Goal: Task Accomplishment & Management: Complete application form

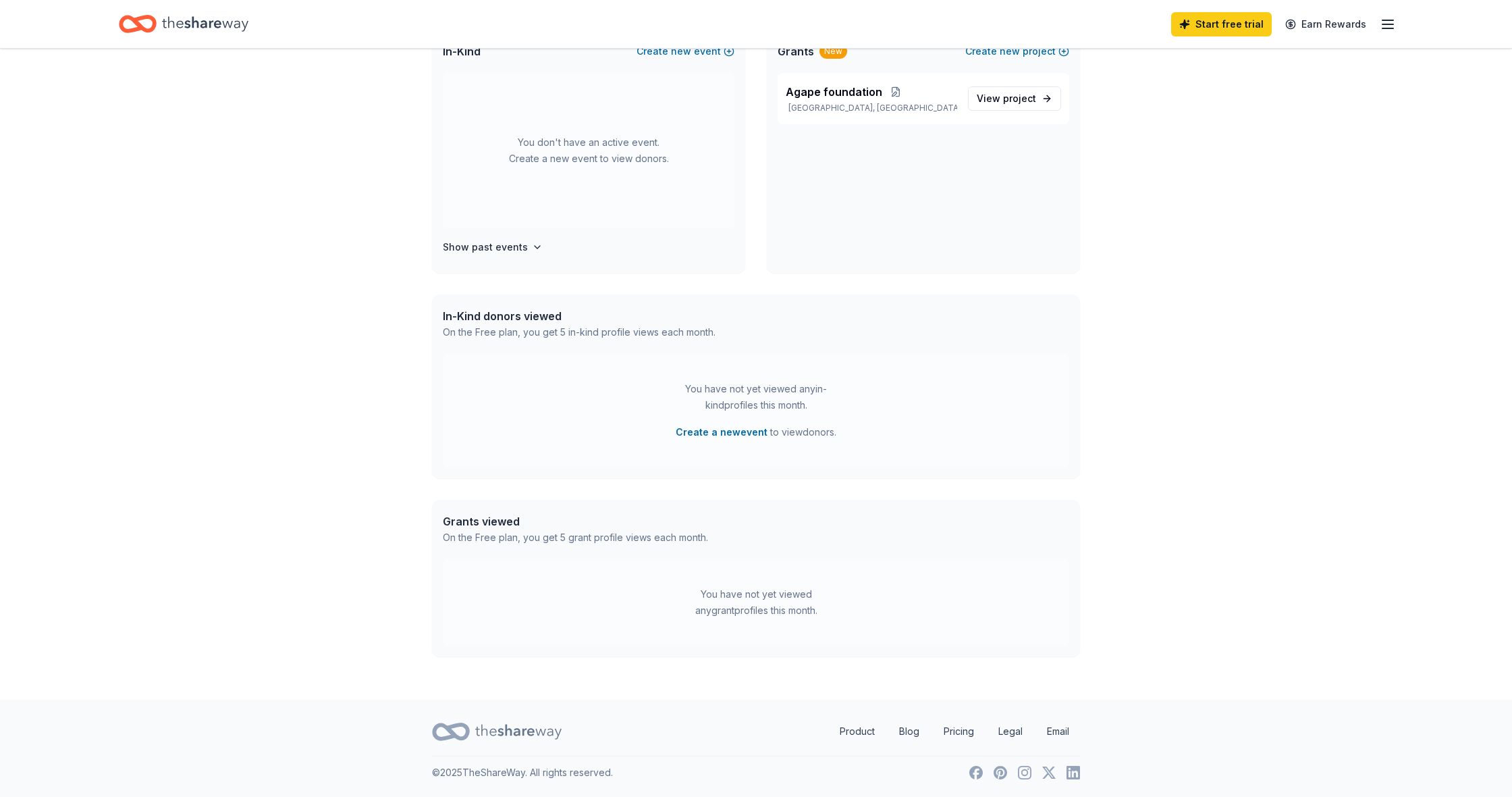
scroll to position [316, 0]
click at [728, 436] on button "Create a new event" at bounding box center [721, 433] width 91 height 16
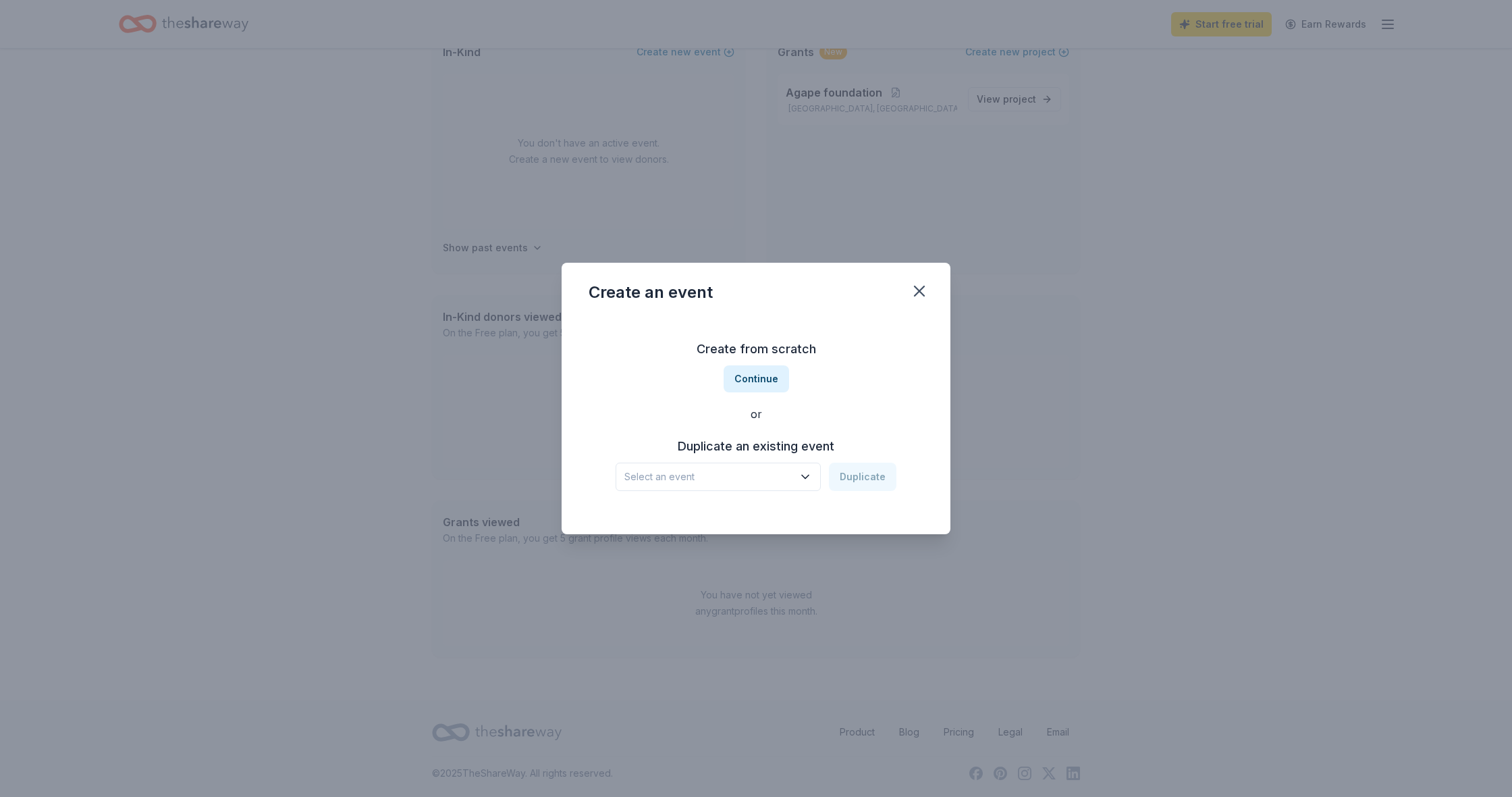
click at [810, 477] on icon "button" at bounding box center [805, 477] width 14 height 14
click at [699, 514] on div "Giving Day-seminars" at bounding box center [679, 514] width 99 height 16
click at [858, 474] on button "Duplicate" at bounding box center [862, 476] width 67 height 28
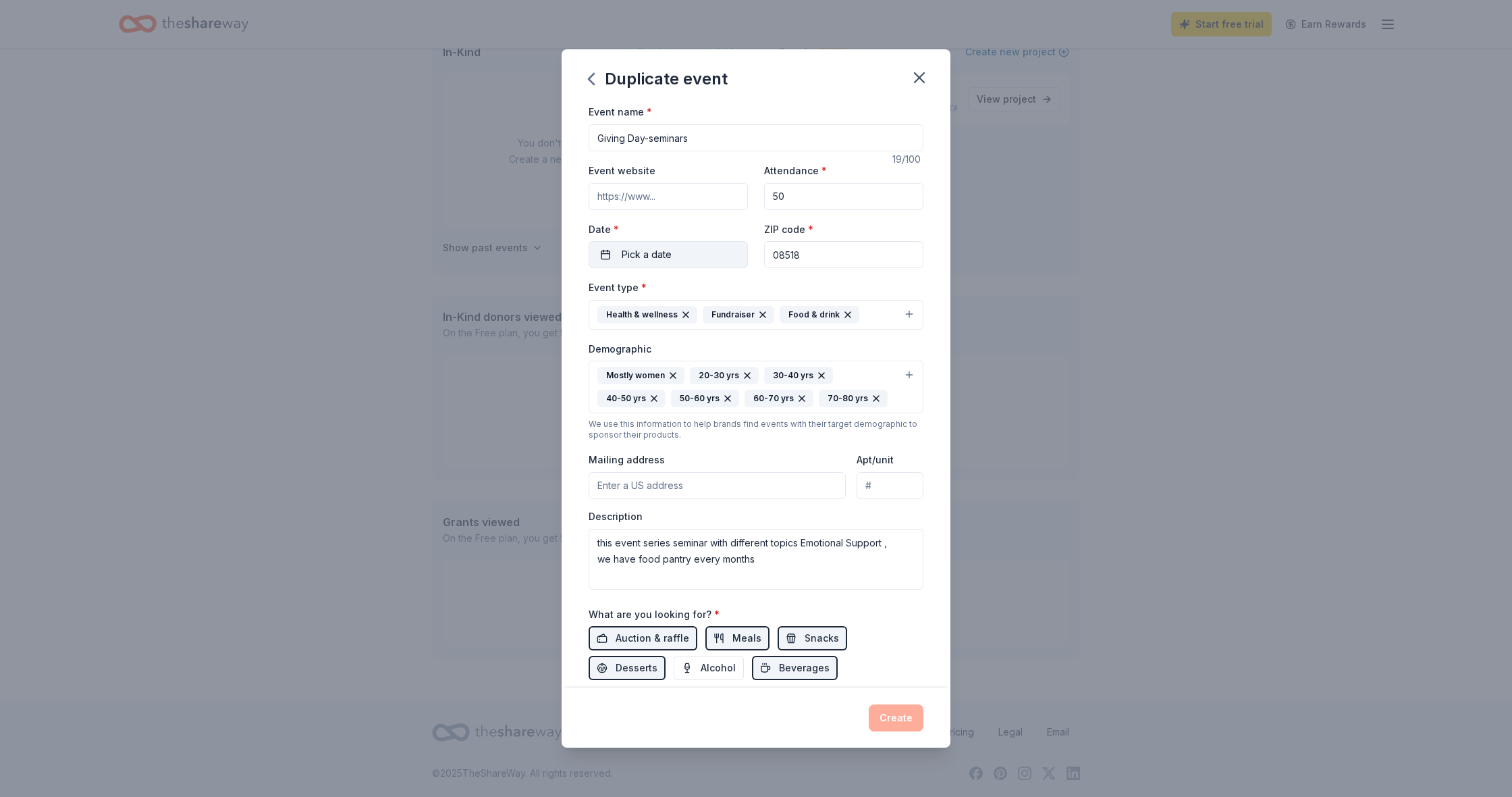
click at [655, 258] on span "Pick a date" at bounding box center [647, 254] width 50 height 16
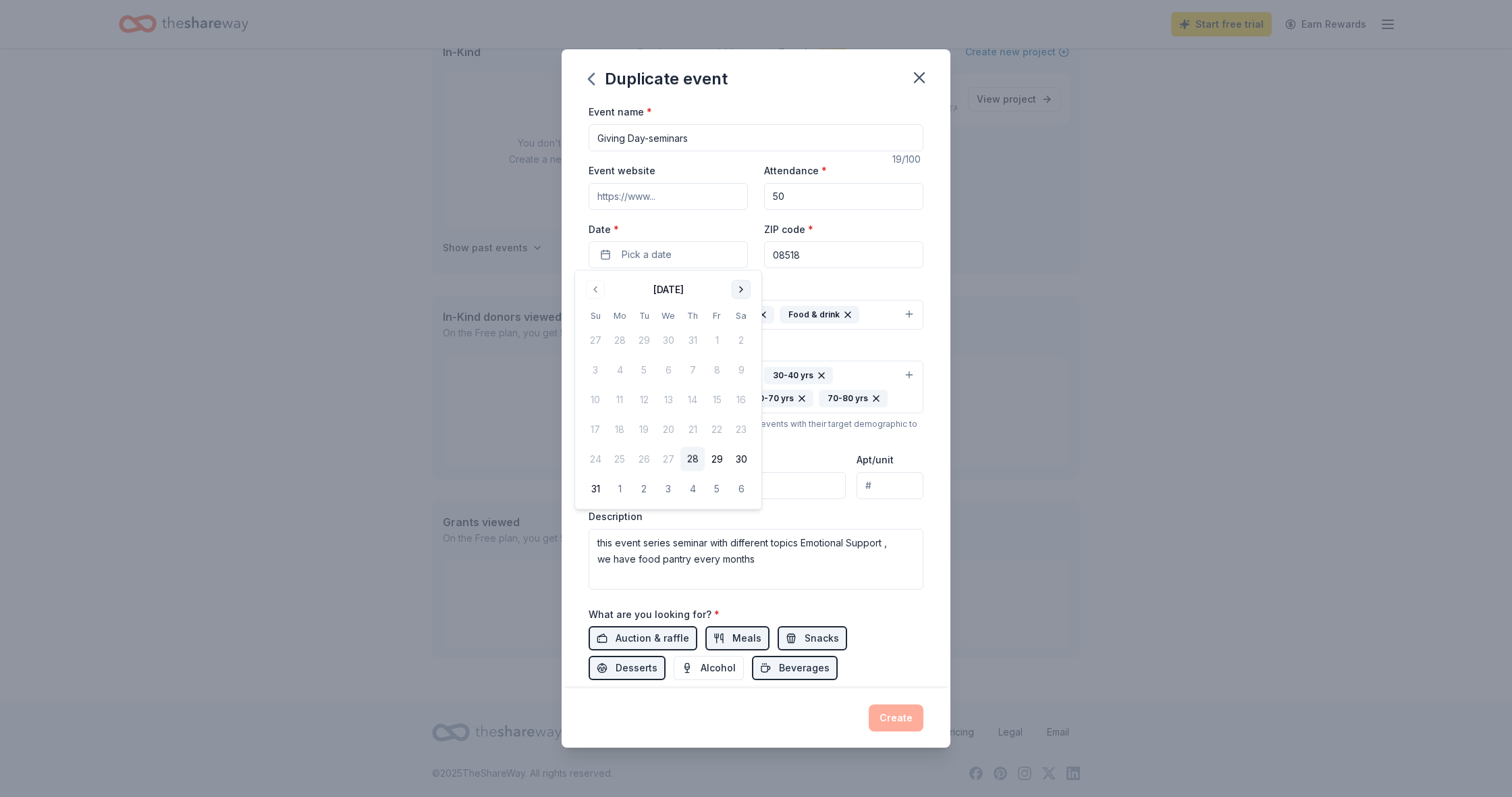
click at [740, 287] on button "Go to next month" at bounding box center [741, 290] width 19 height 19
click at [742, 424] on button "27" at bounding box center [741, 429] width 24 height 24
click at [893, 251] on div "Duplicate event Event name * Giving Day-seminars 19 /100 Event website Attendan…" at bounding box center [756, 398] width 1512 height 797
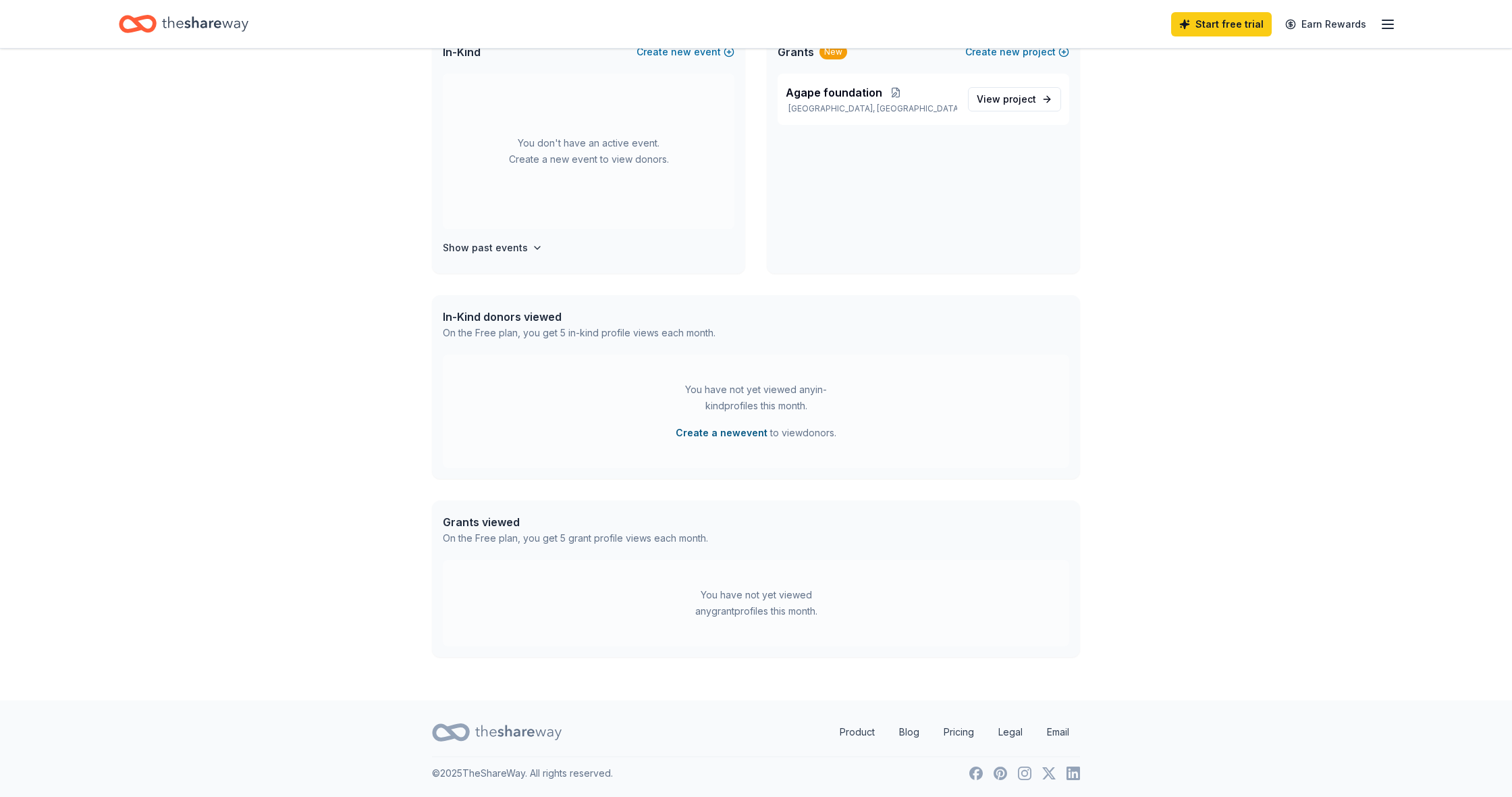
click at [729, 429] on button "Create a new event" at bounding box center [721, 433] width 91 height 16
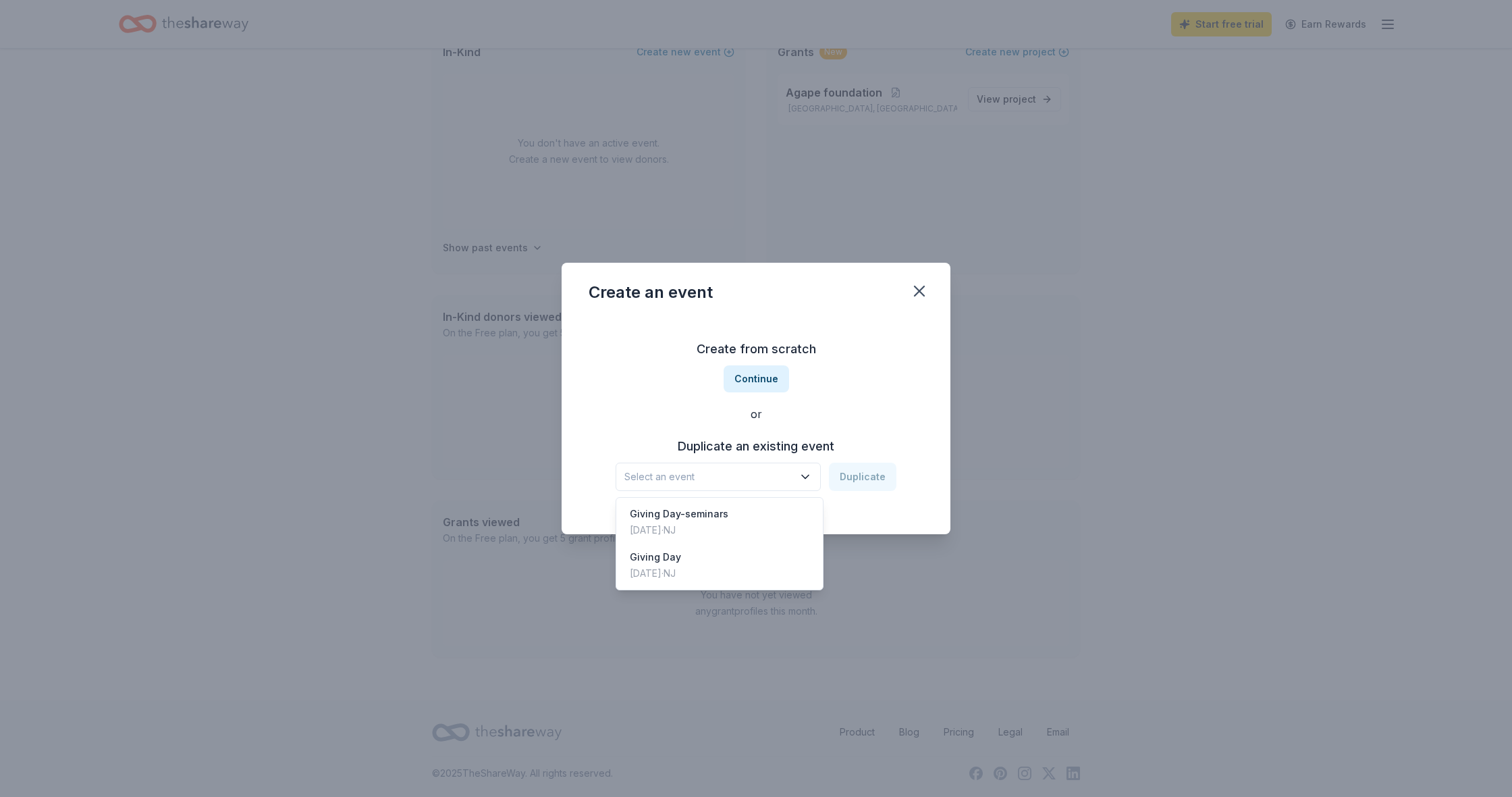
click at [798, 466] on button "Select an event" at bounding box center [718, 476] width 205 height 28
click at [688, 523] on div "May 10, 2025 · NJ" at bounding box center [679, 530] width 99 height 16
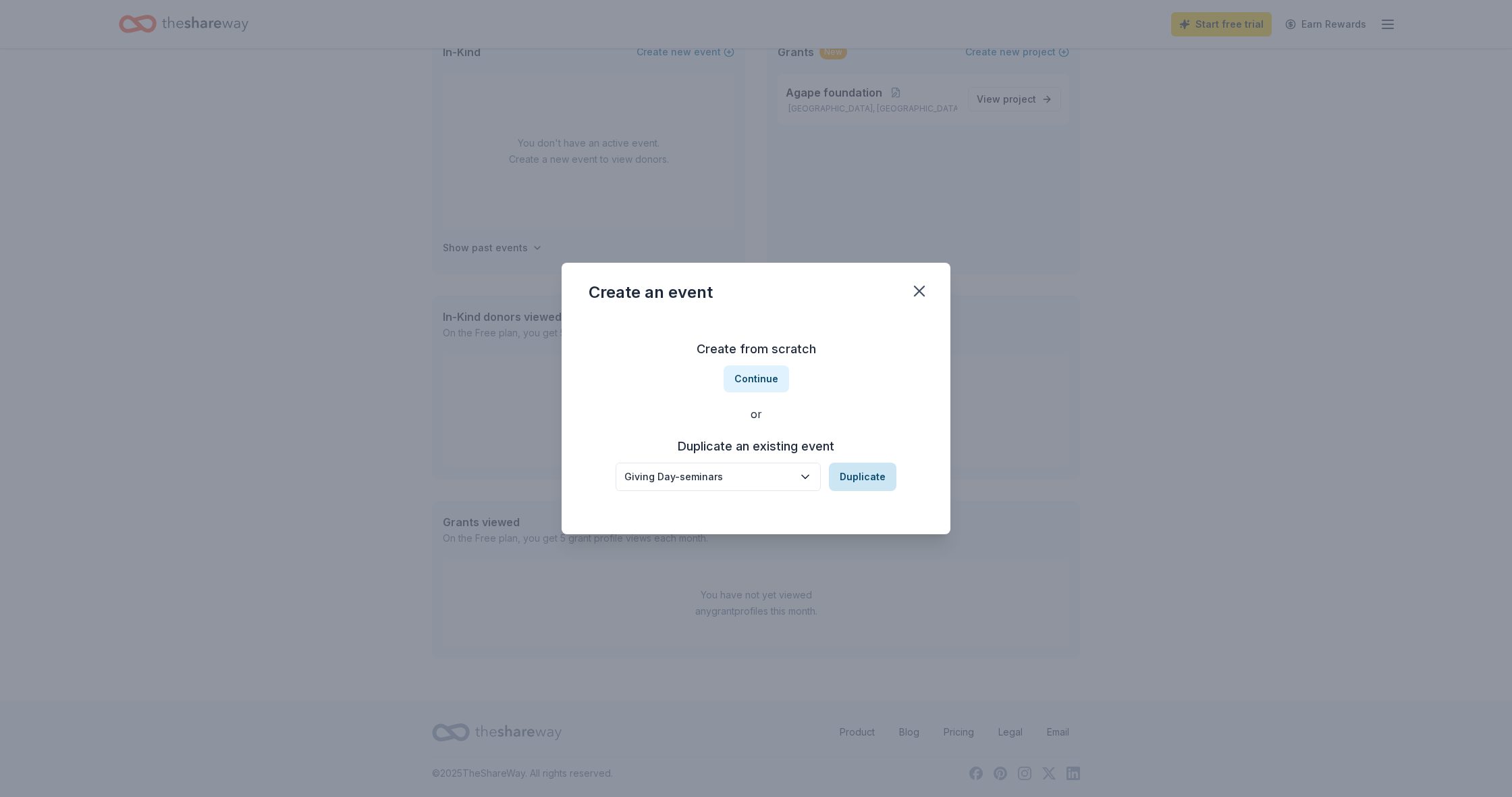
click at [857, 468] on button "Duplicate" at bounding box center [862, 476] width 67 height 28
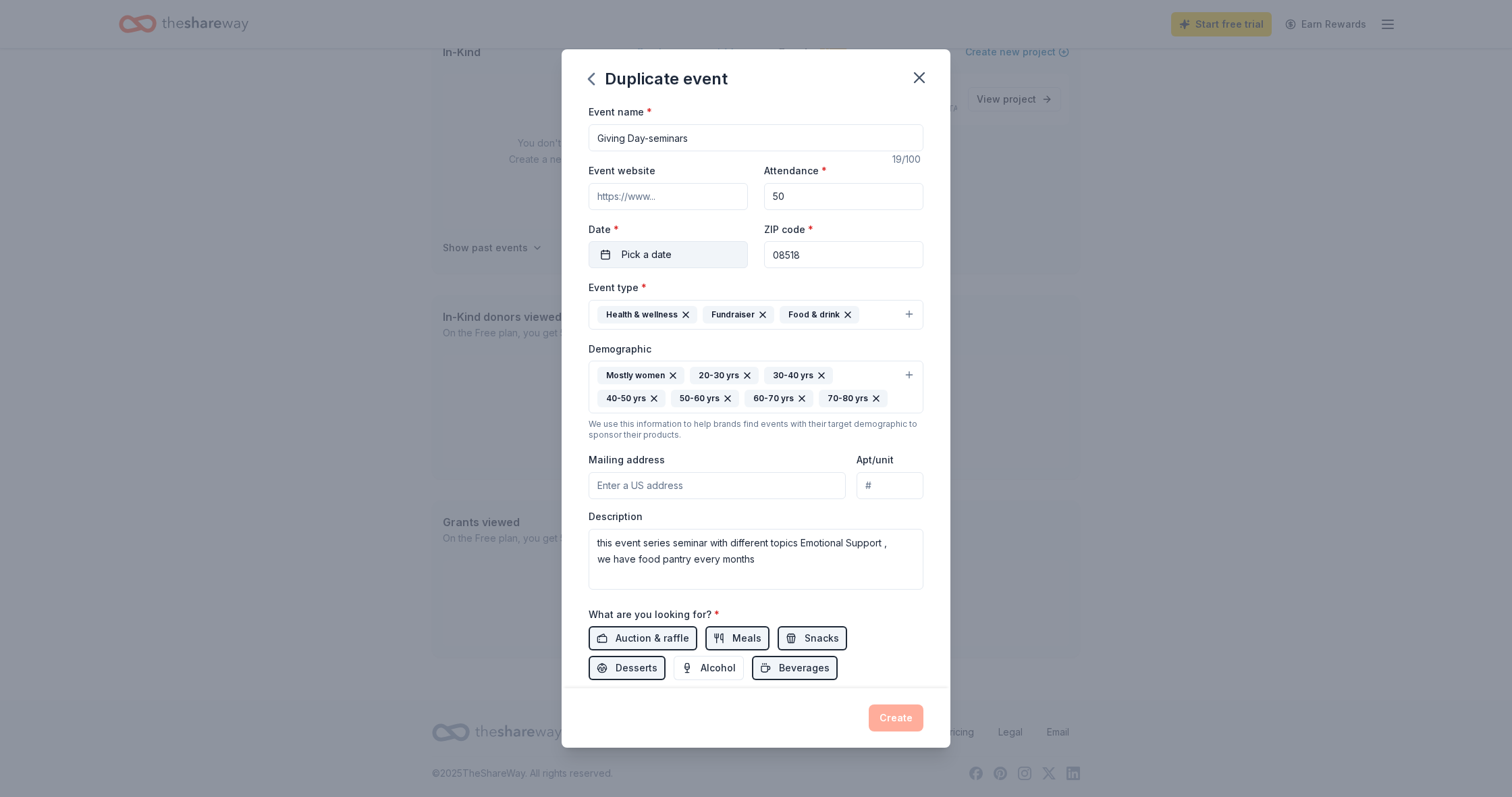
click at [651, 255] on span "Pick a date" at bounding box center [647, 254] width 50 height 16
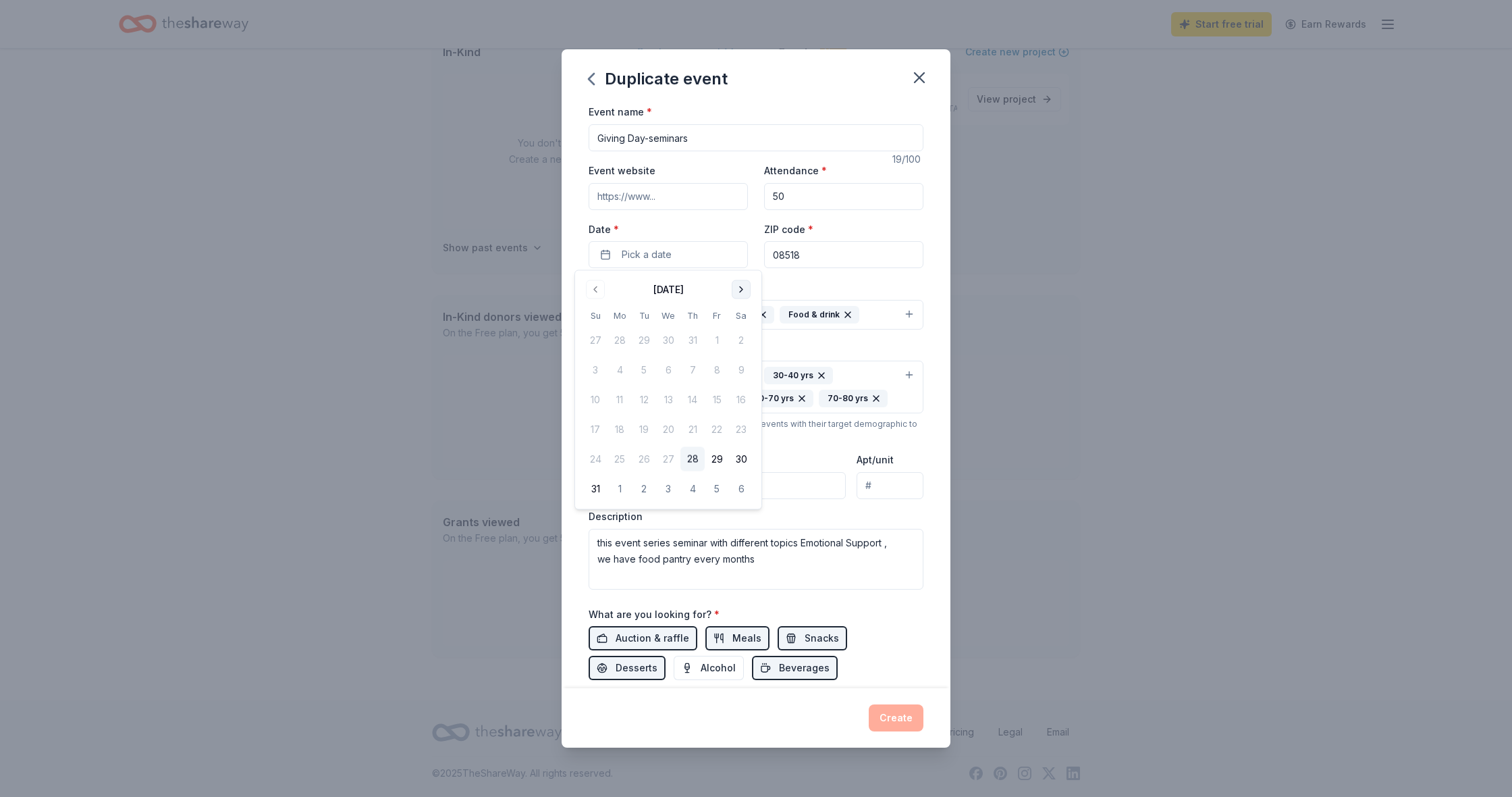
click at [747, 295] on button "Go to next month" at bounding box center [741, 290] width 19 height 19
click at [740, 430] on button "27" at bounding box center [741, 429] width 24 height 24
click at [738, 256] on span "button" at bounding box center [733, 254] width 16 height 16
click at [737, 427] on button "27" at bounding box center [741, 429] width 24 height 24
click at [821, 451] on div "Mailing address" at bounding box center [717, 475] width 257 height 48
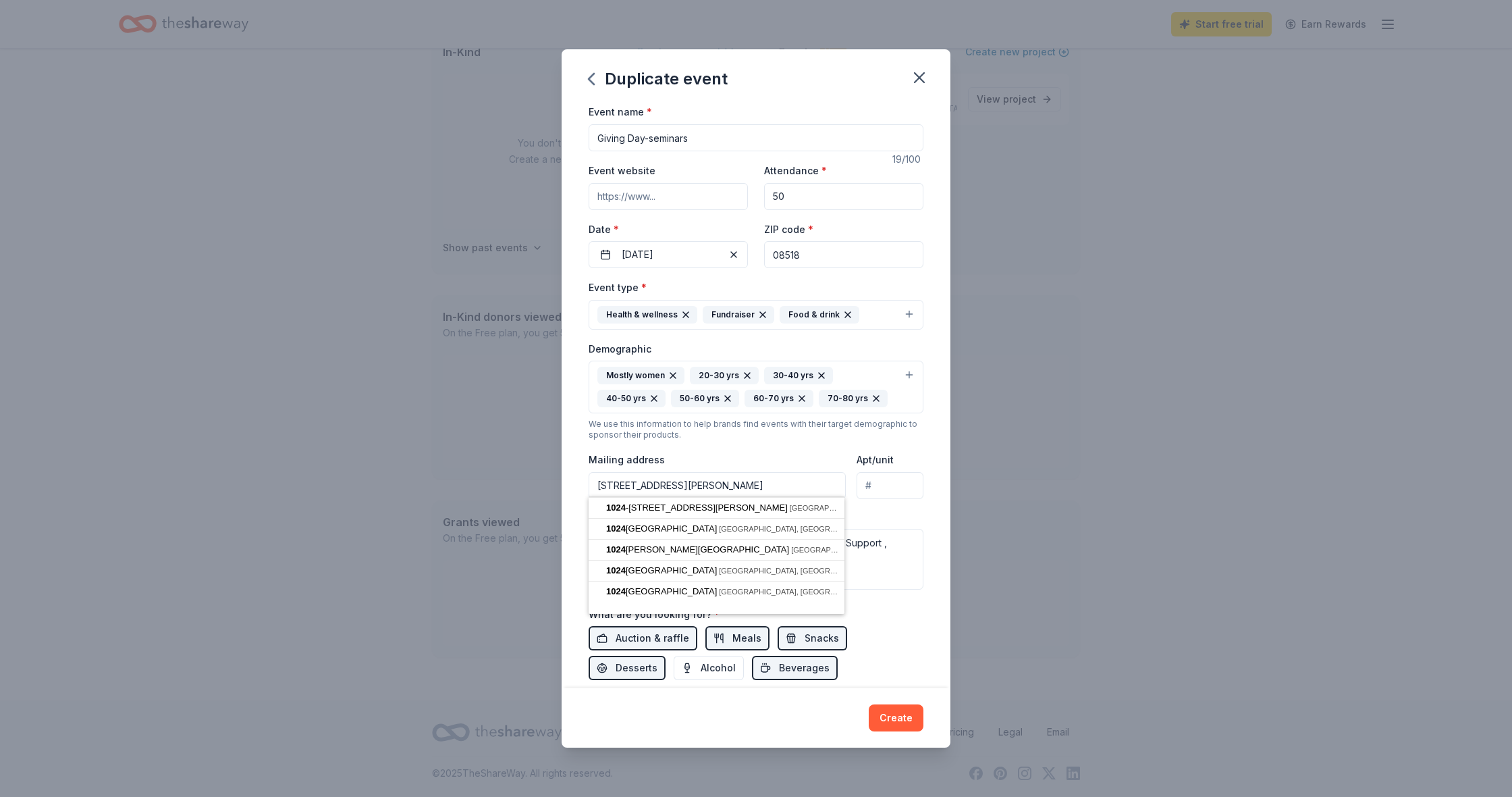
type input "1024-26 Anderson Street, Trenton, NJ, 08611"
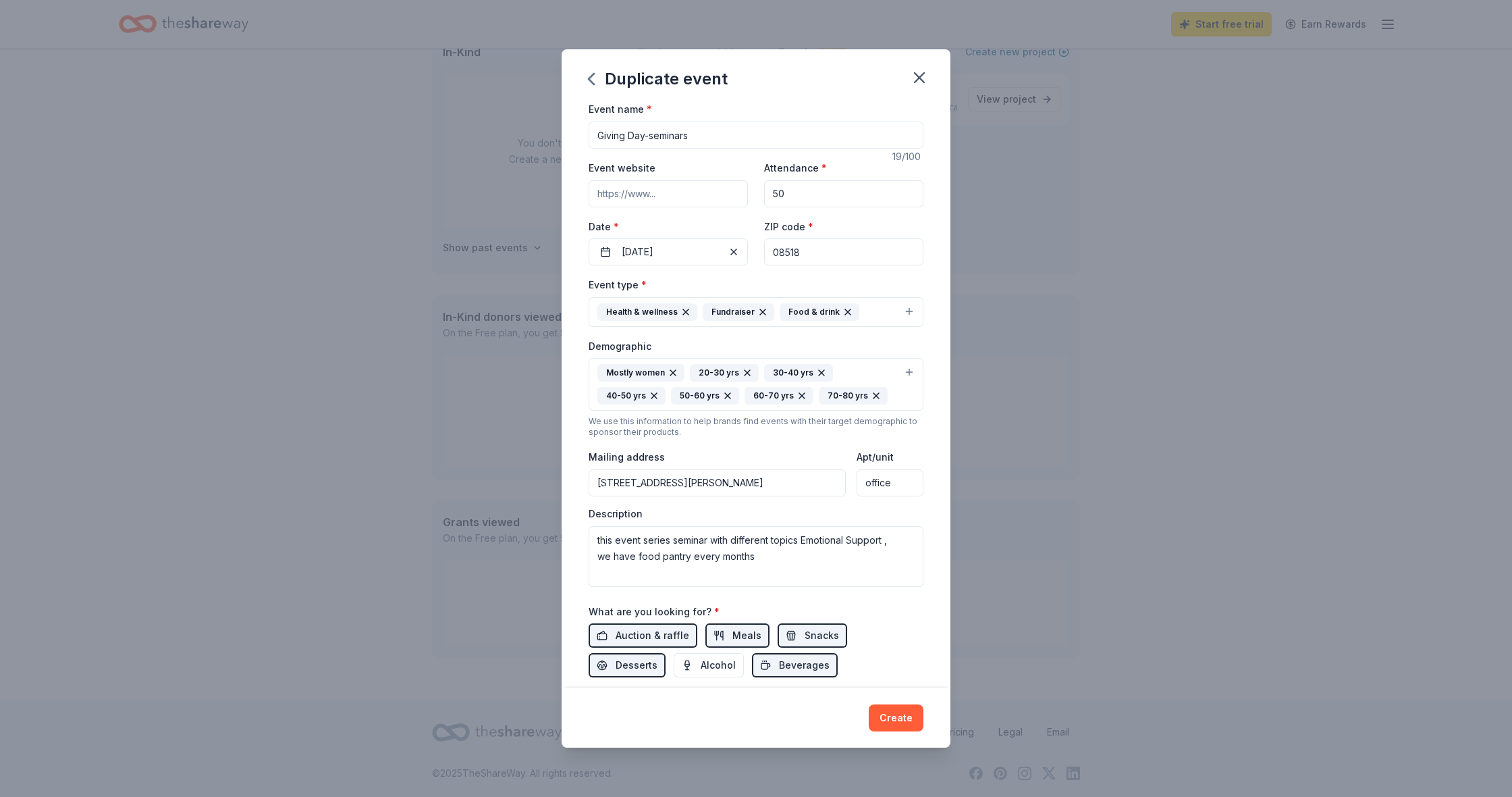
type input "office"
click at [772, 561] on textarea "this event series seminar with different topics Emotional Support , we have foo…" at bounding box center [756, 556] width 334 height 61
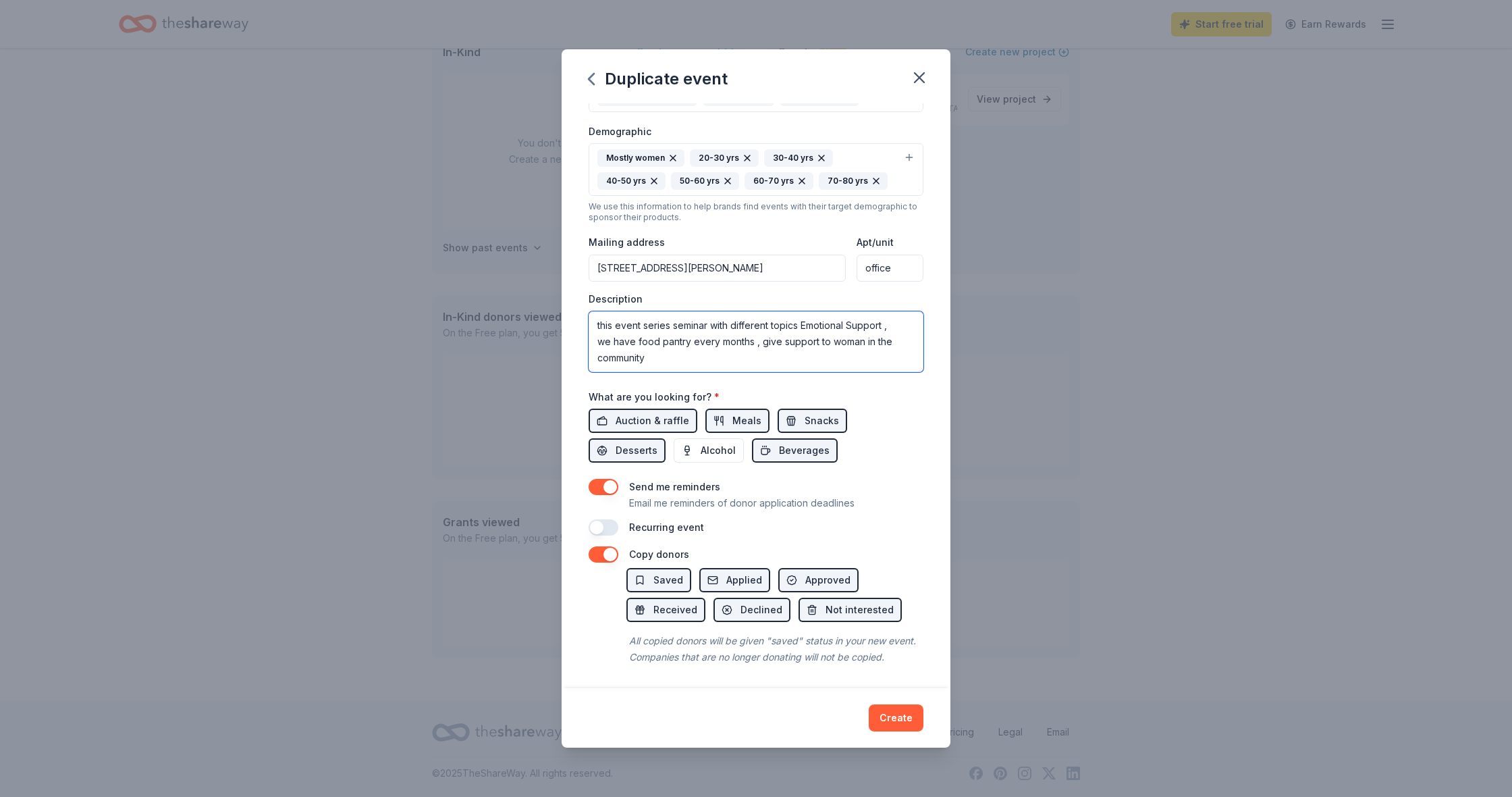
scroll to position [216, 0]
type textarea "this event series seminar with different topics Emotional Support , we have foo…"
click at [606, 529] on button "button" at bounding box center [603, 529] width 30 height 16
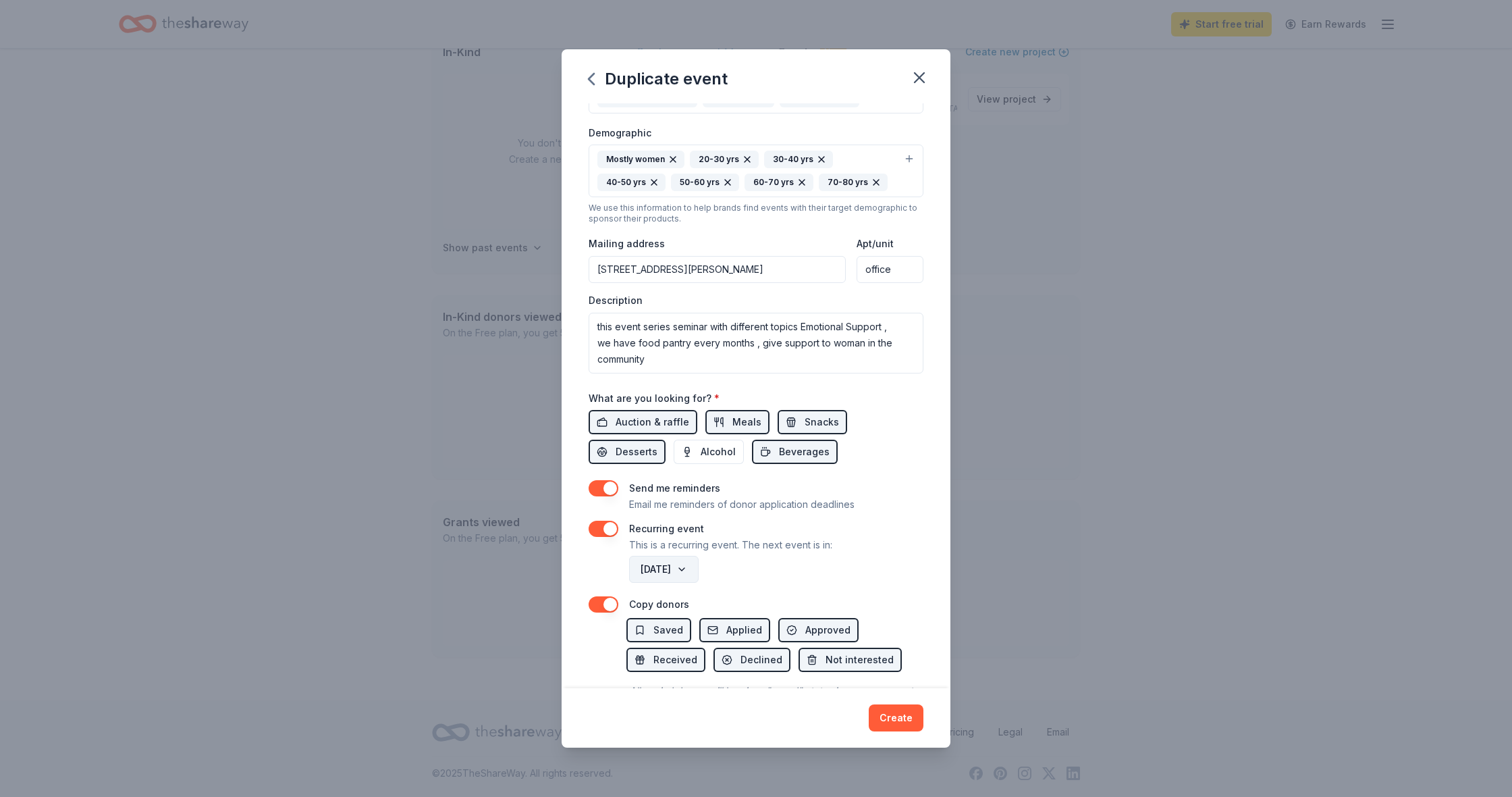
click at [699, 567] on button "September 2026" at bounding box center [663, 569] width 70 height 27
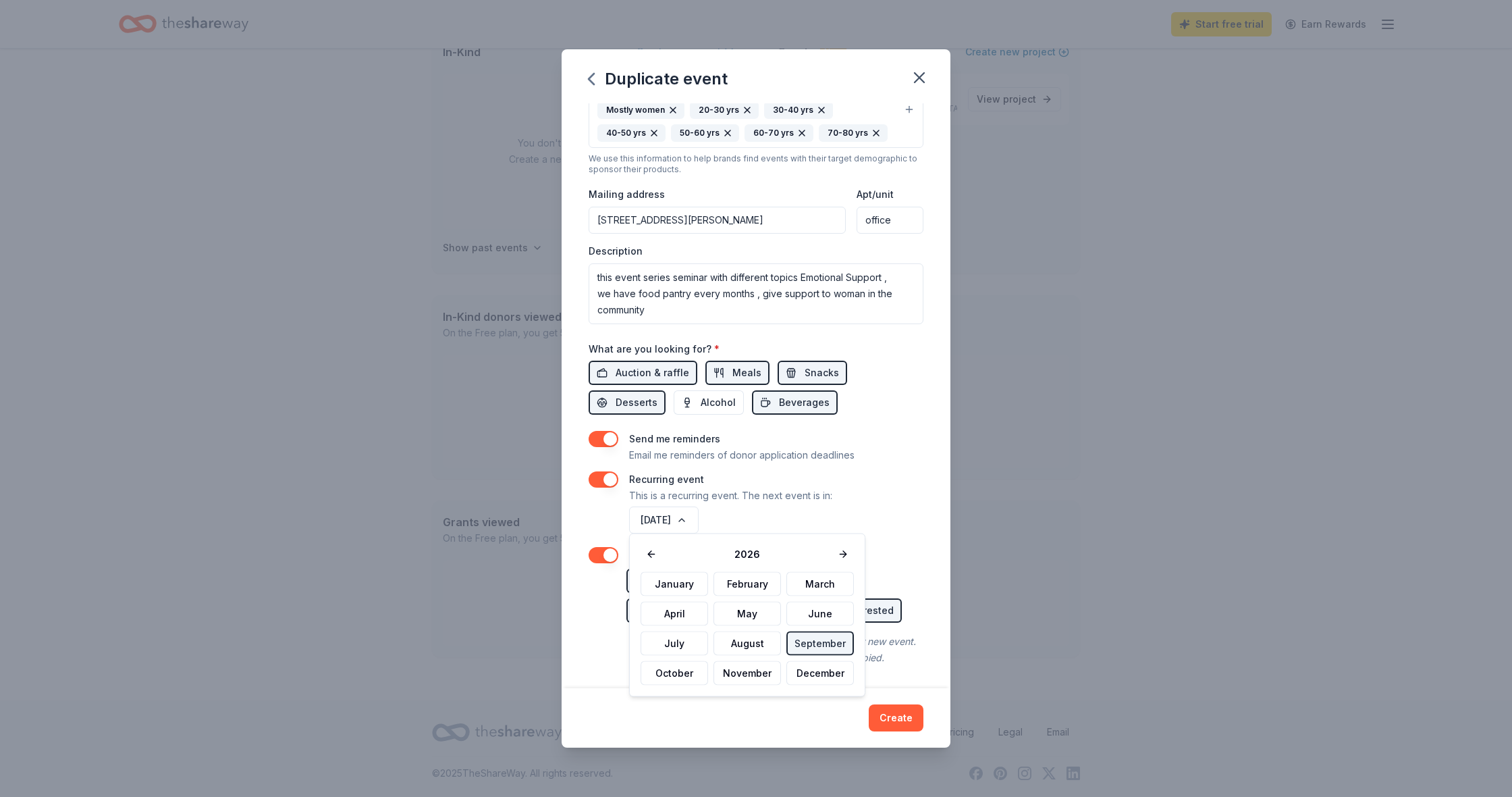
scroll to position [265, 0]
click at [801, 580] on button "September" at bounding box center [820, 644] width 67 height 24
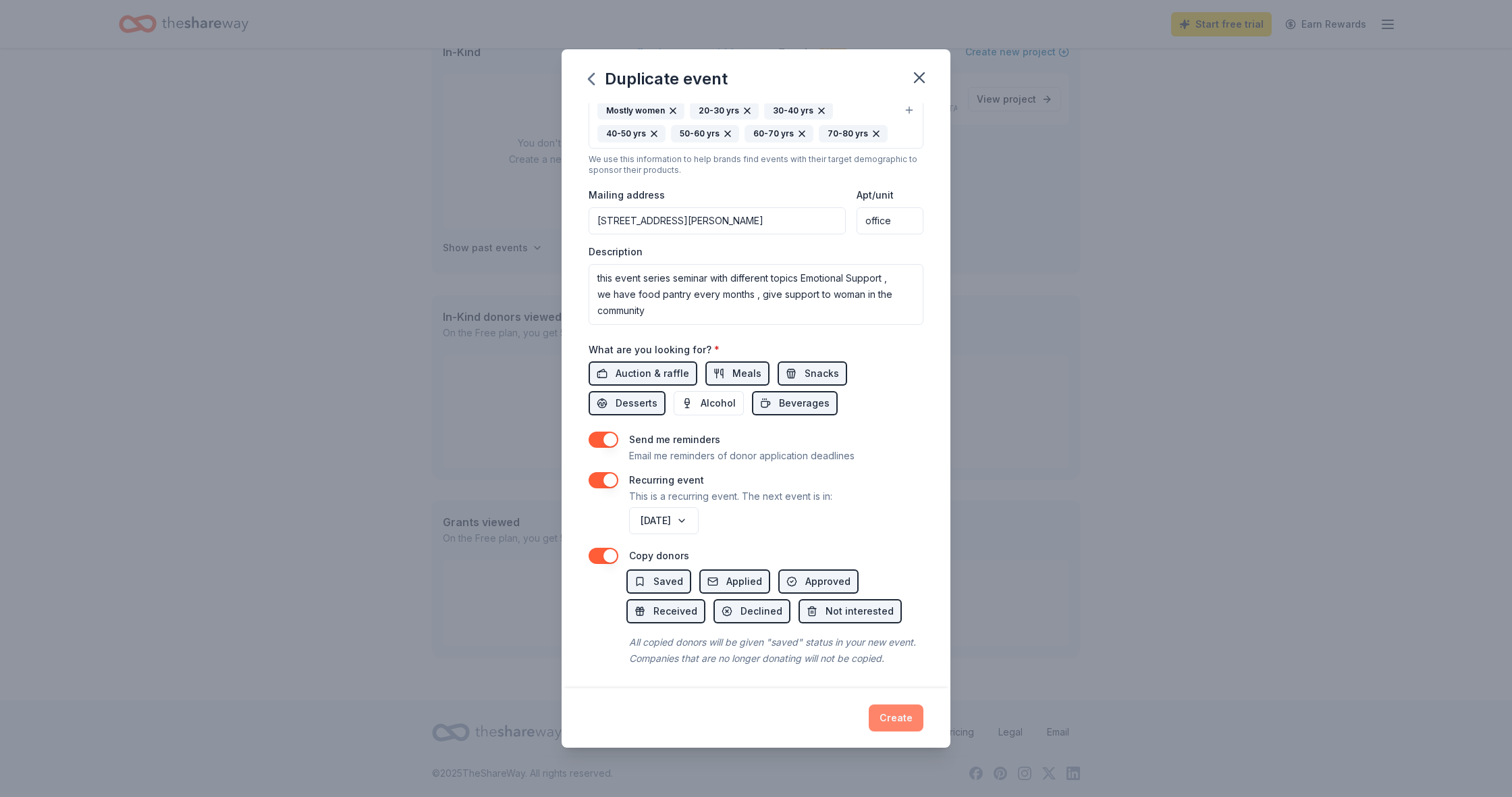
click at [893, 580] on button "Create" at bounding box center [896, 718] width 55 height 27
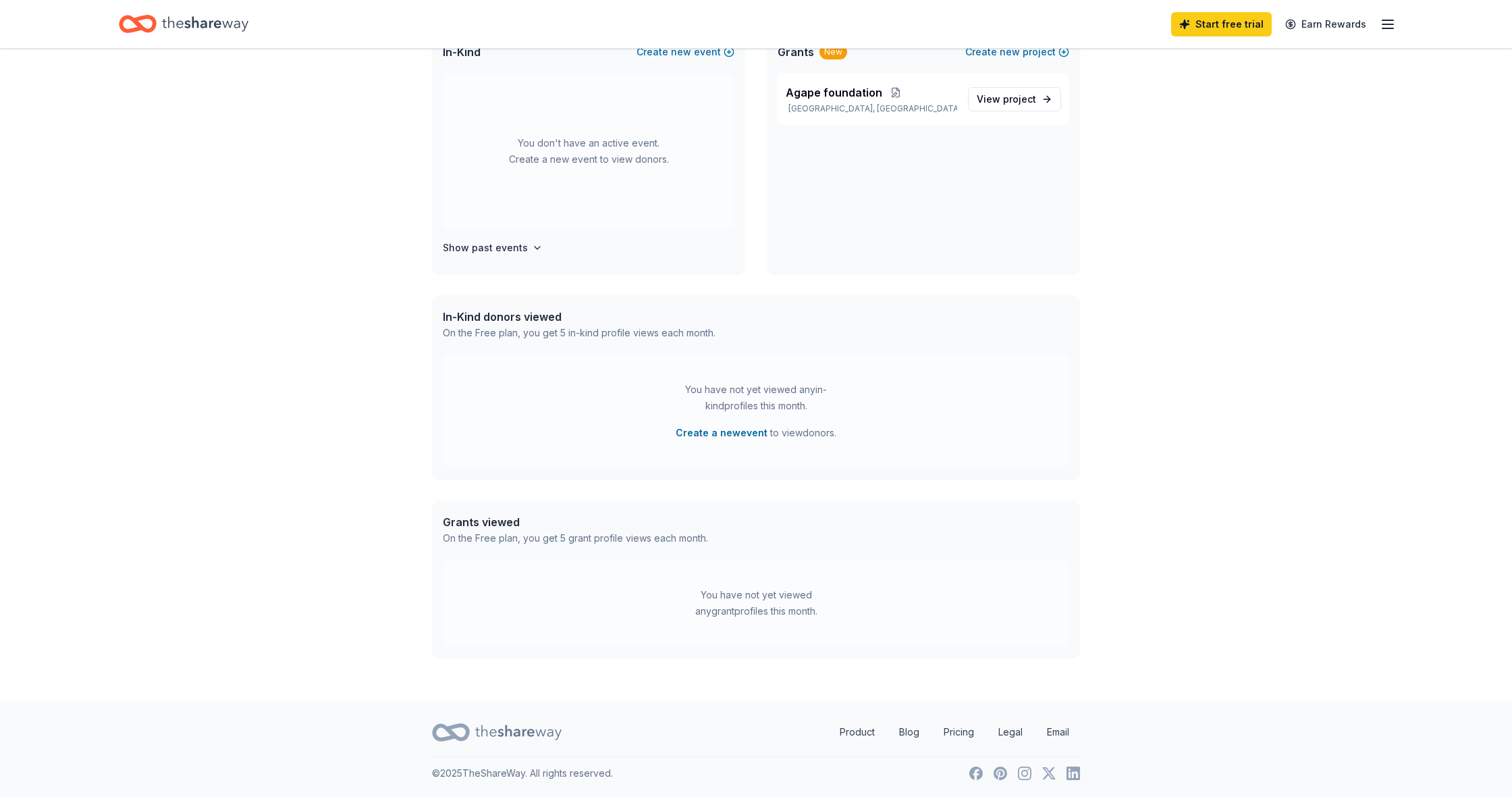
scroll to position [289, 0]
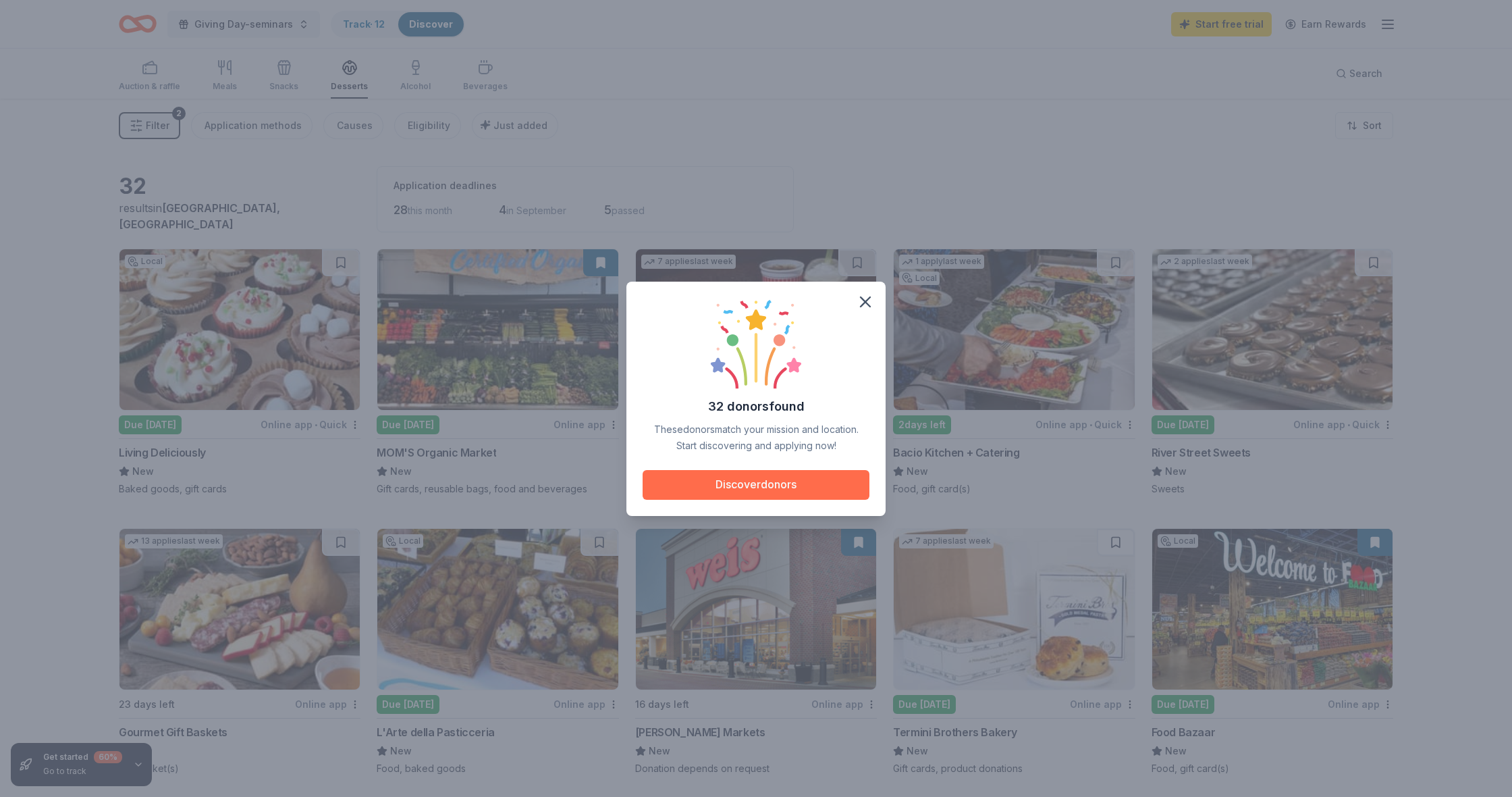
click at [781, 489] on button "Discover donors" at bounding box center [756, 485] width 227 height 30
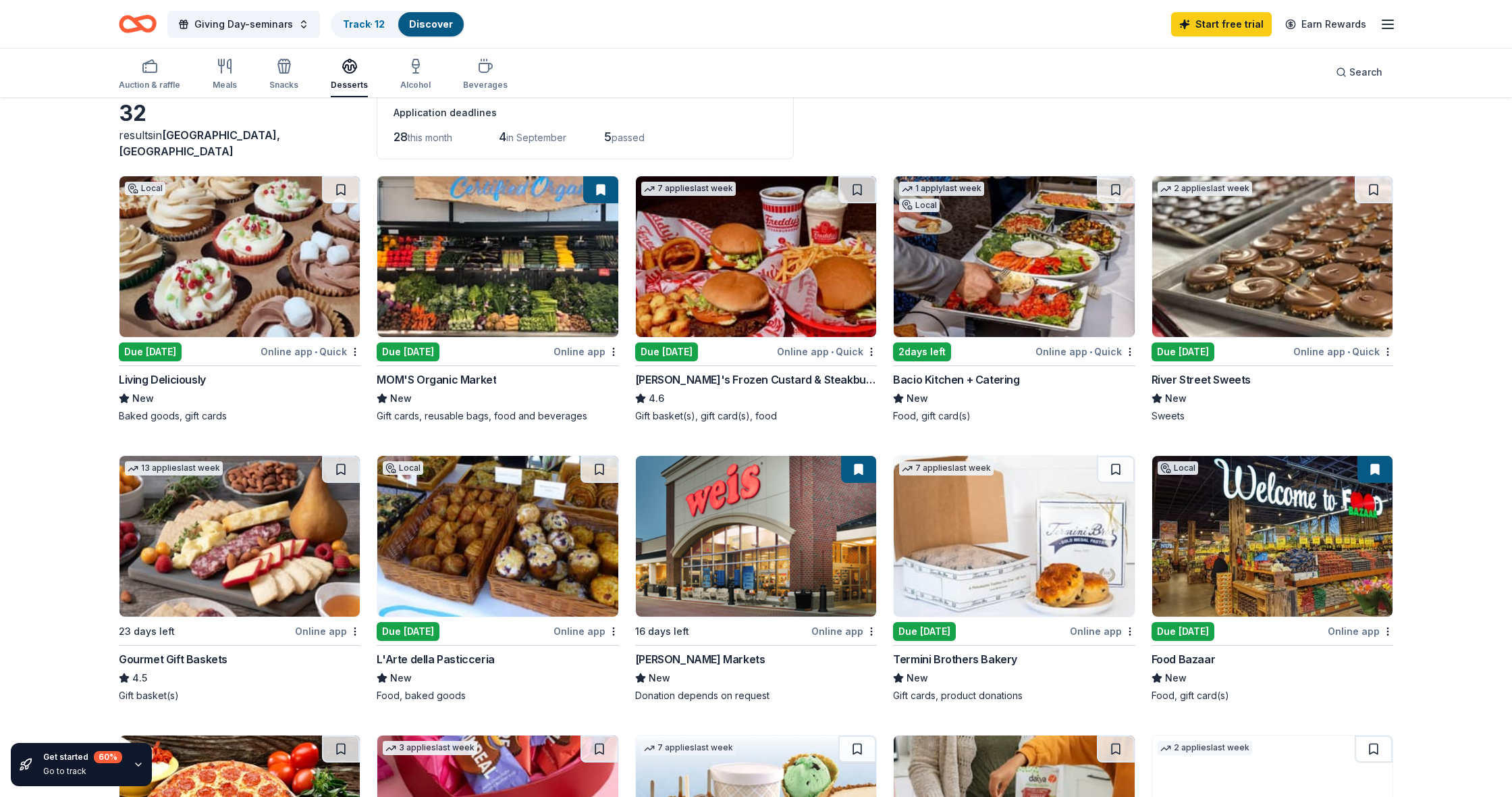
scroll to position [71, 0]
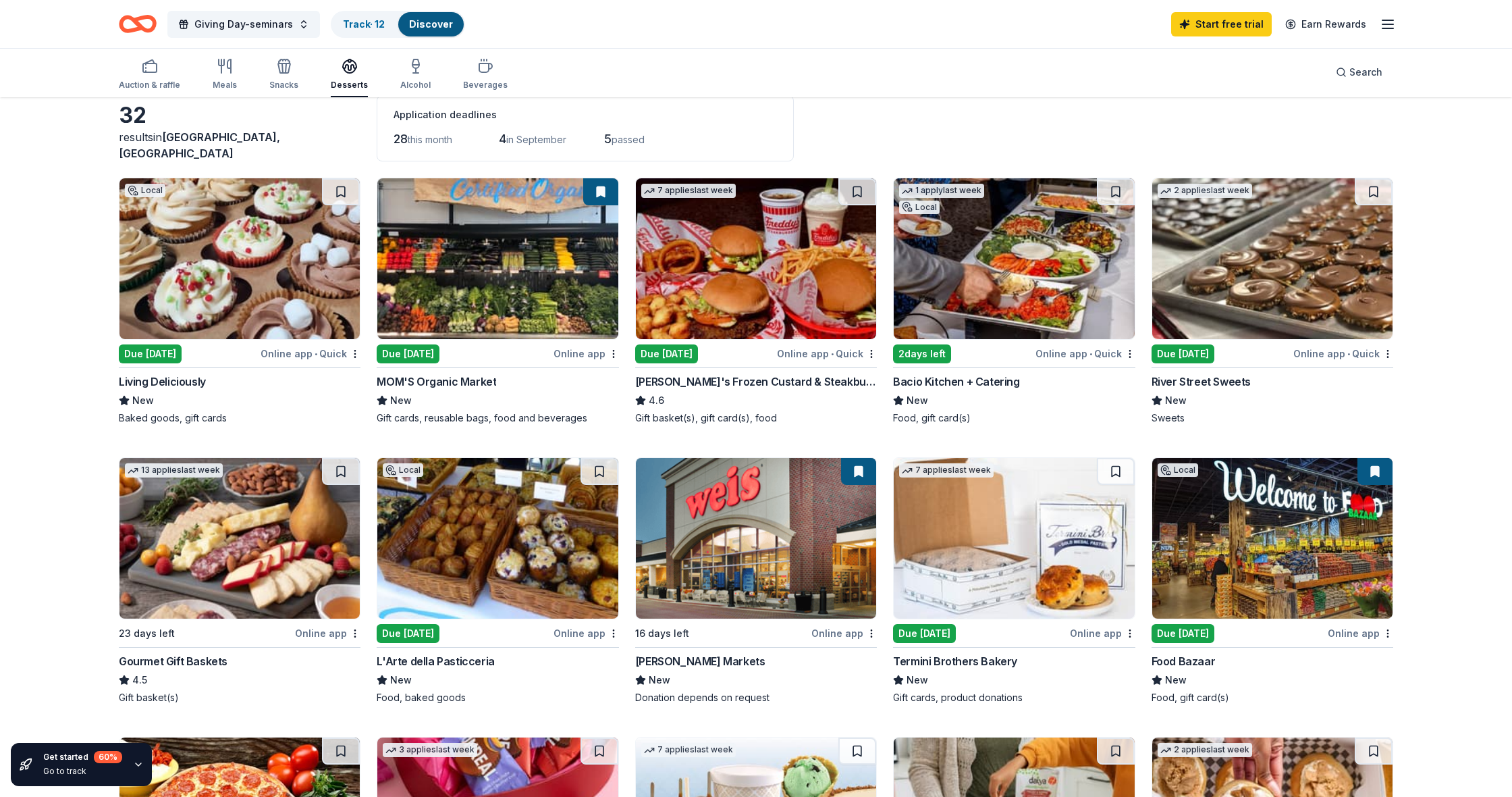
click at [155, 359] on div "Due [DATE]" at bounding box center [150, 354] width 63 height 19
click at [401, 355] on div "Due [DATE]" at bounding box center [407, 354] width 63 height 19
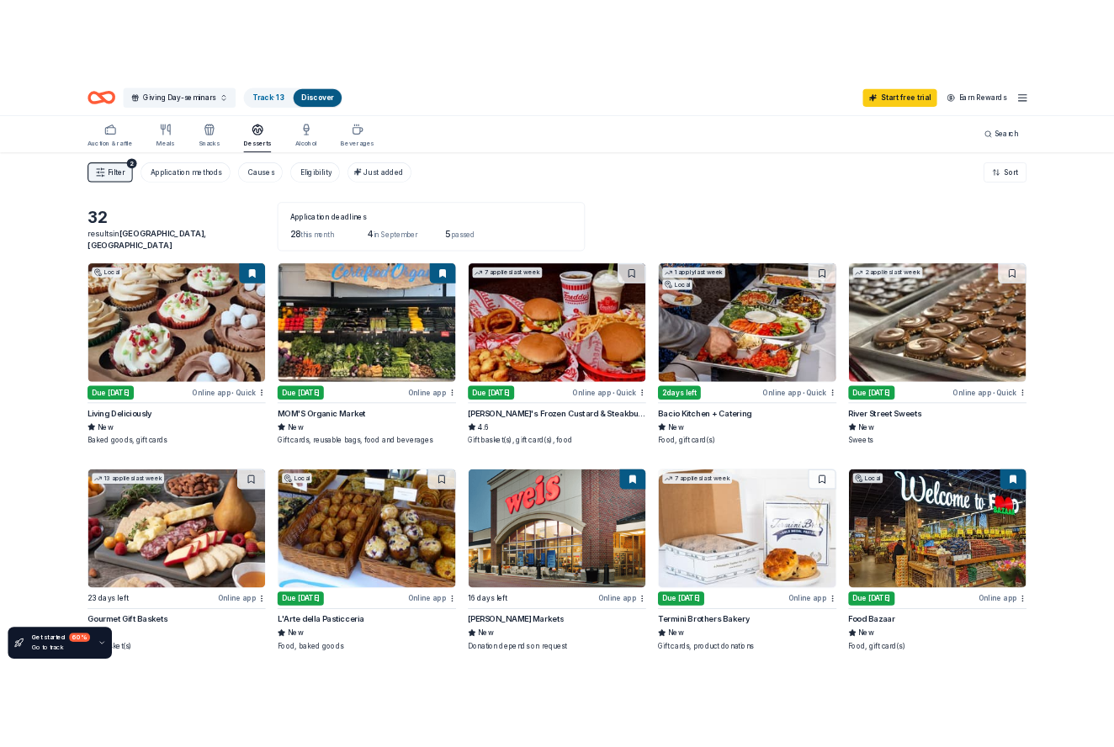
scroll to position [0, 0]
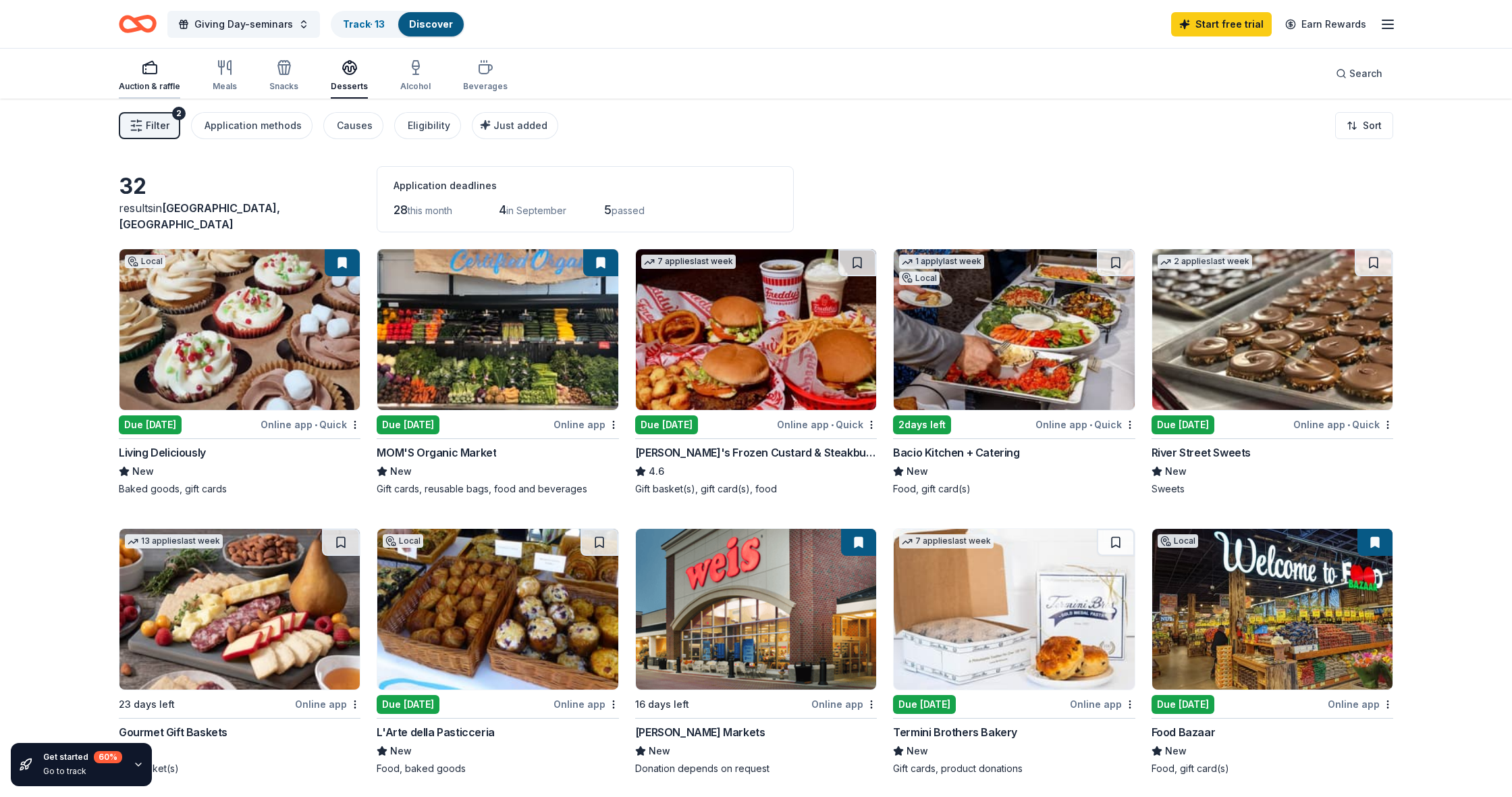
click at [156, 75] on icon "button" at bounding box center [150, 67] width 16 height 16
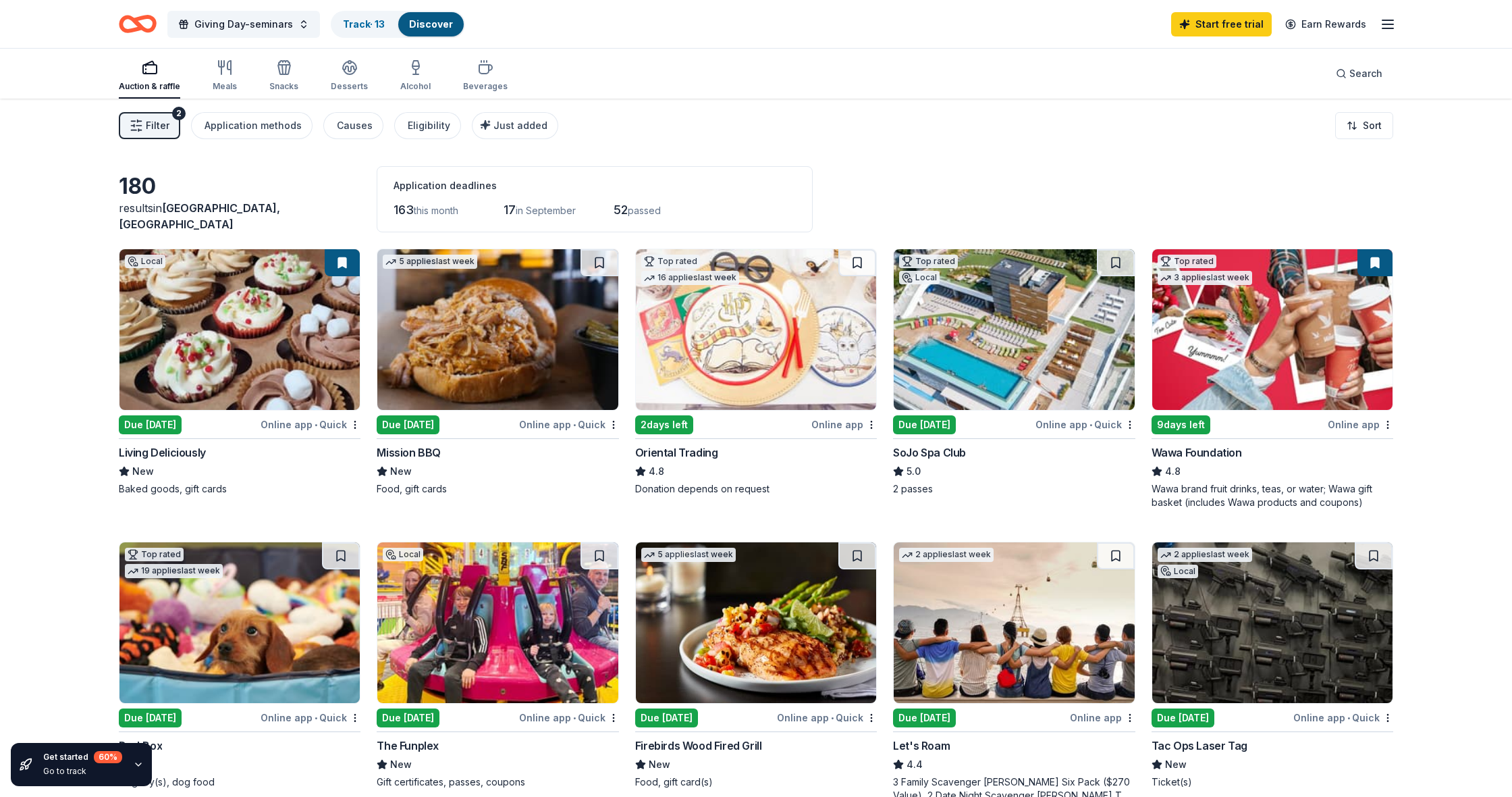
click at [893, 429] on div "Due [DATE]" at bounding box center [924, 425] width 63 height 19
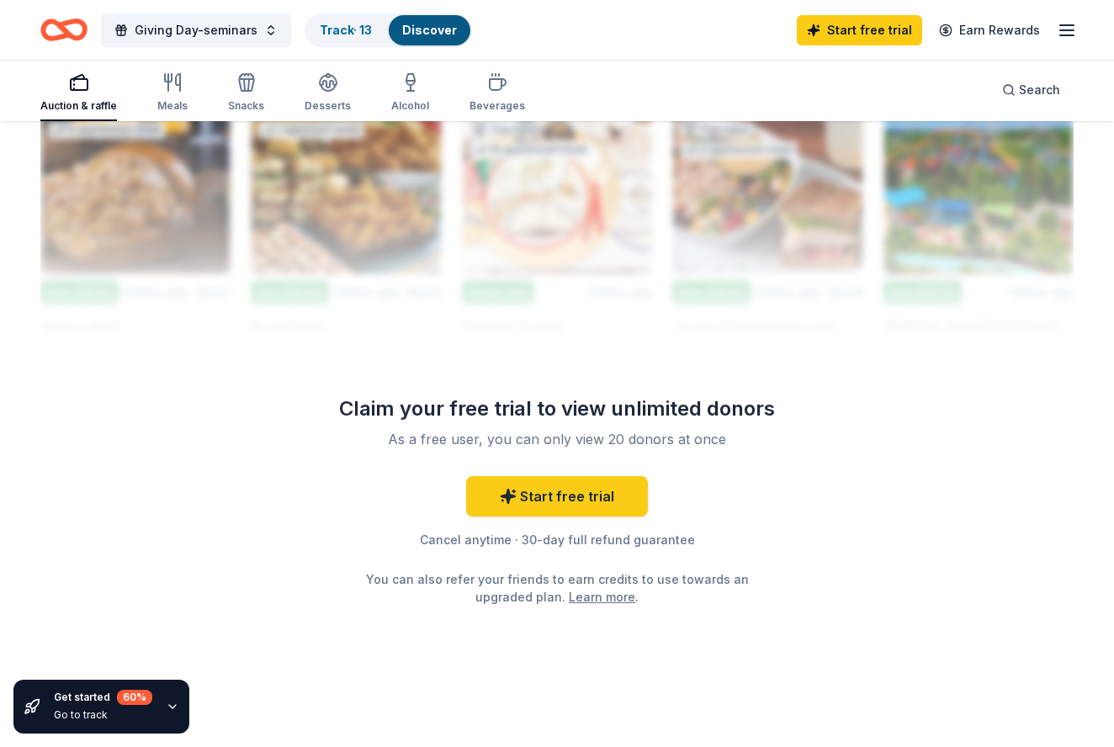
scroll to position [1536, 0]
click at [504, 97] on div "Beverages" at bounding box center [497, 92] width 56 height 40
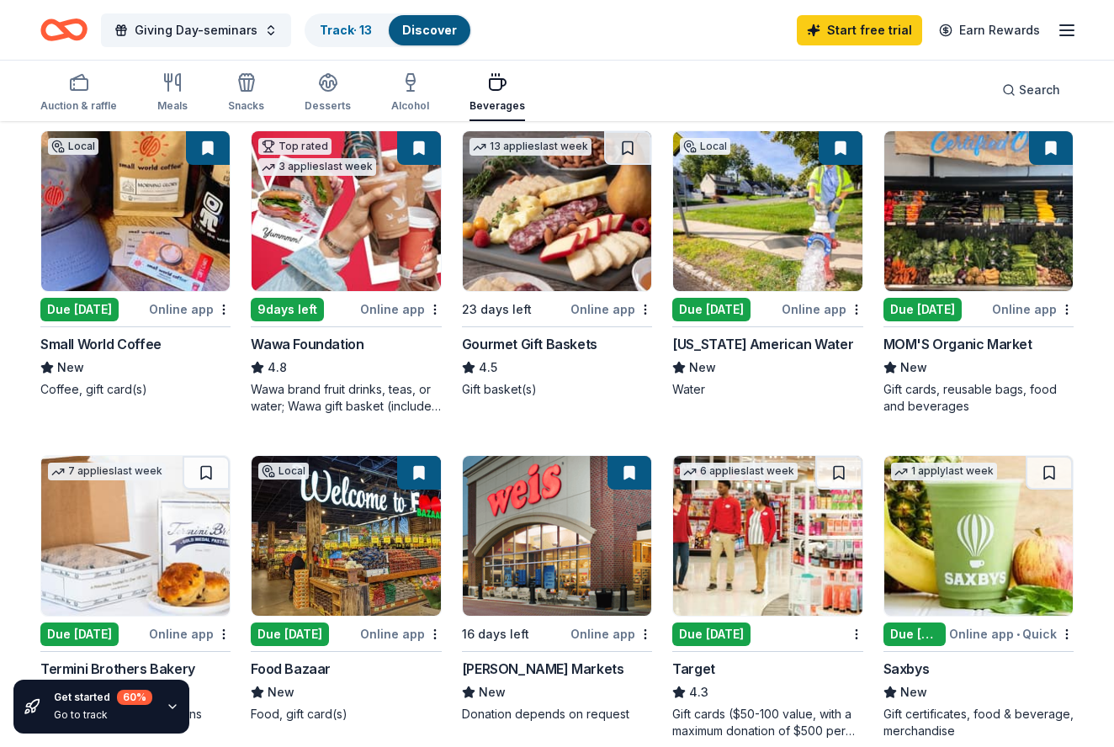
scroll to position [182, 0]
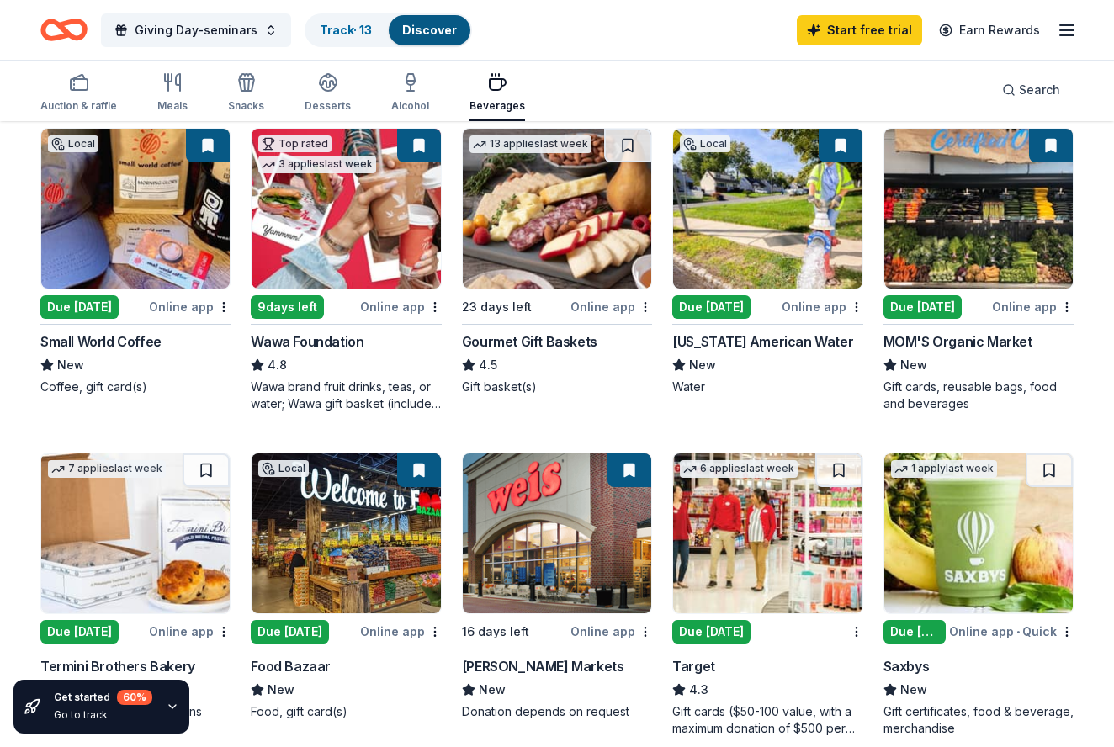
click at [294, 300] on div "9 days left" at bounding box center [287, 307] width 73 height 24
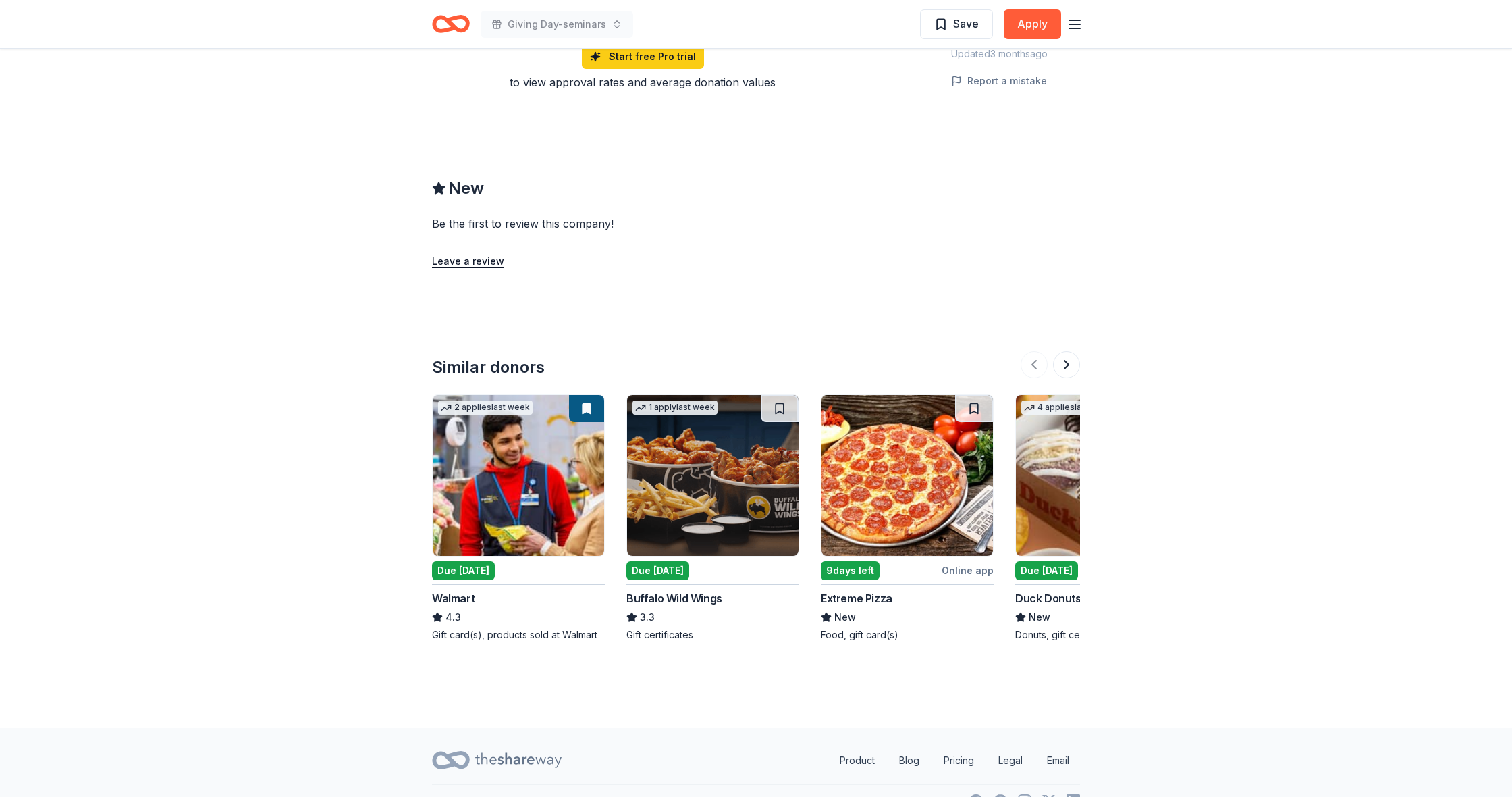
scroll to position [921, 0]
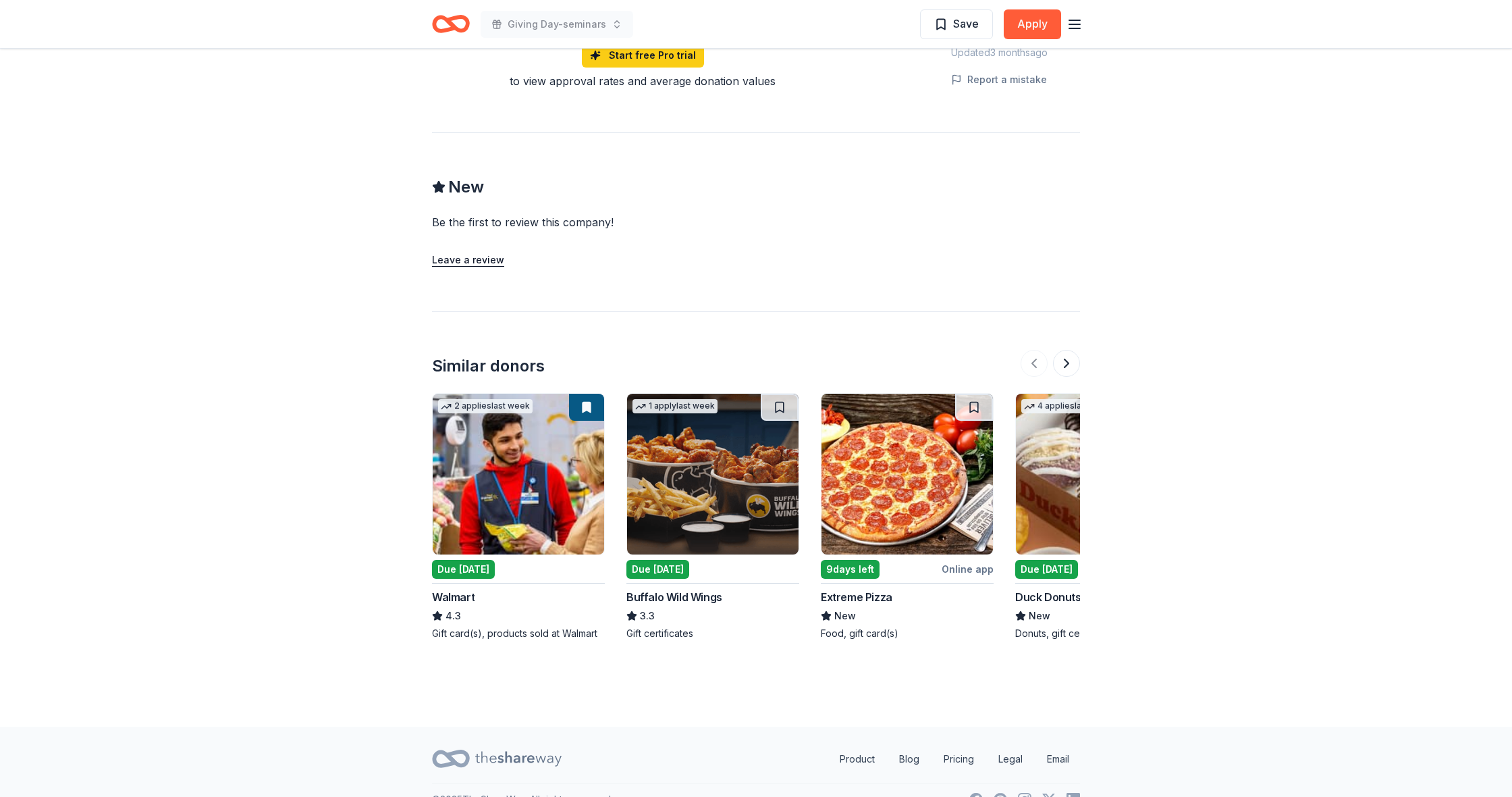
click at [450, 570] on div "Due [DATE]" at bounding box center [463, 569] width 63 height 19
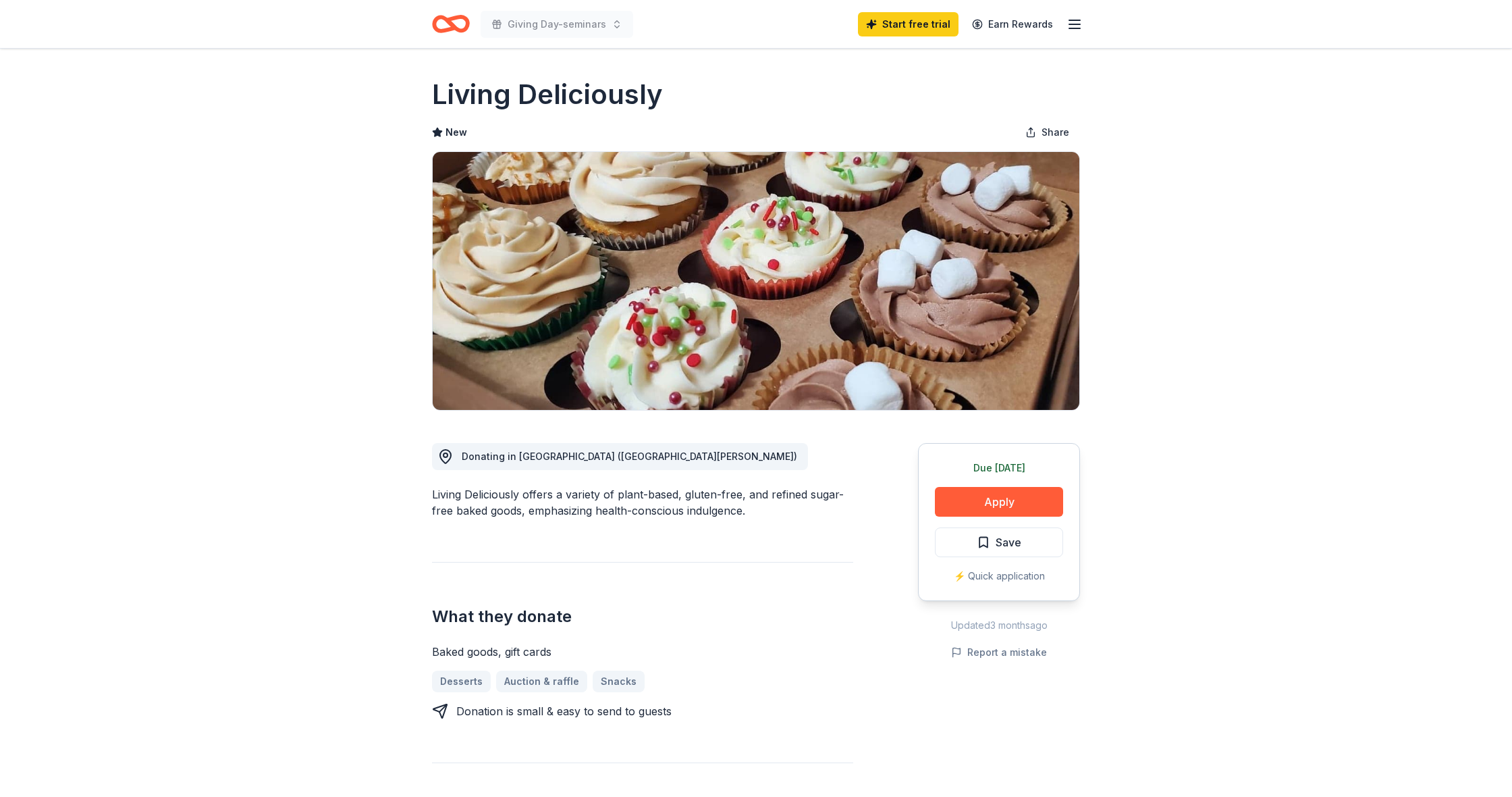
scroll to position [0, 0]
click at [1015, 501] on button "Apply" at bounding box center [999, 502] width 128 height 30
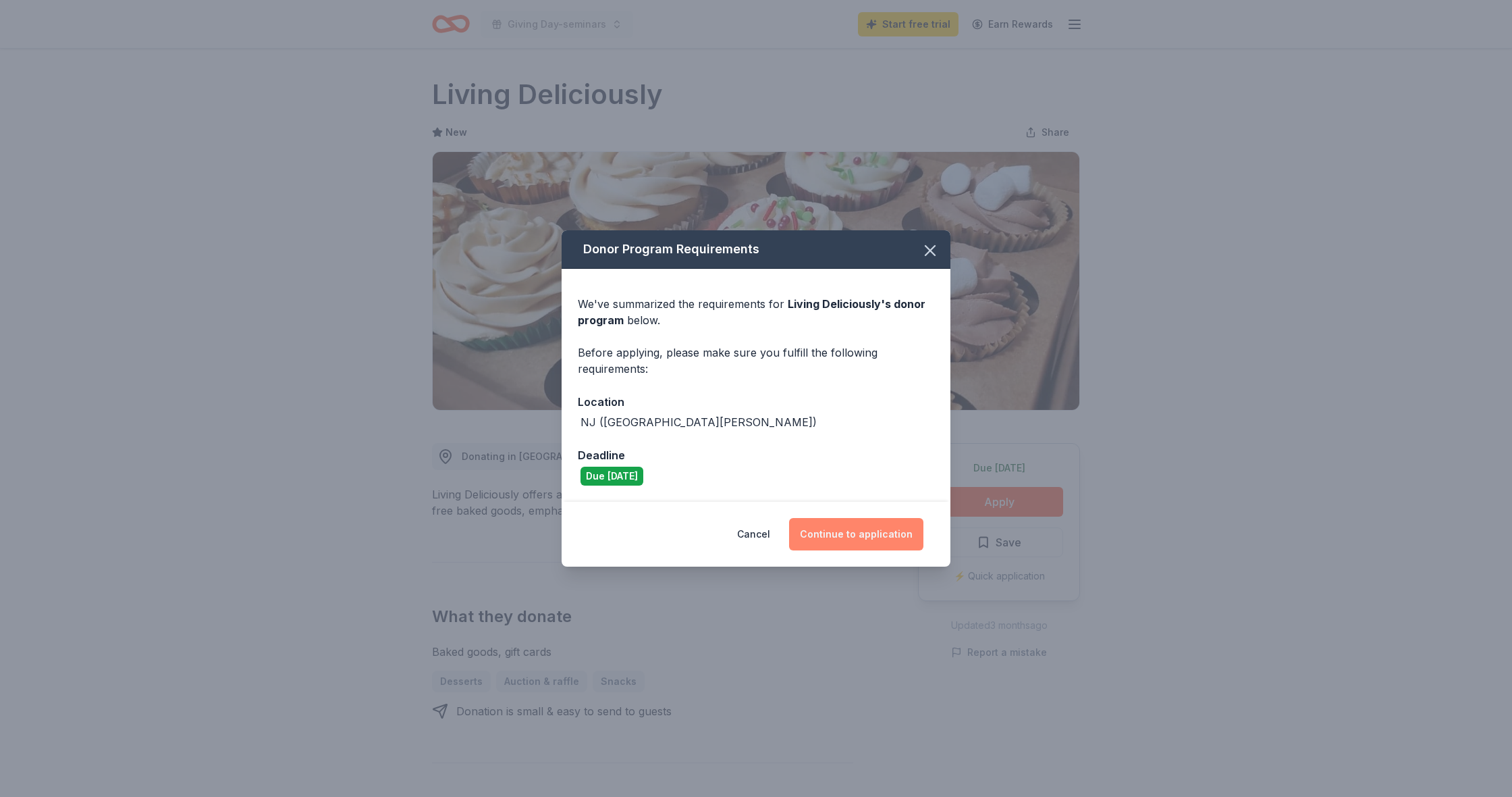
click at [836, 530] on button "Continue to application" at bounding box center [856, 534] width 134 height 32
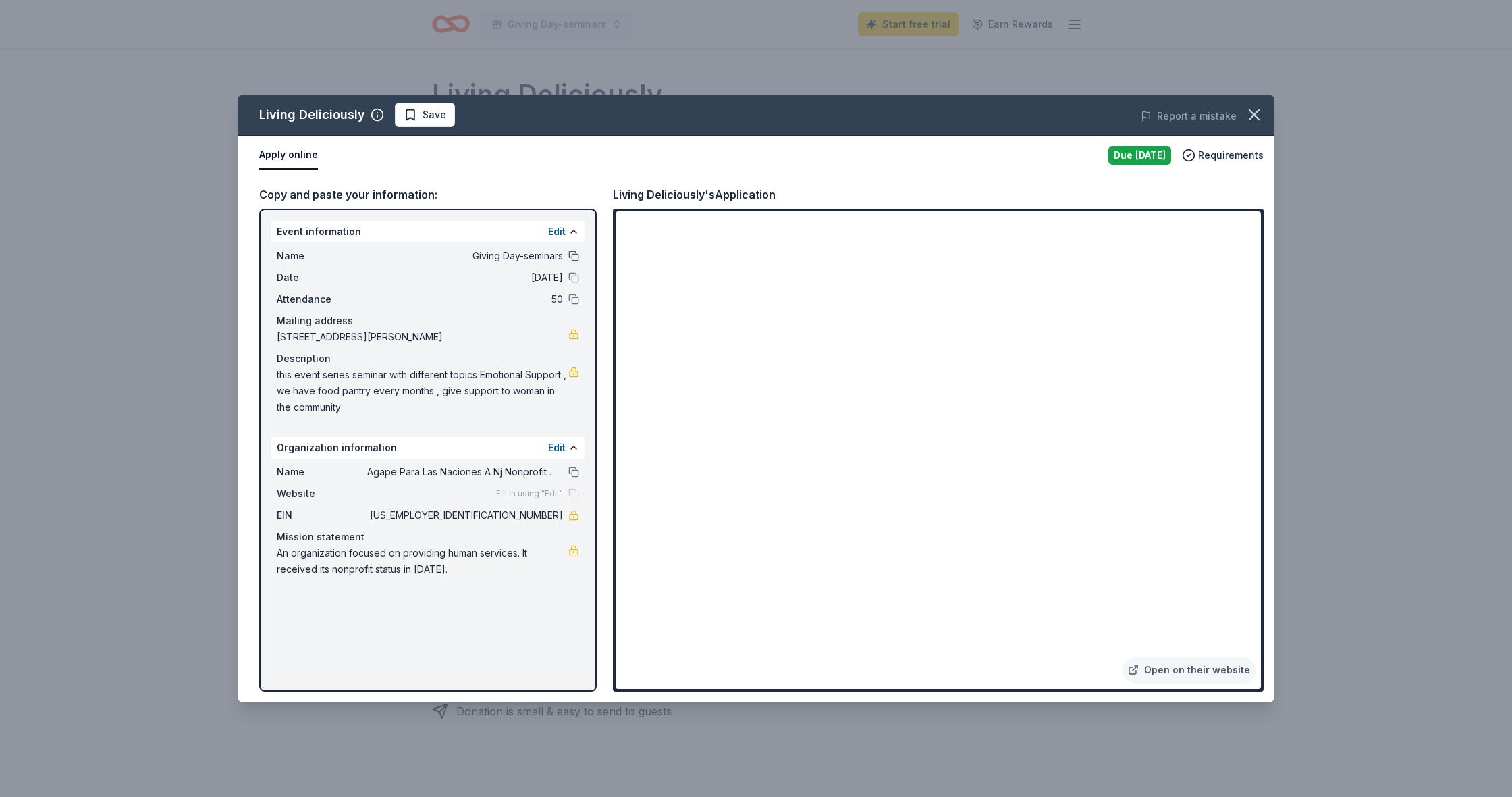
click at [574, 257] on button at bounding box center [573, 255] width 10 height 10
drag, startPoint x: 277, startPoint y: 375, endPoint x: 444, endPoint y: 402, distance: 169.2
click at [440, 402] on span "this event series seminar with different topics Emotional Support , we have foo…" at bounding box center [422, 391] width 291 height 49
click at [423, 117] on span "Save" at bounding box center [434, 115] width 23 height 16
click at [1259, 114] on icon "button" at bounding box center [1254, 115] width 19 height 19
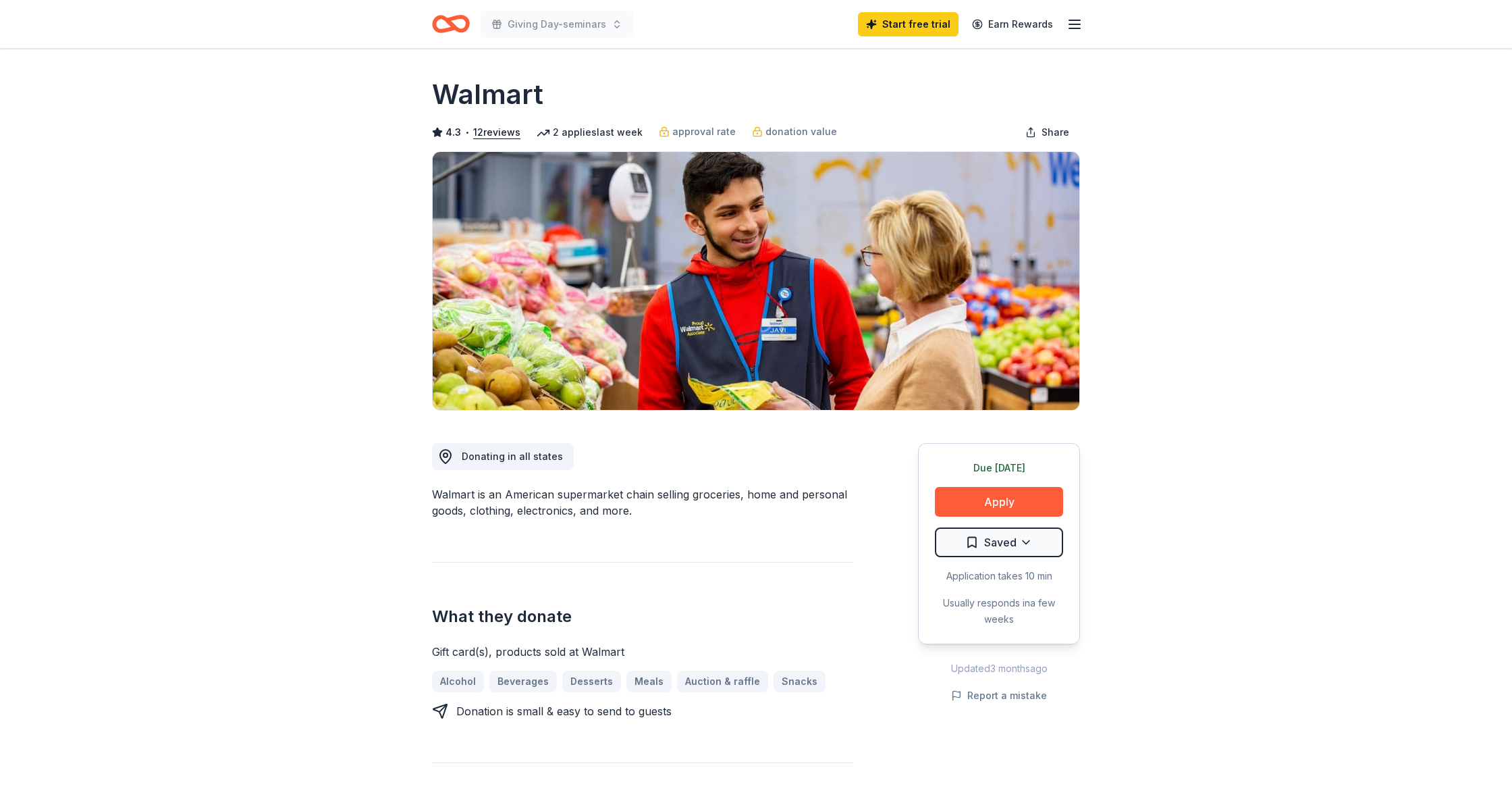
scroll to position [15, 0]
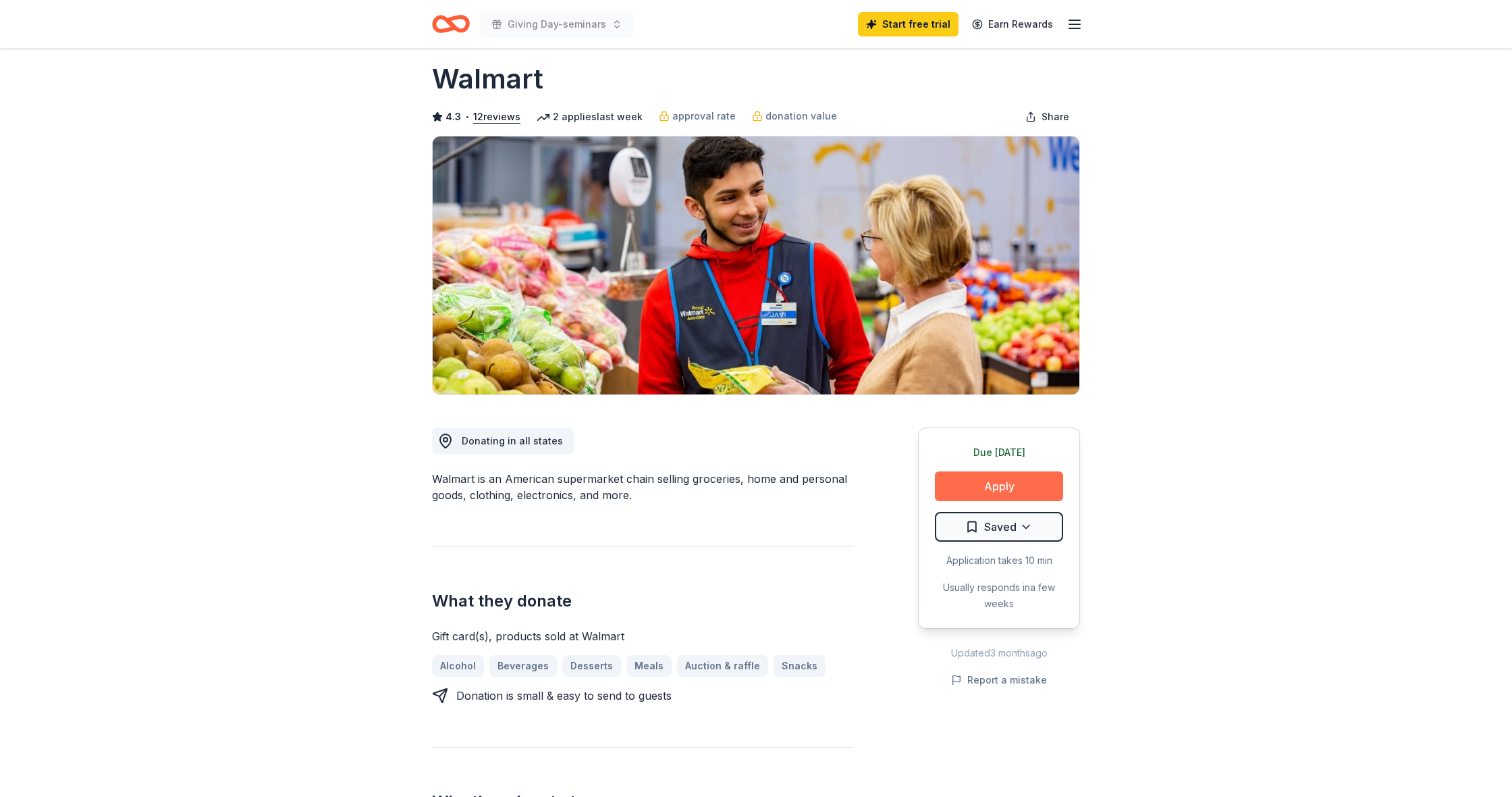
click at [991, 490] on button "Apply" at bounding box center [999, 486] width 128 height 30
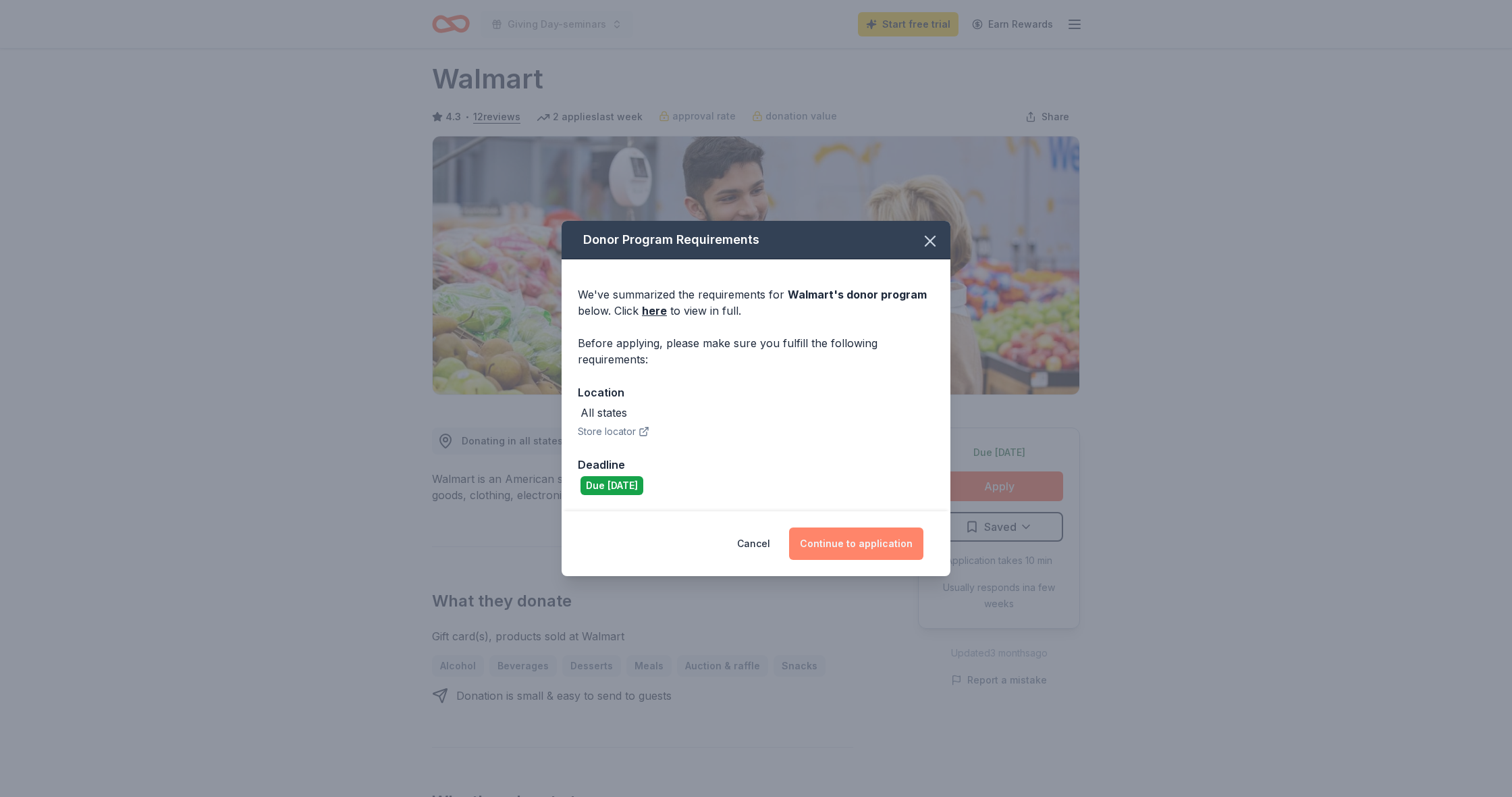
click at [836, 538] on button "Continue to application" at bounding box center [856, 543] width 134 height 32
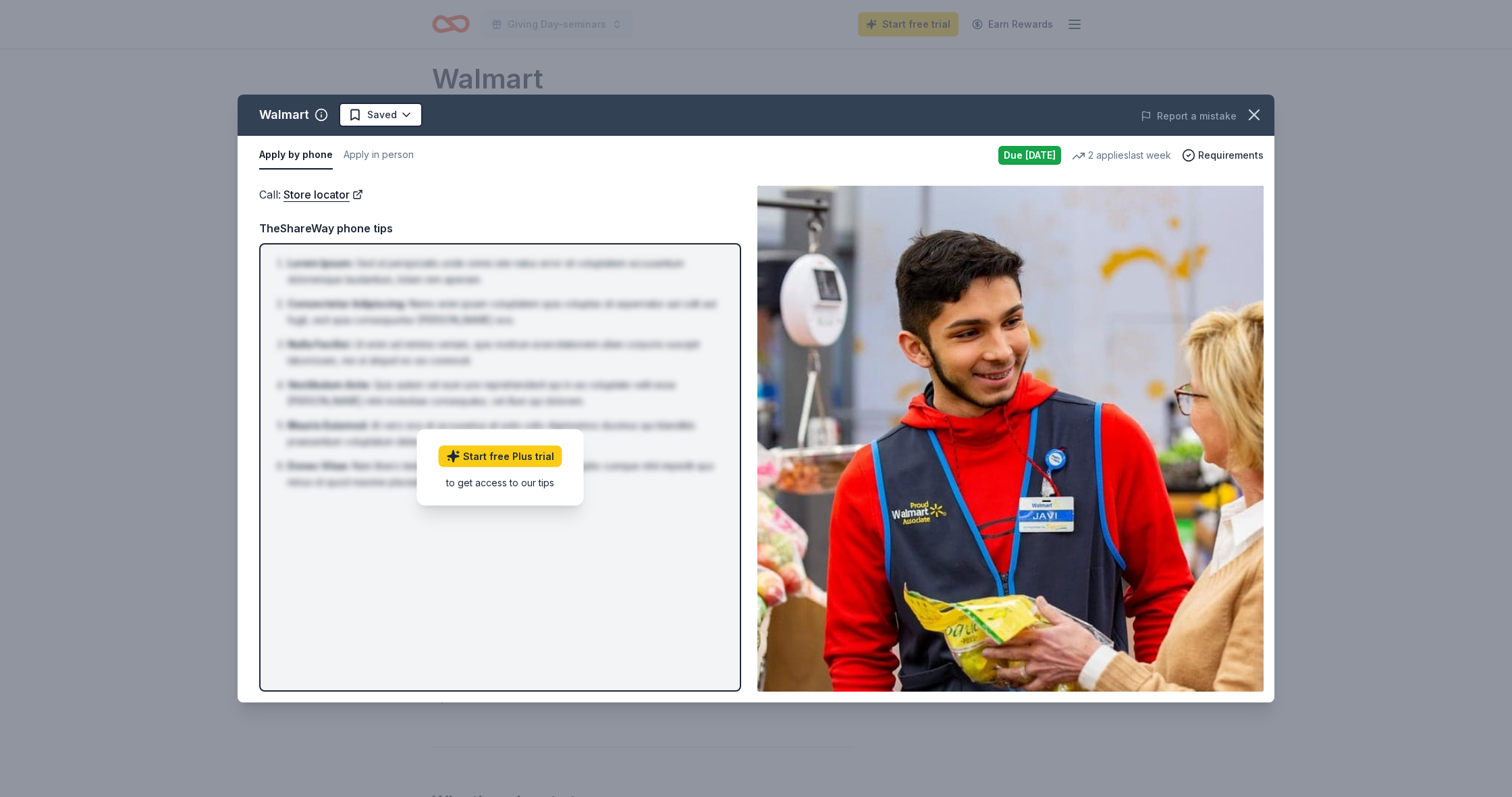
click at [286, 156] on button "Apply by phone" at bounding box center [296, 155] width 74 height 28
click at [359, 155] on button "Apply in person" at bounding box center [378, 155] width 70 height 28
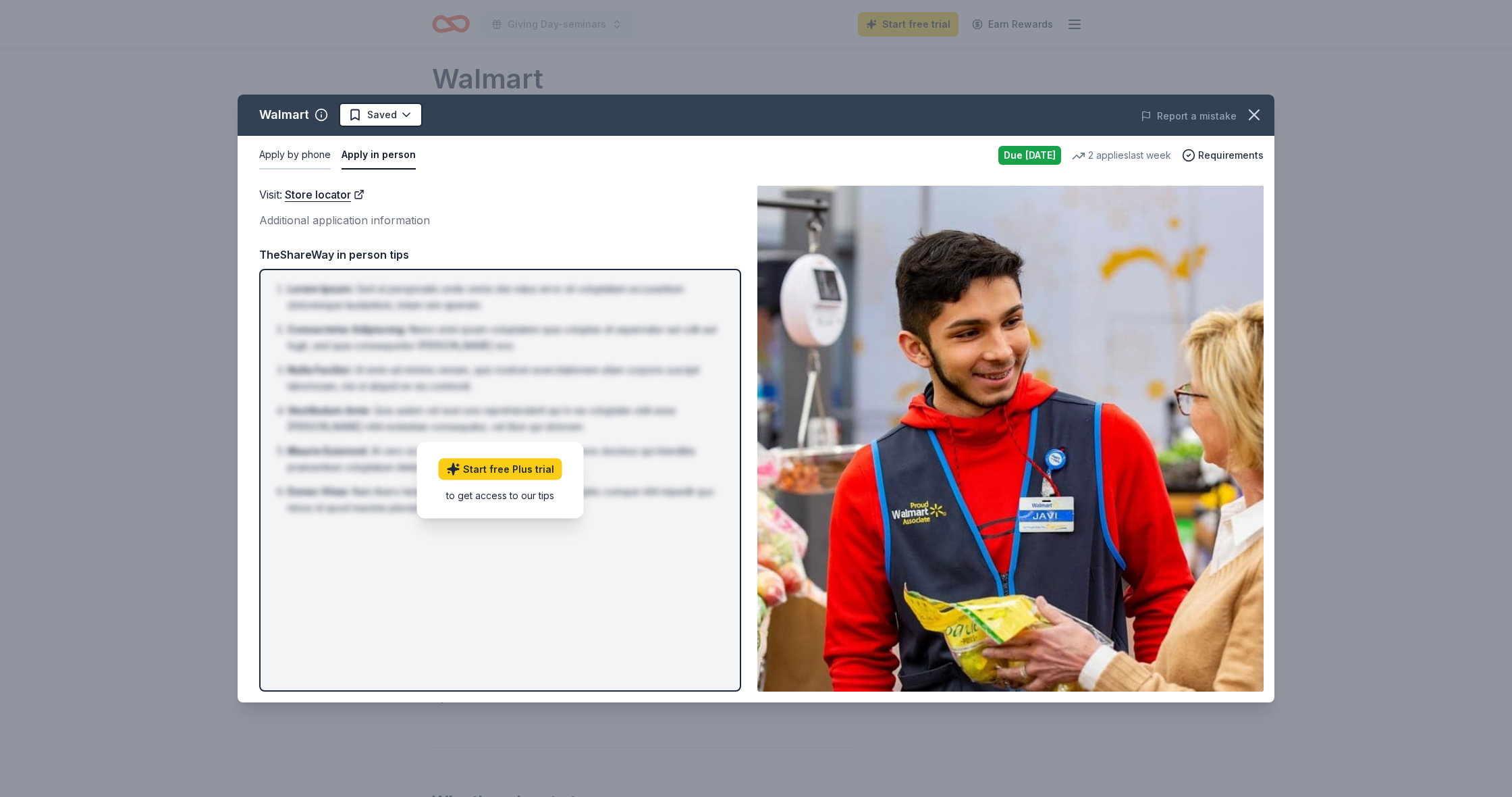
click at [302, 148] on button "Apply by phone" at bounding box center [294, 155] width 71 height 28
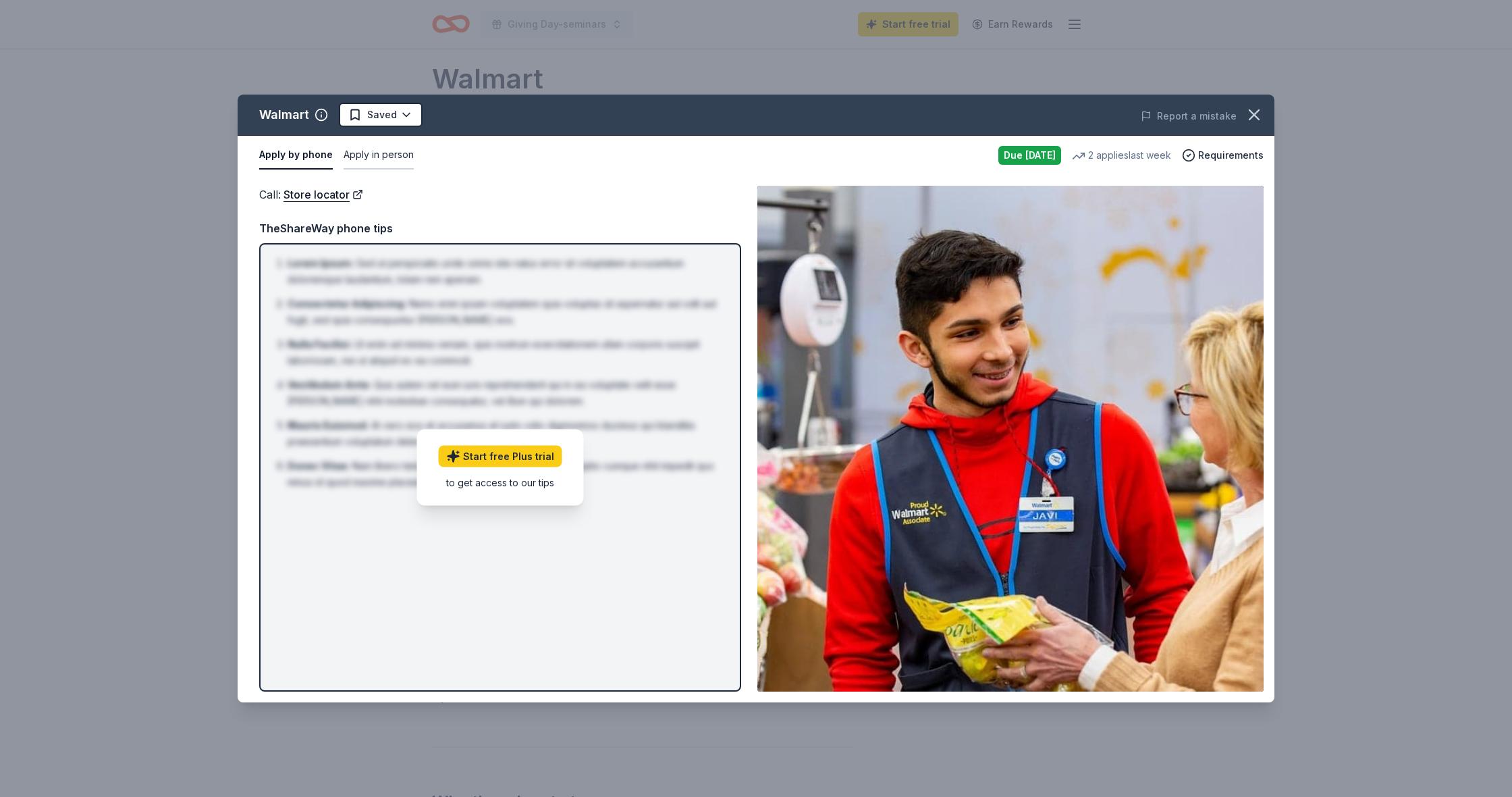
click at [355, 159] on button "Apply in person" at bounding box center [378, 155] width 70 height 28
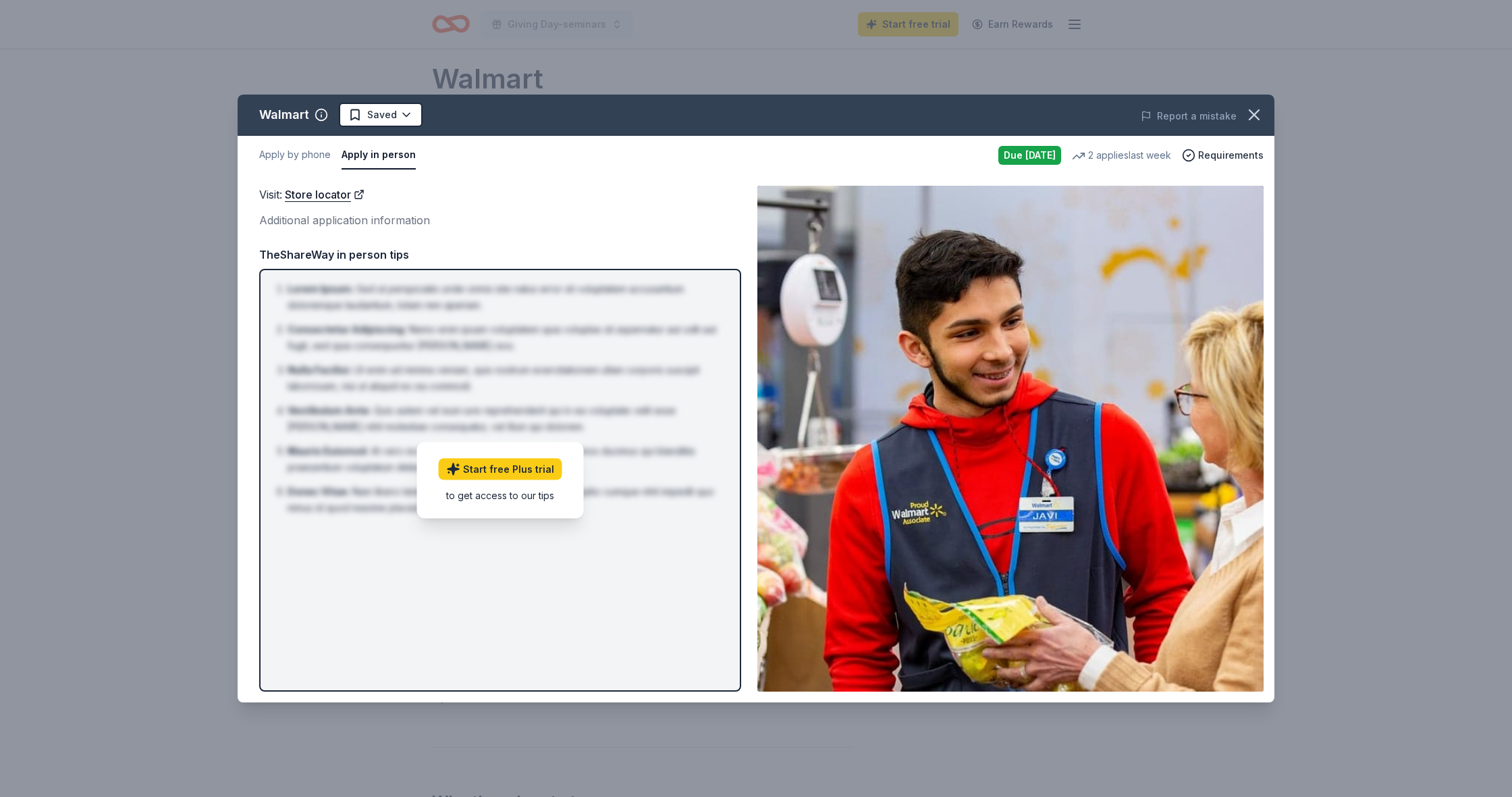
click at [1032, 161] on div "Due [DATE]" at bounding box center [1029, 156] width 63 height 19
click at [540, 474] on link "Start free Plus trial" at bounding box center [501, 469] width 124 height 22
click at [318, 192] on link "Store locator" at bounding box center [324, 194] width 79 height 18
click at [1261, 117] on icon "button" at bounding box center [1254, 115] width 19 height 19
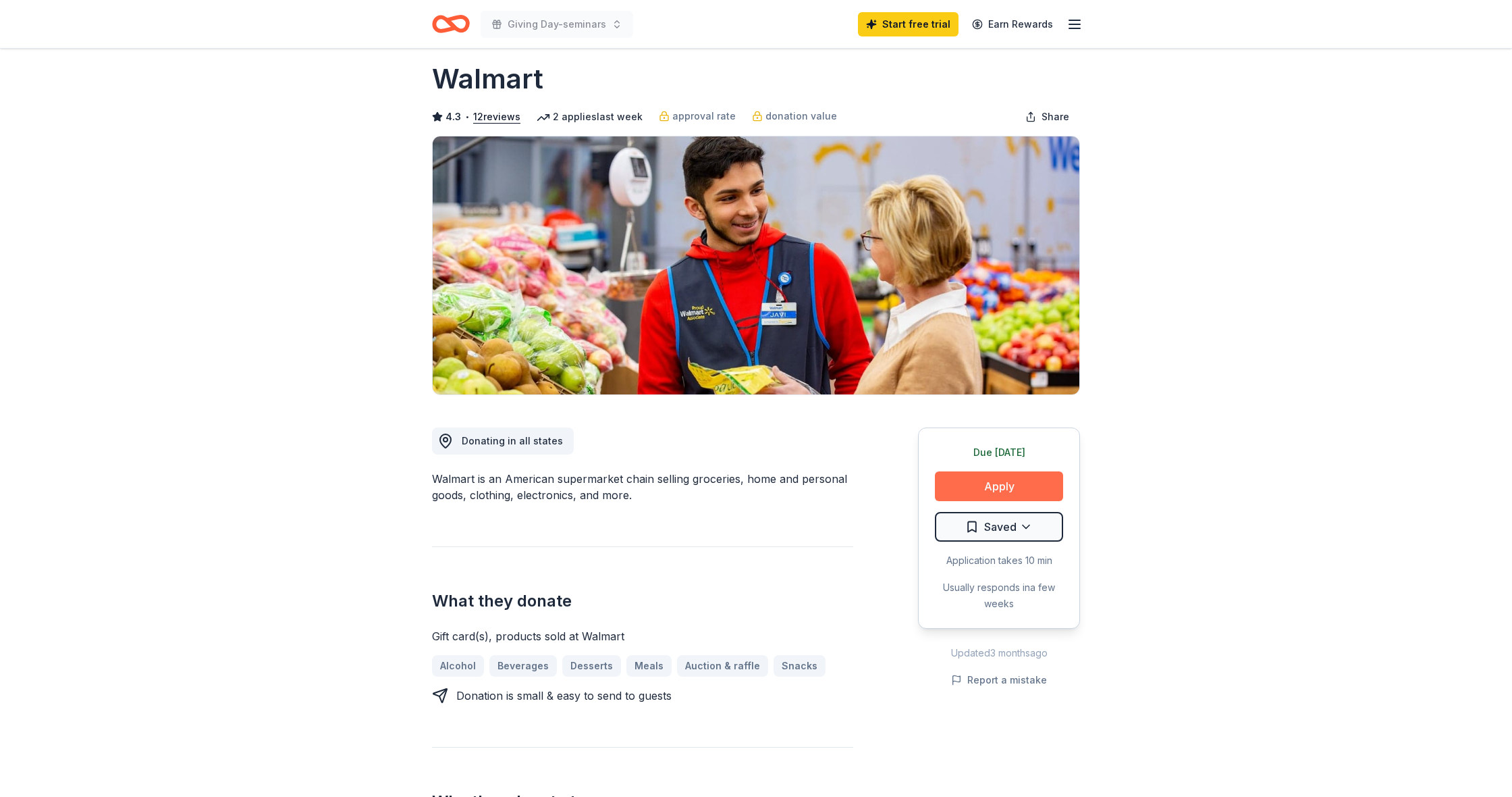
click at [1006, 490] on button "Apply" at bounding box center [999, 486] width 128 height 30
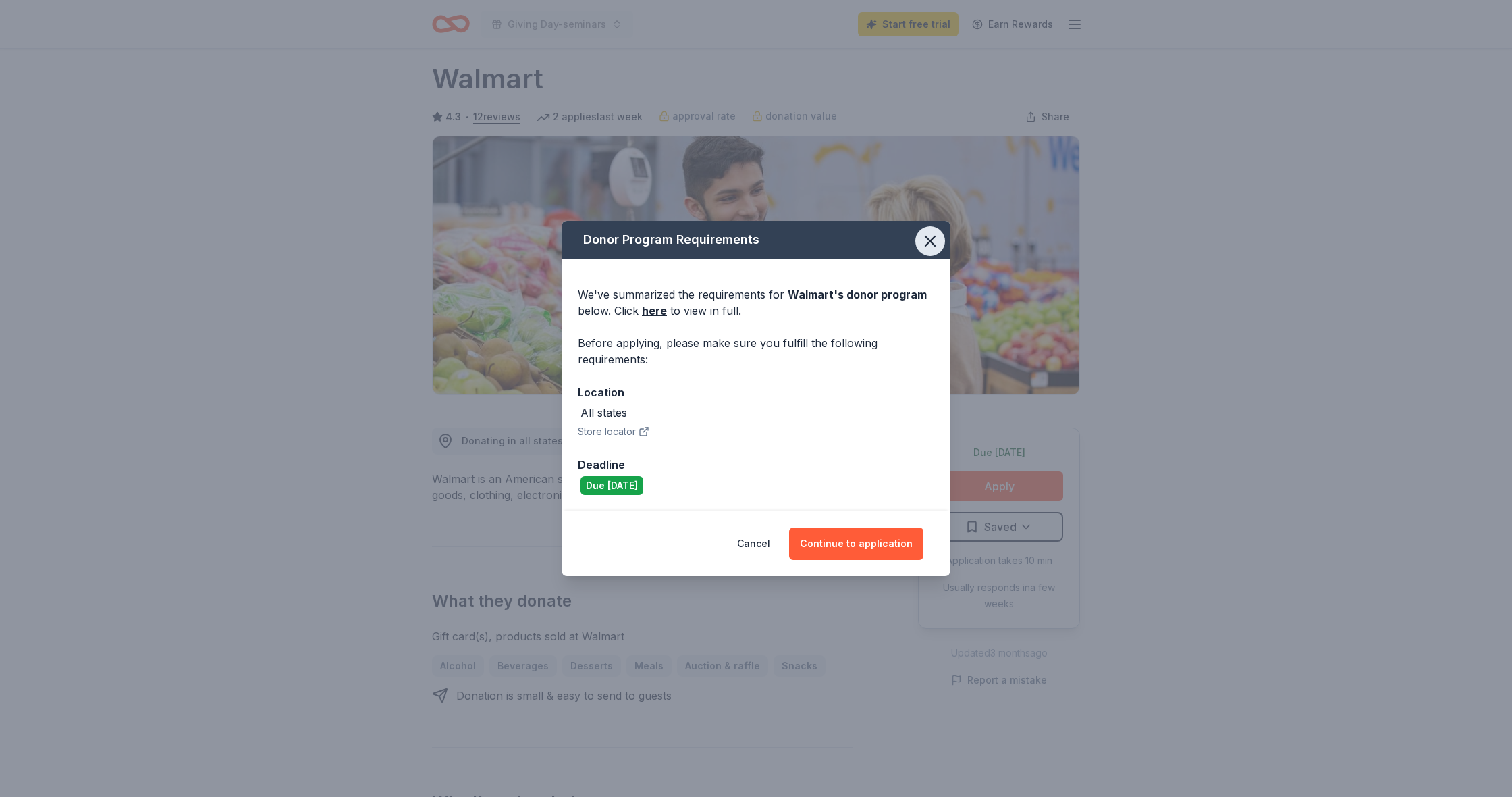
click at [926, 242] on icon "button" at bounding box center [930, 242] width 19 height 19
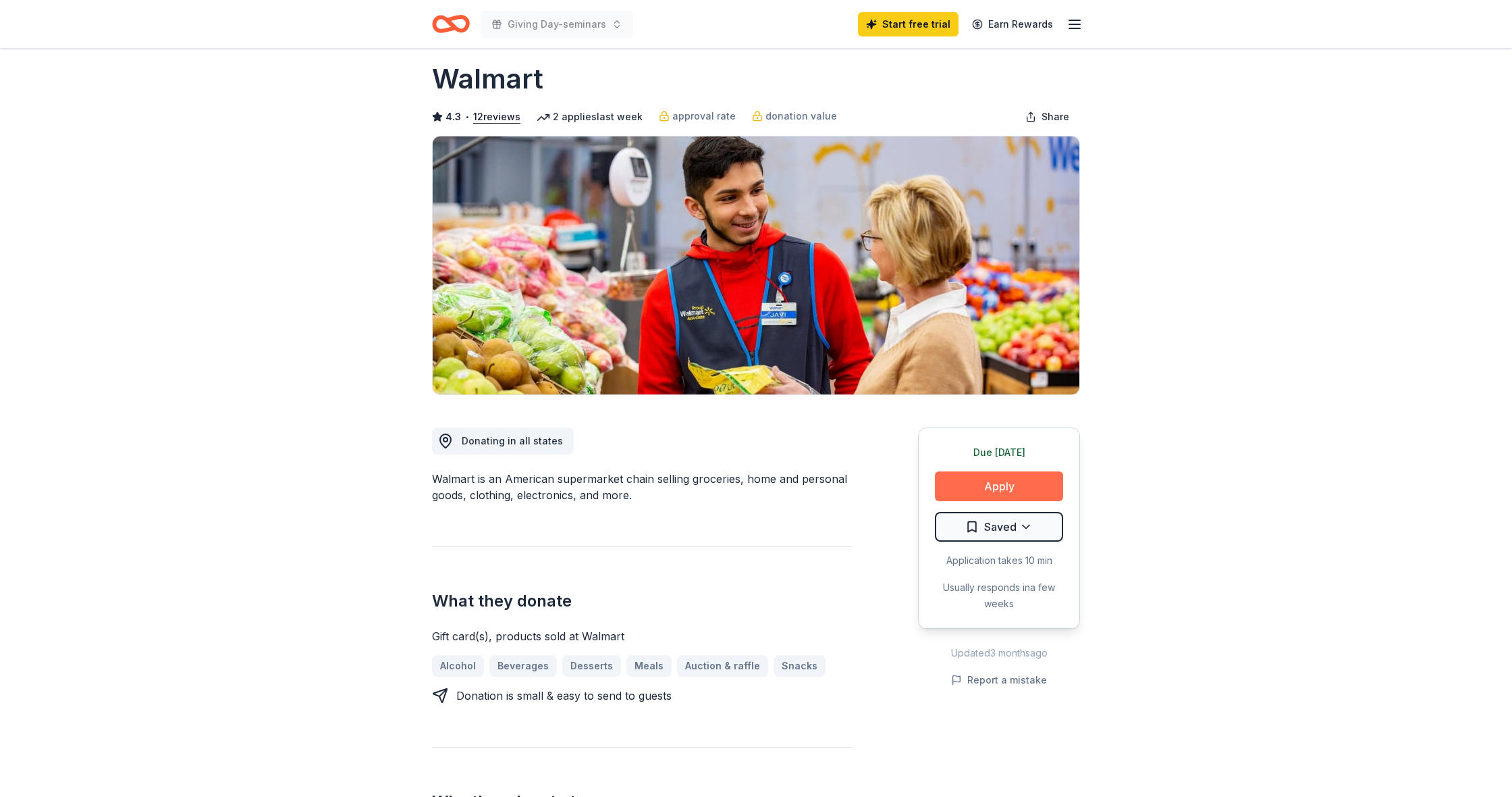
click at [997, 482] on button "Apply" at bounding box center [999, 486] width 128 height 30
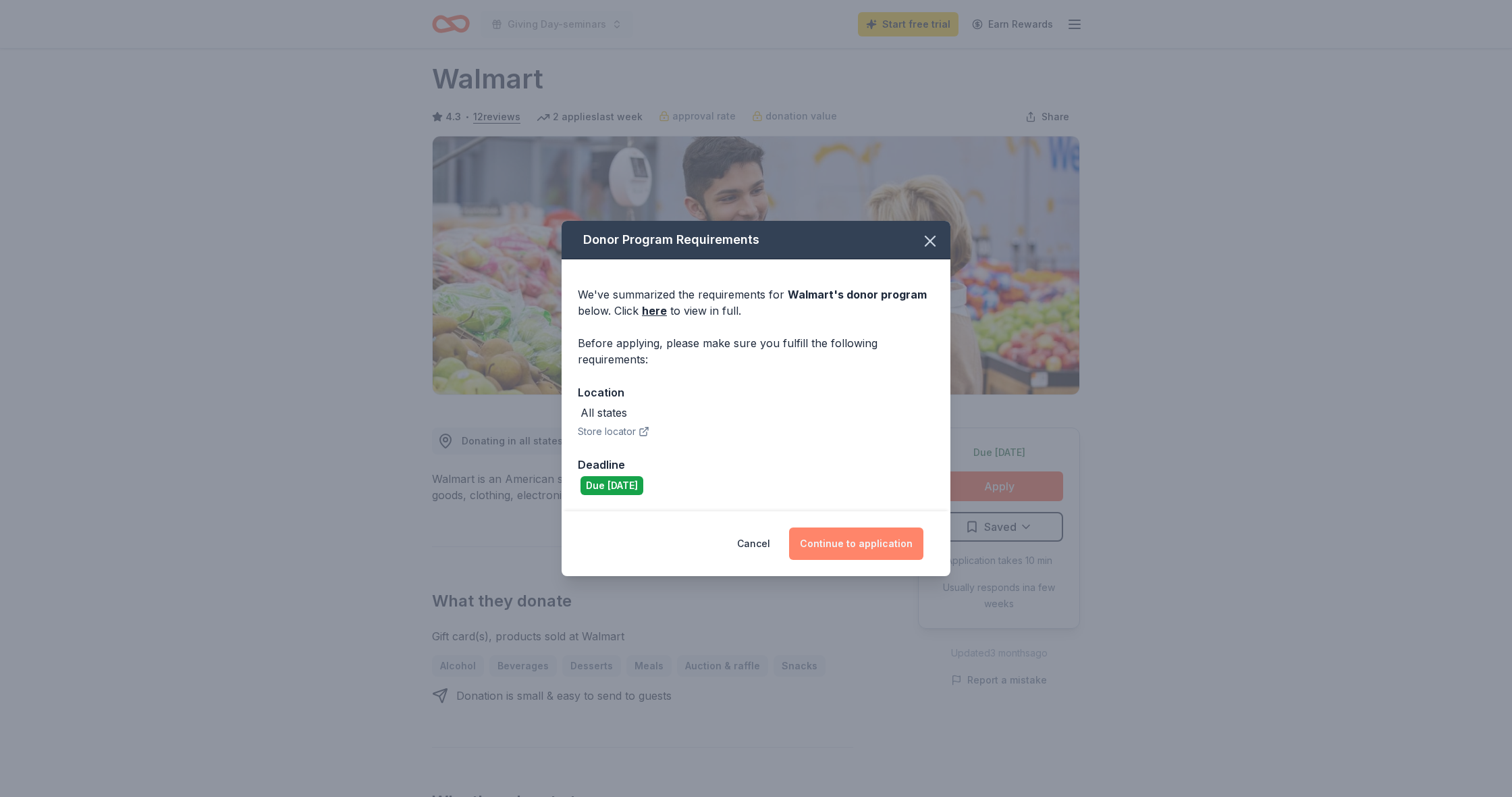
click at [849, 536] on button "Continue to application" at bounding box center [856, 543] width 134 height 32
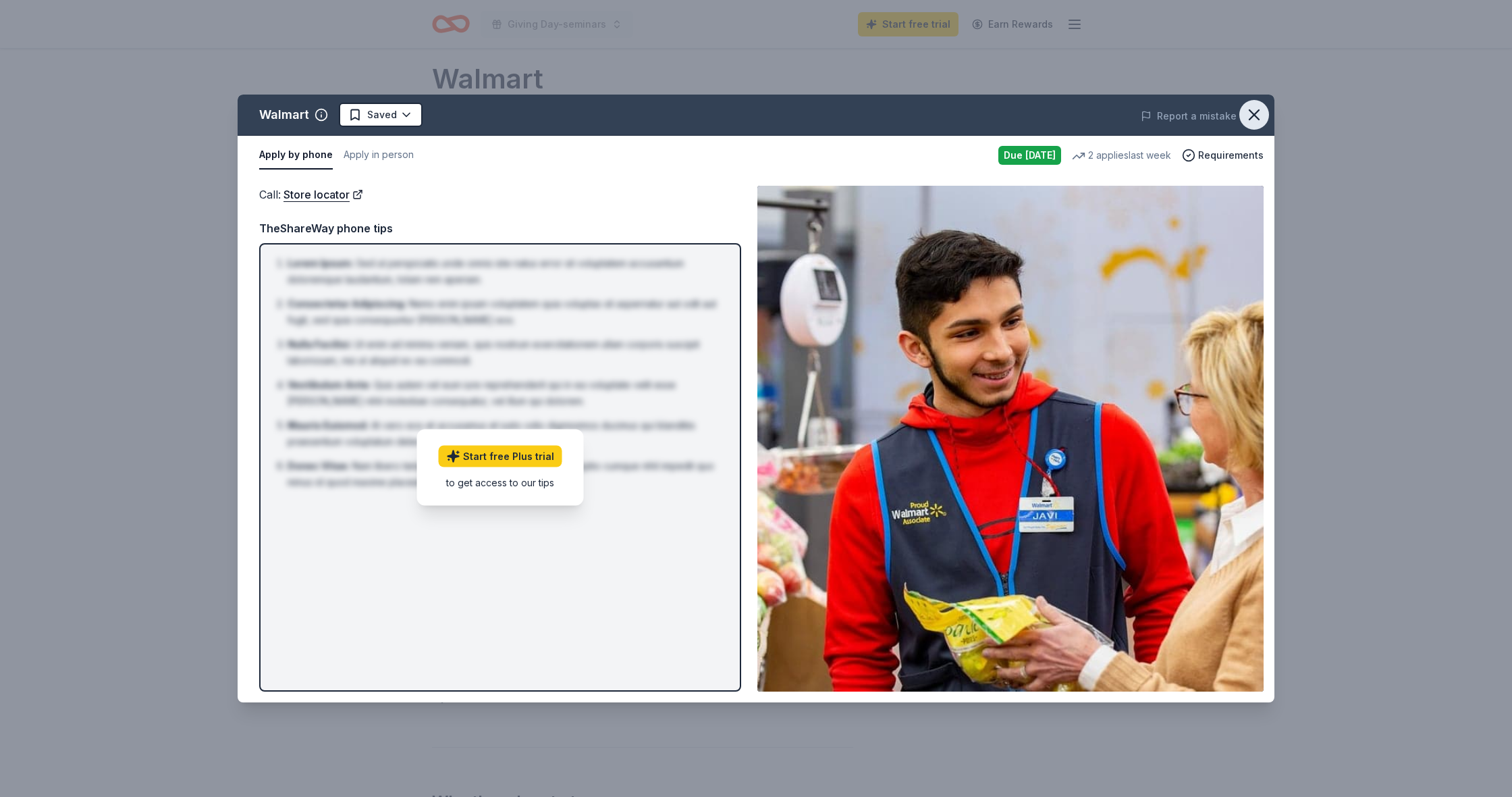
click at [1255, 122] on icon "button" at bounding box center [1254, 115] width 19 height 19
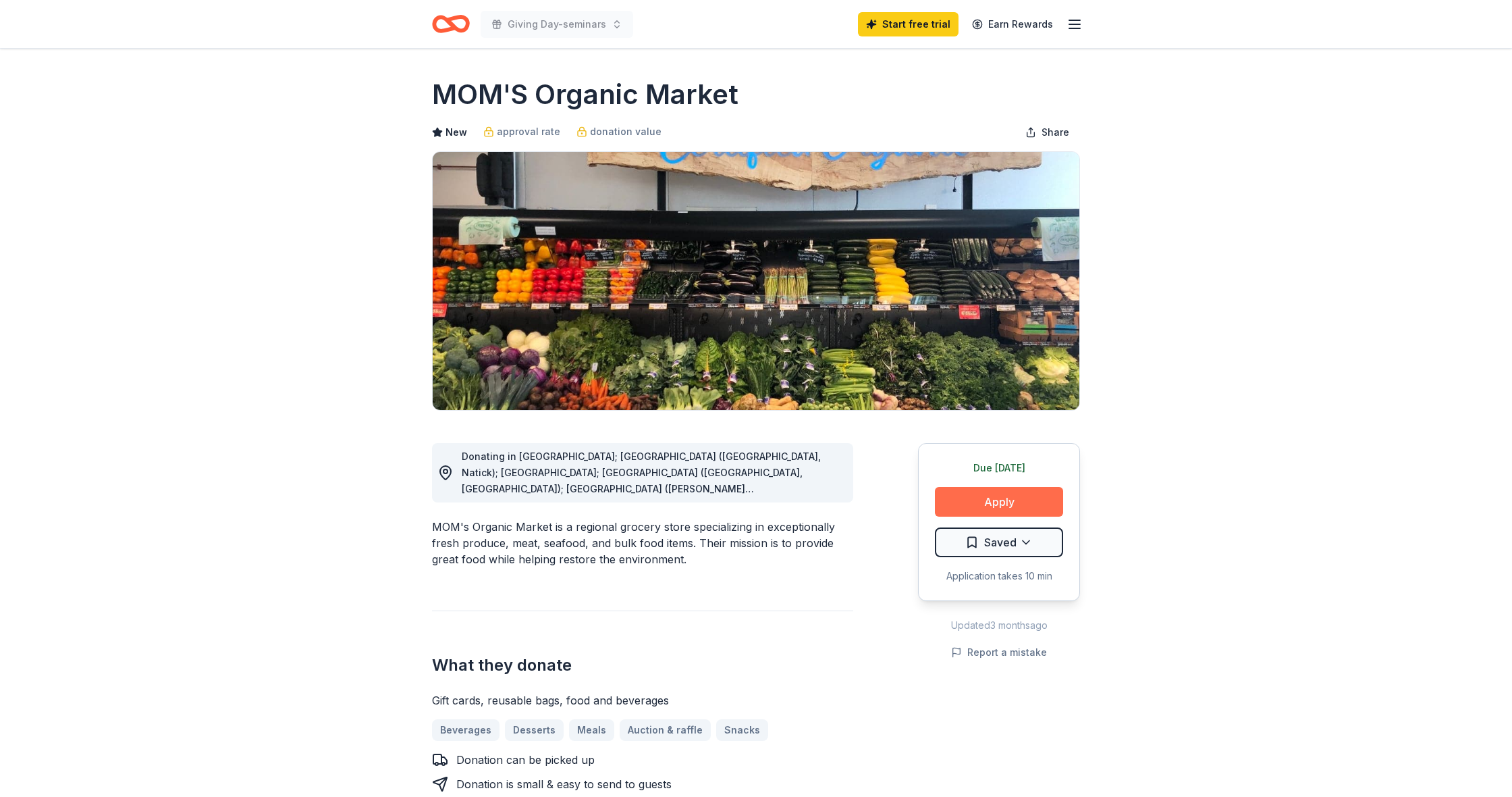
click at [983, 493] on button "Apply" at bounding box center [999, 502] width 128 height 30
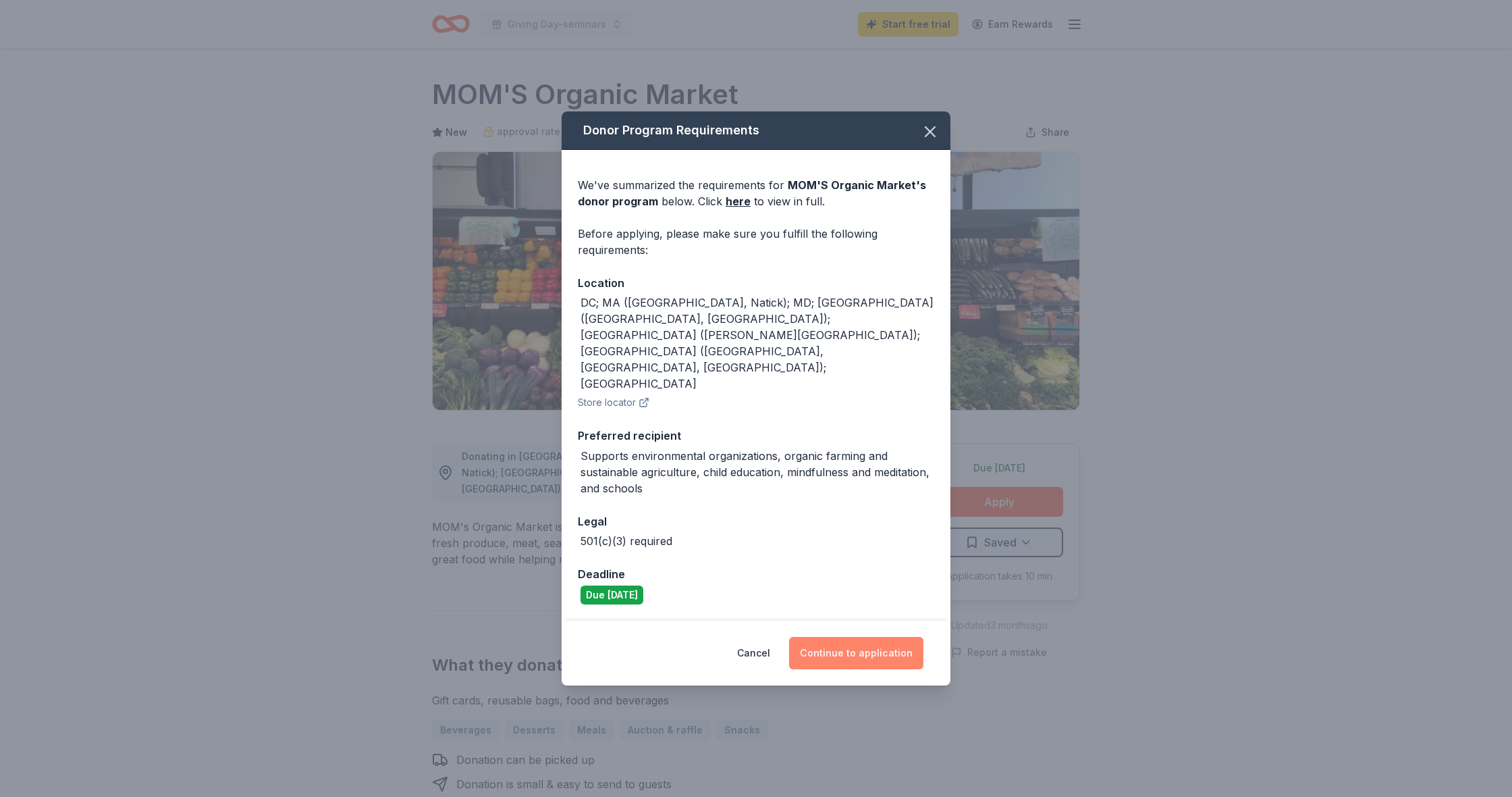
click at [854, 636] on button "Continue to application" at bounding box center [856, 653] width 134 height 32
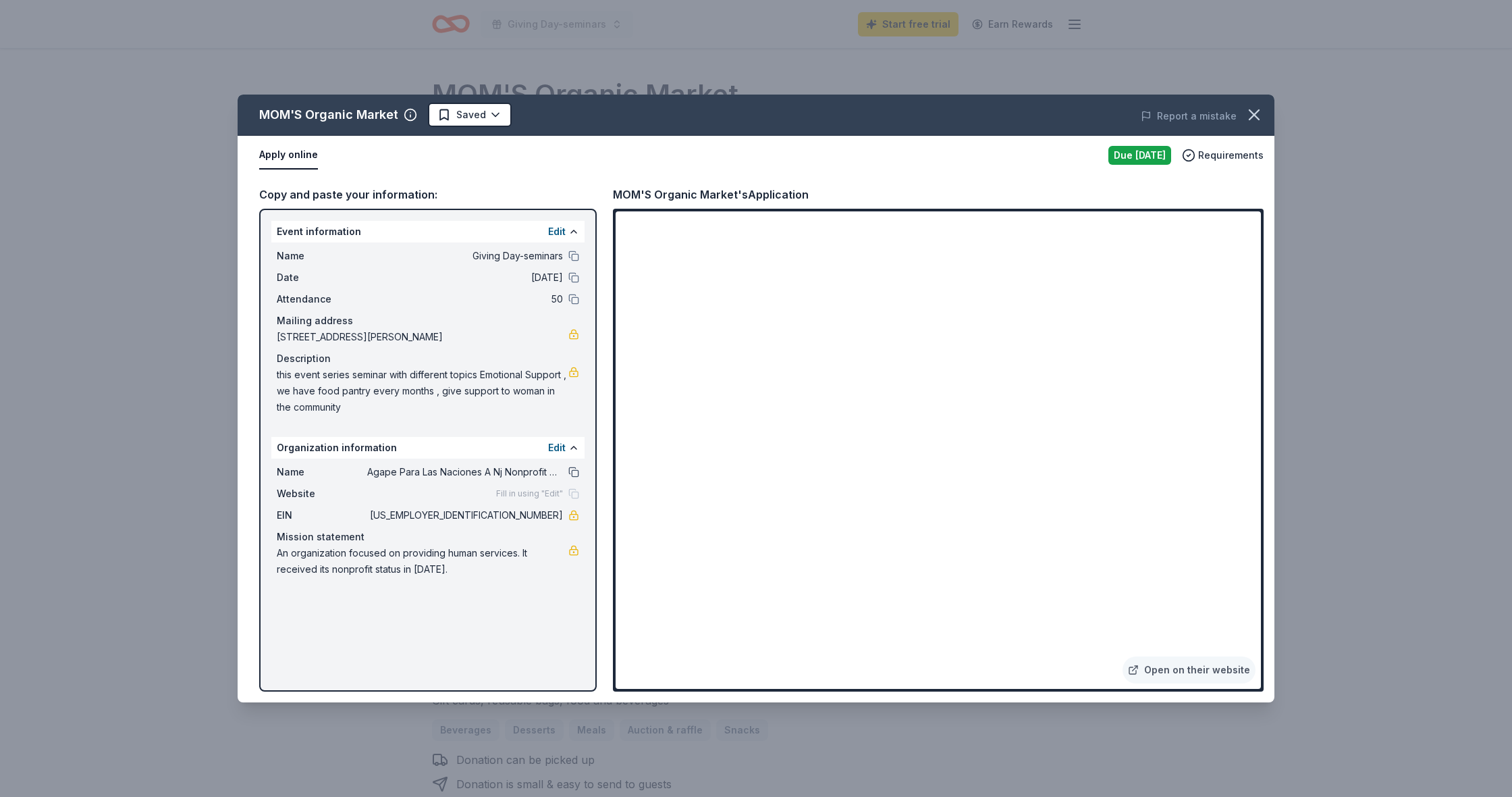
click at [578, 475] on button at bounding box center [573, 471] width 10 height 10
click at [572, 474] on button at bounding box center [573, 471] width 10 height 10
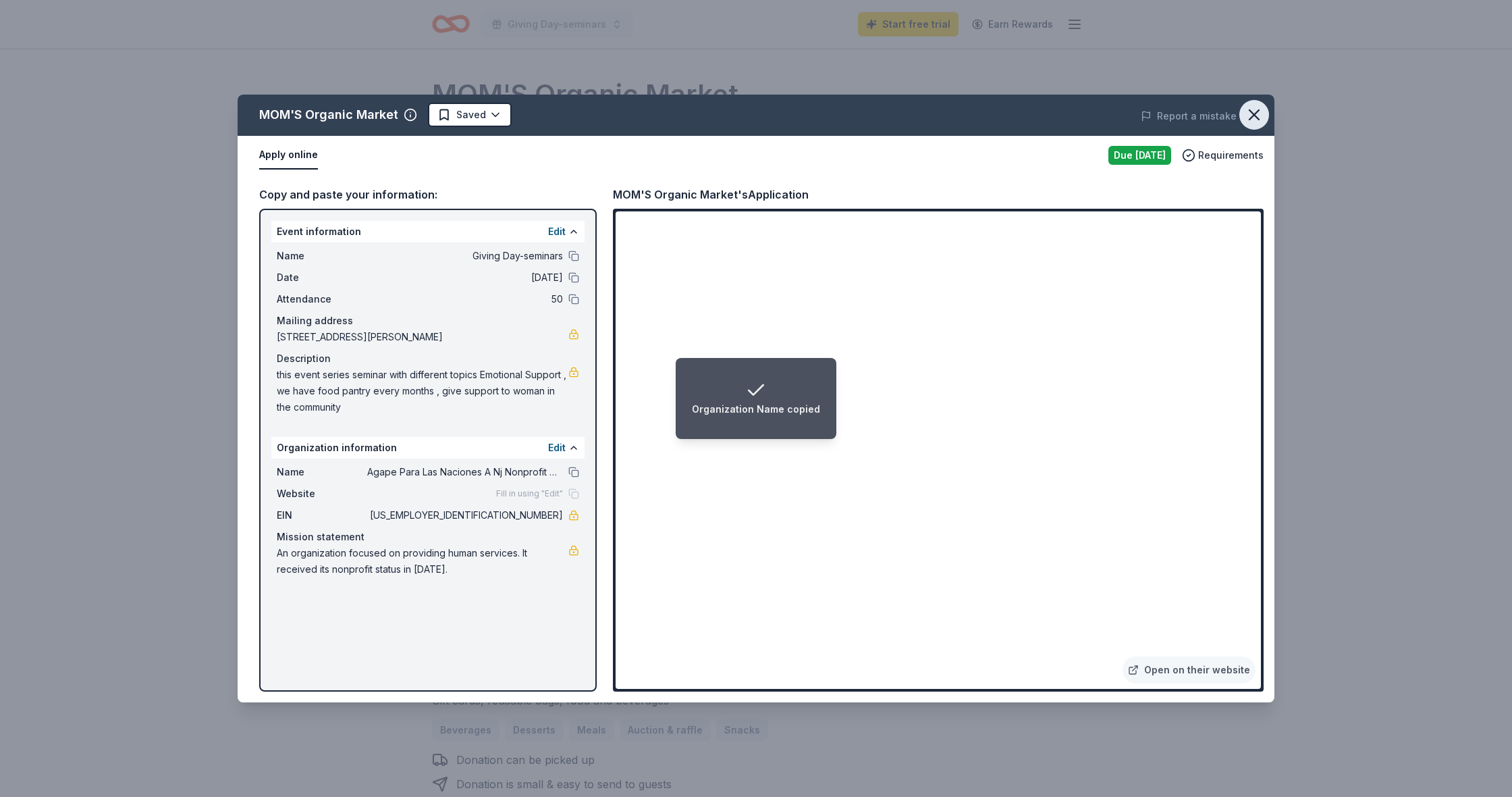
click at [1246, 112] on icon "button" at bounding box center [1254, 115] width 19 height 19
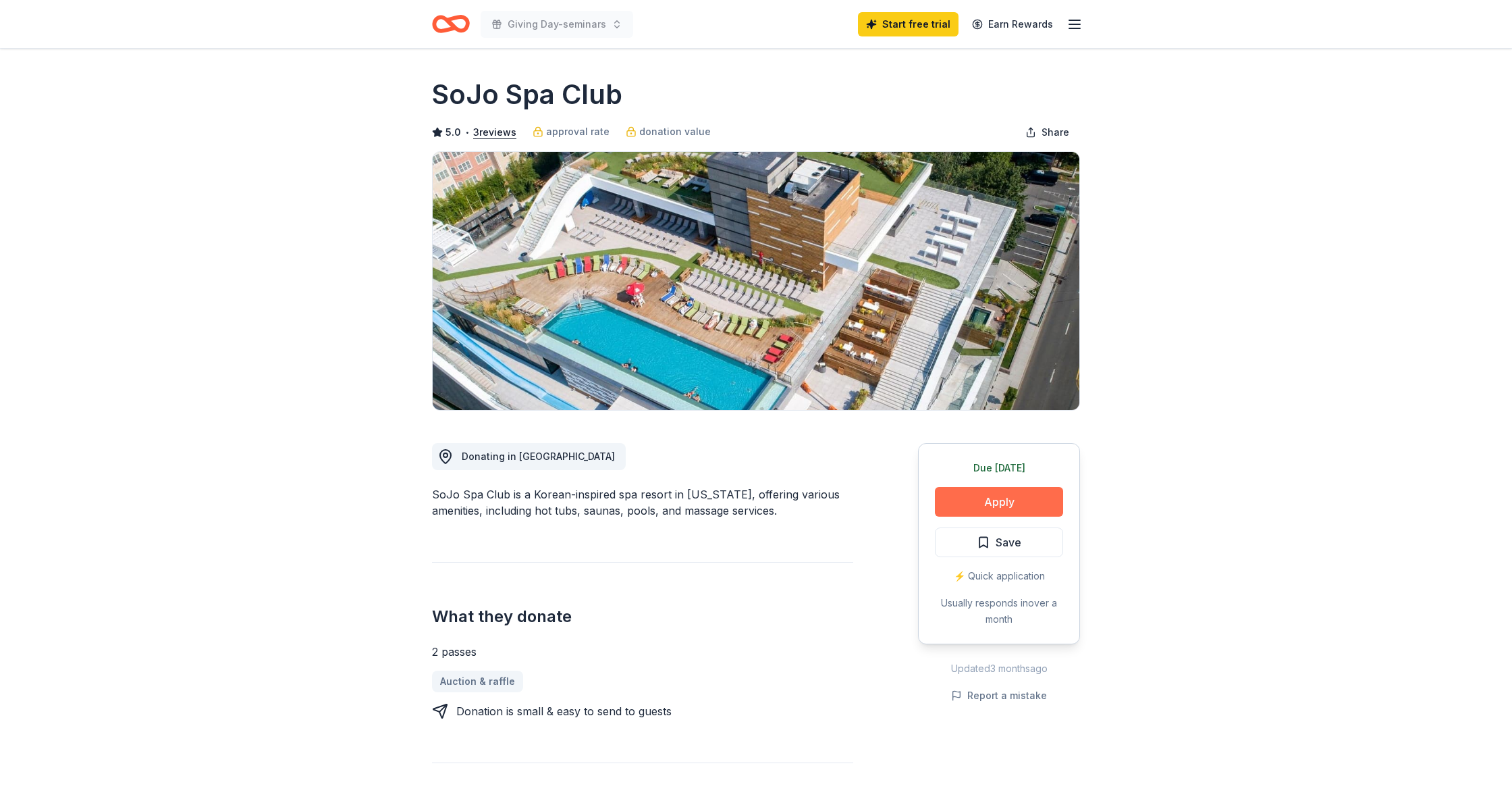
click at [1006, 500] on button "Apply" at bounding box center [999, 502] width 128 height 30
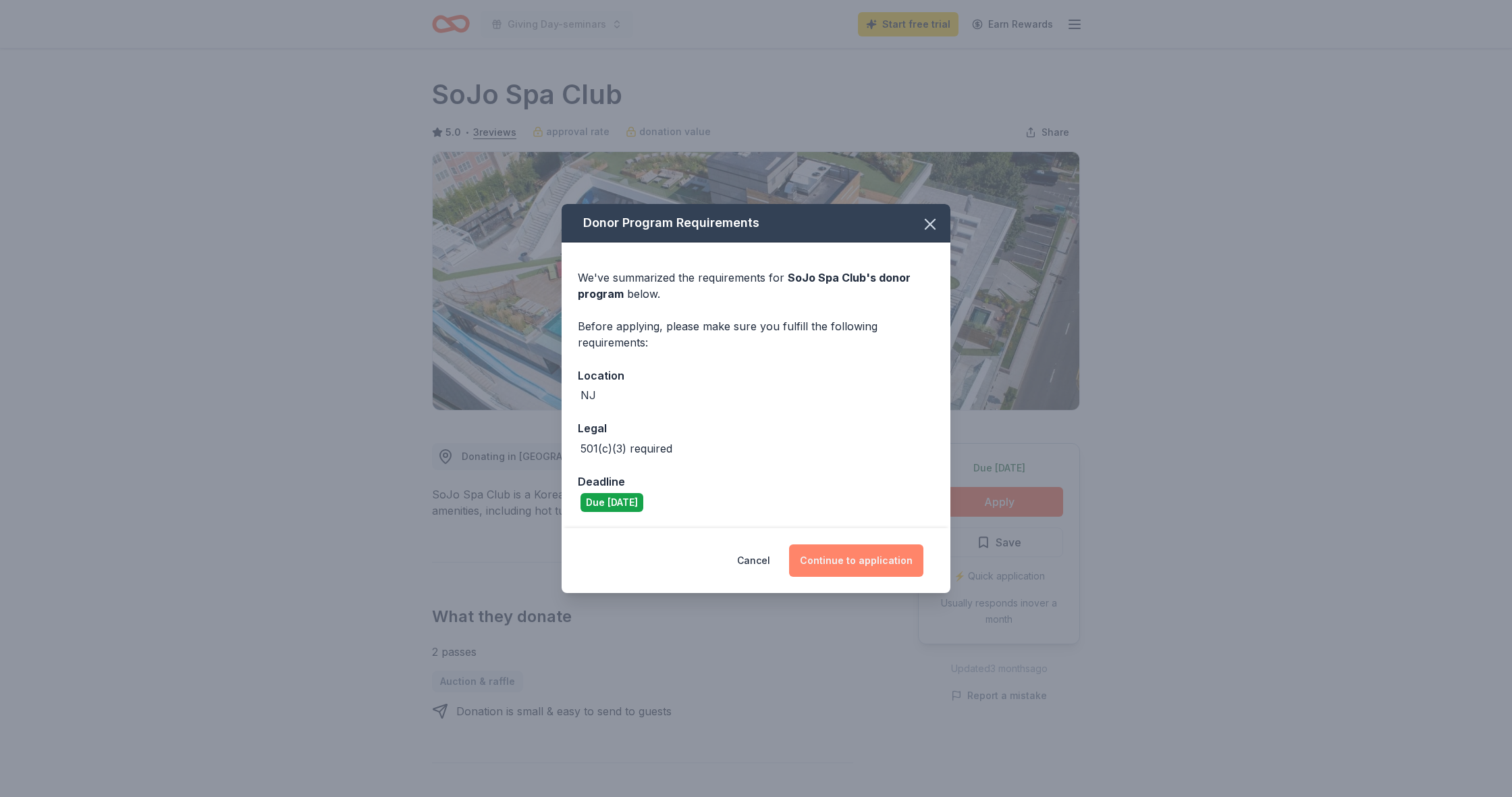
click at [862, 558] on button "Continue to application" at bounding box center [856, 560] width 134 height 32
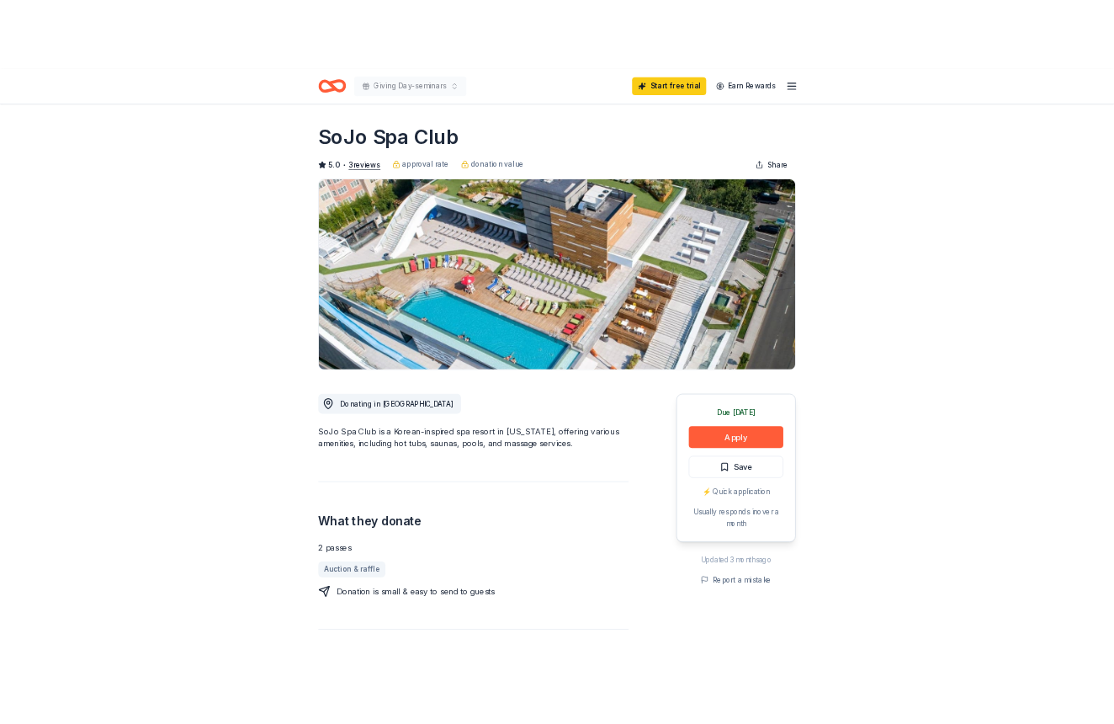
scroll to position [2, 0]
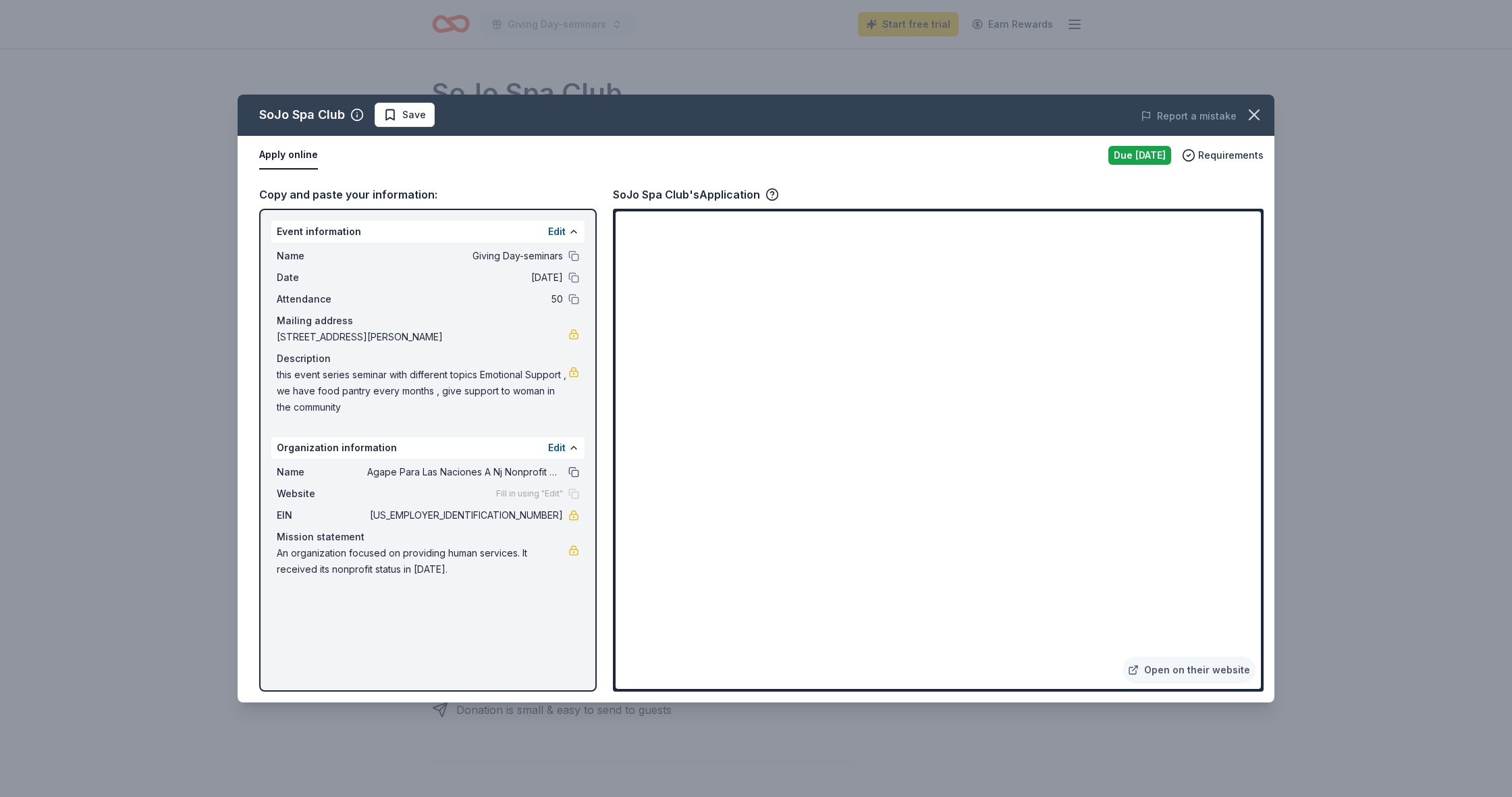
click at [577, 474] on button at bounding box center [573, 471] width 10 height 10
click at [572, 258] on button at bounding box center [573, 255] width 10 height 10
click at [58, 0] on html "Event Name copied Giving Day-seminars Start free trial Earn Rewards Due today S…" at bounding box center [756, 396] width 1512 height 797
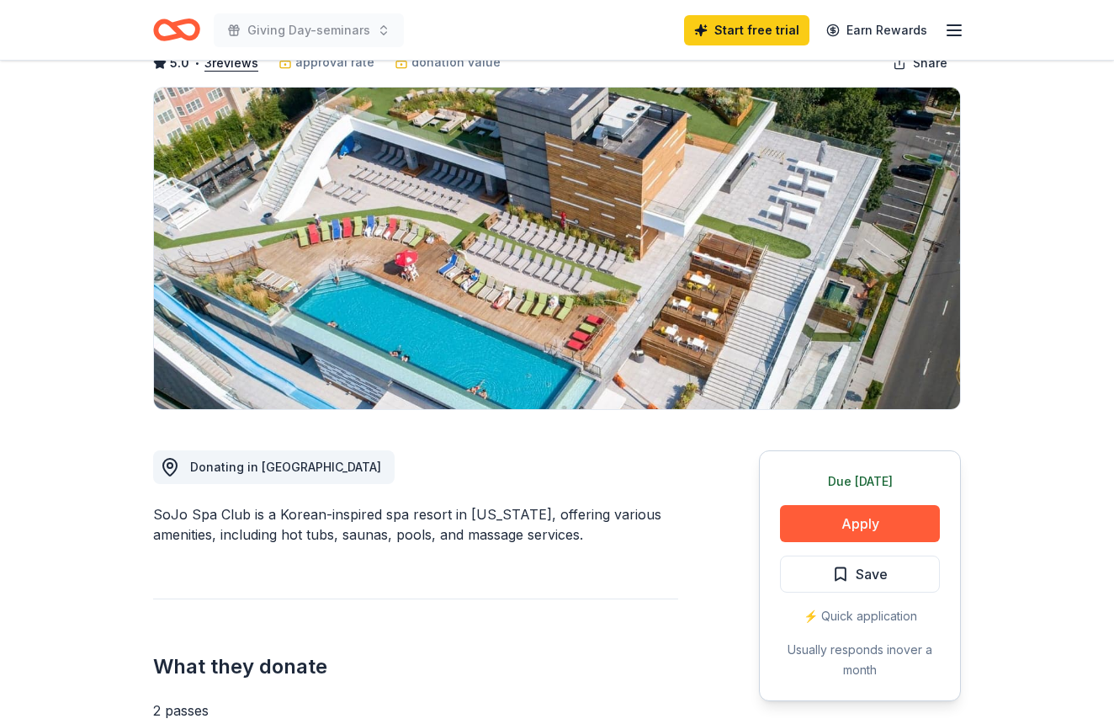
scroll to position [153, 0]
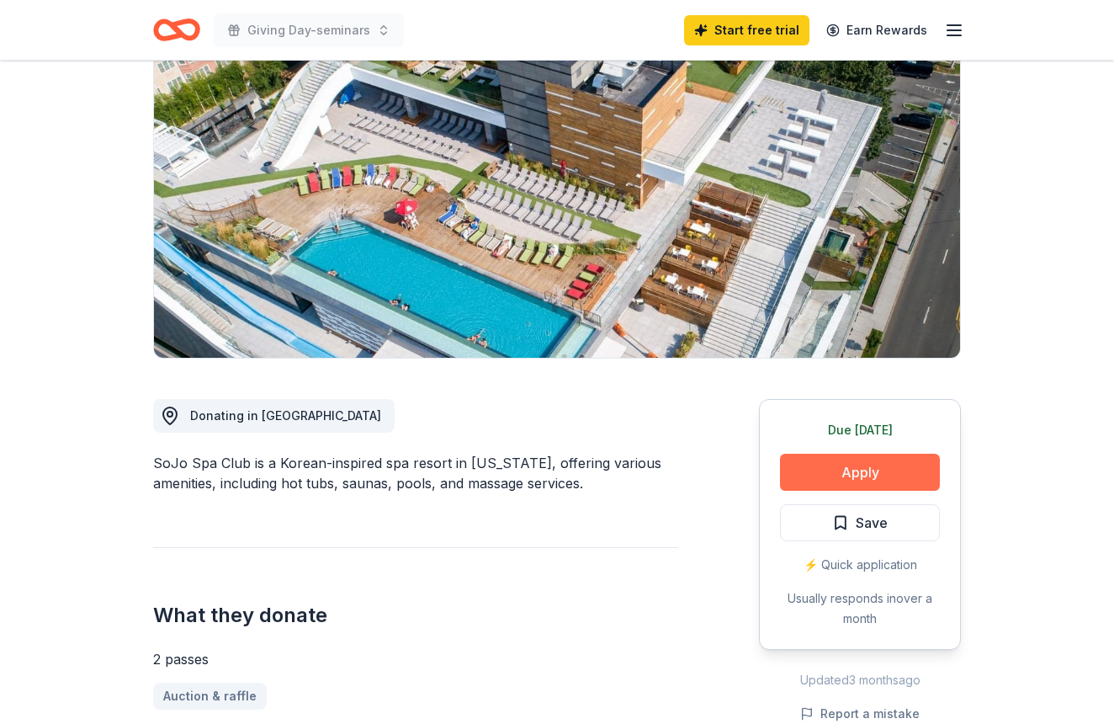
click at [809, 479] on button "Apply" at bounding box center [860, 471] width 160 height 37
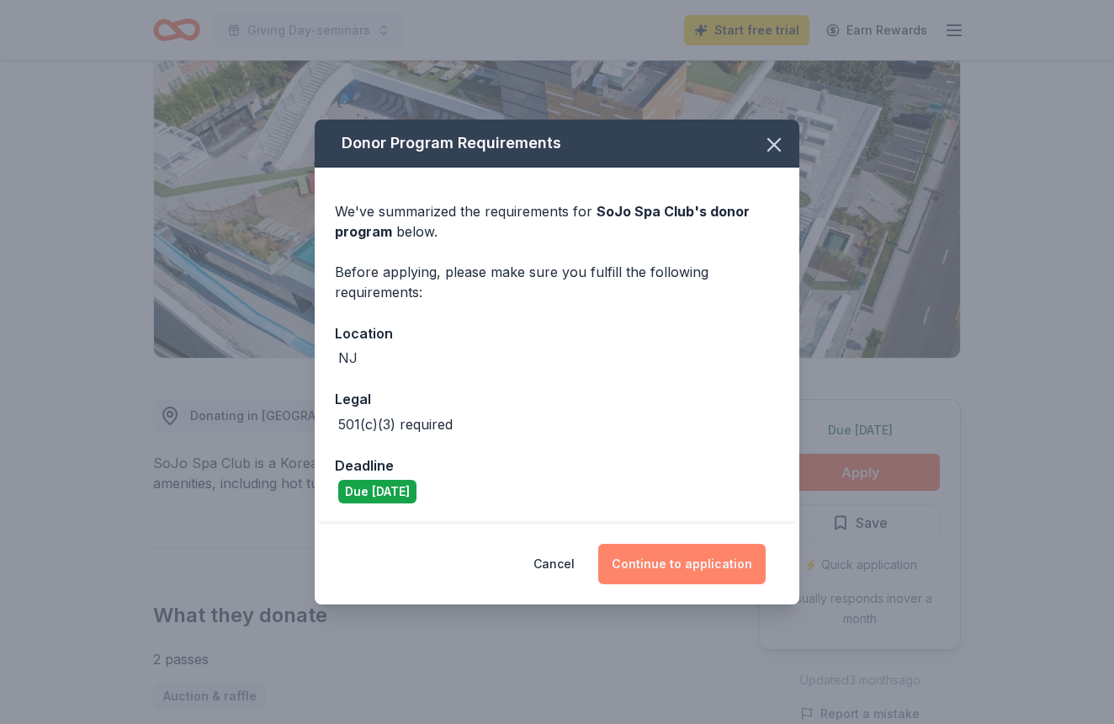
click at [694, 554] on button "Continue to application" at bounding box center [681, 563] width 167 height 40
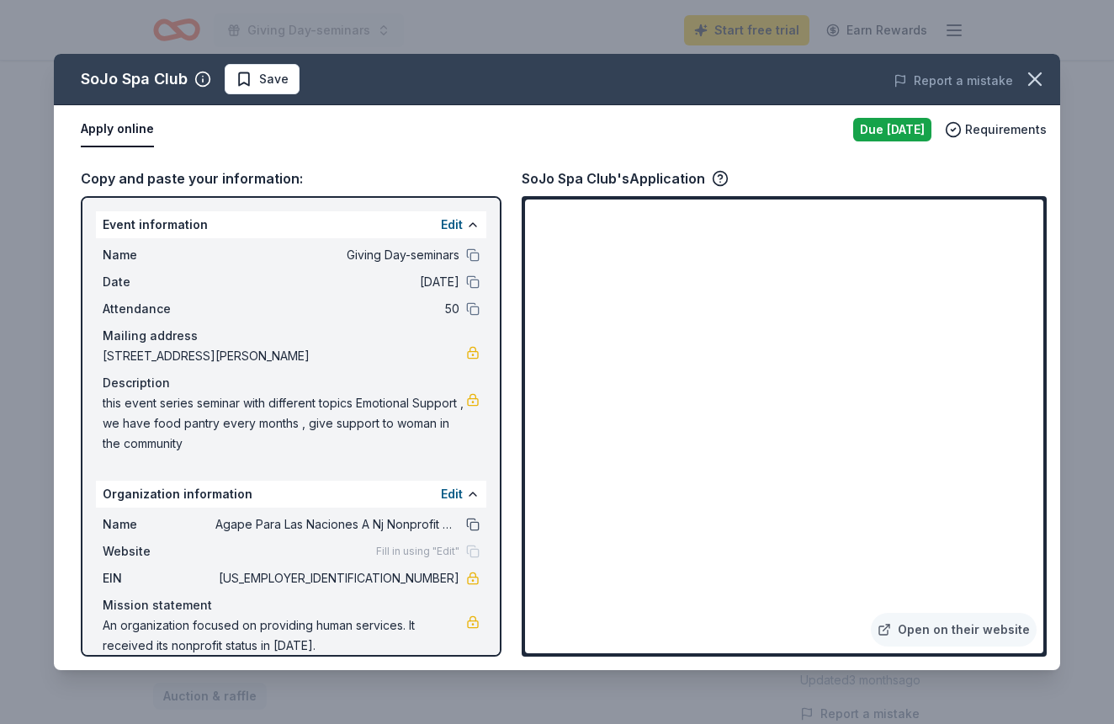
click at [476, 525] on button at bounding box center [472, 523] width 13 height 13
click at [1031, 81] on icon "button" at bounding box center [1035, 79] width 24 height 24
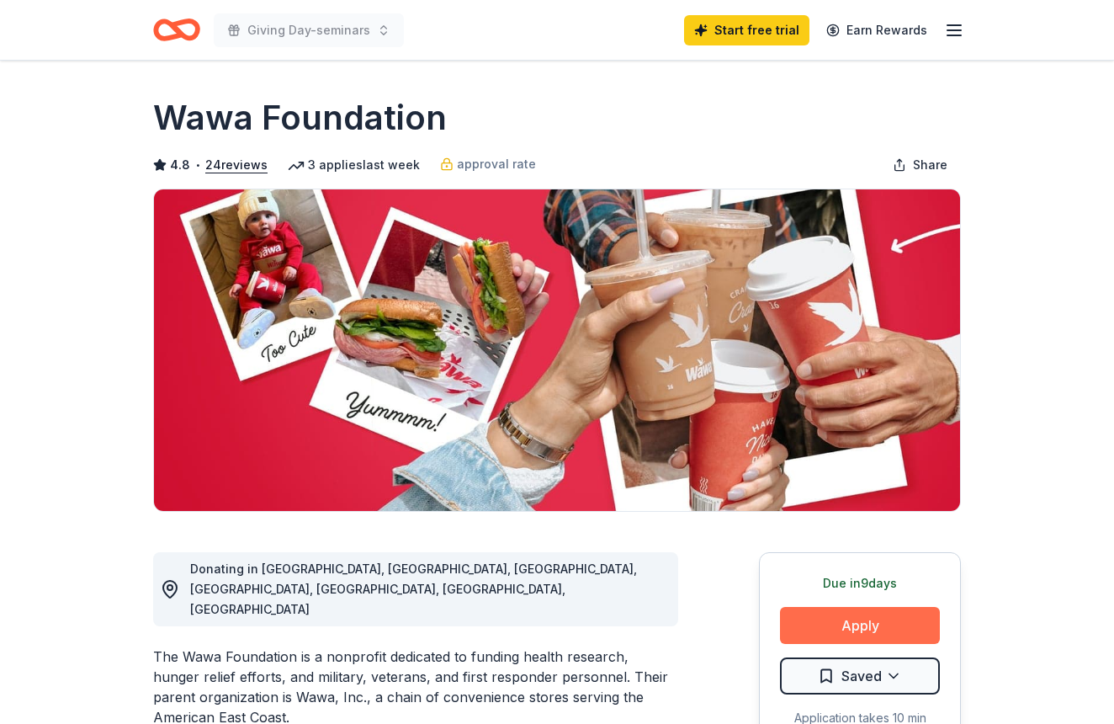
click at [855, 626] on button "Apply" at bounding box center [860, 625] width 160 height 37
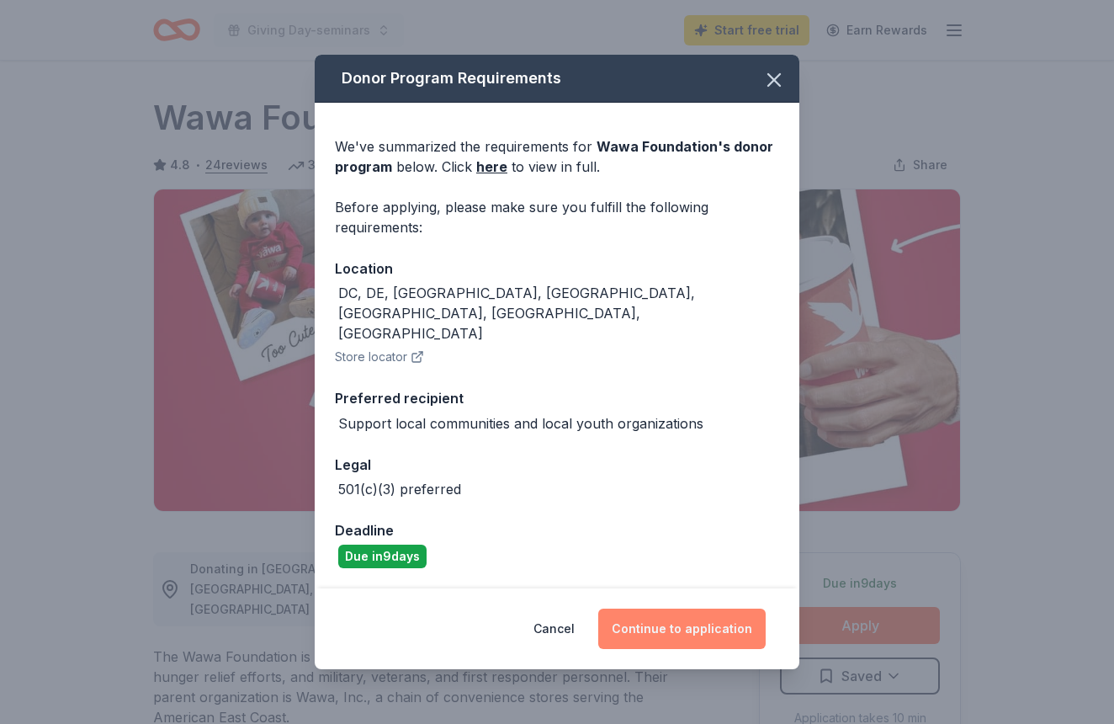
click at [663, 608] on button "Continue to application" at bounding box center [681, 628] width 167 height 40
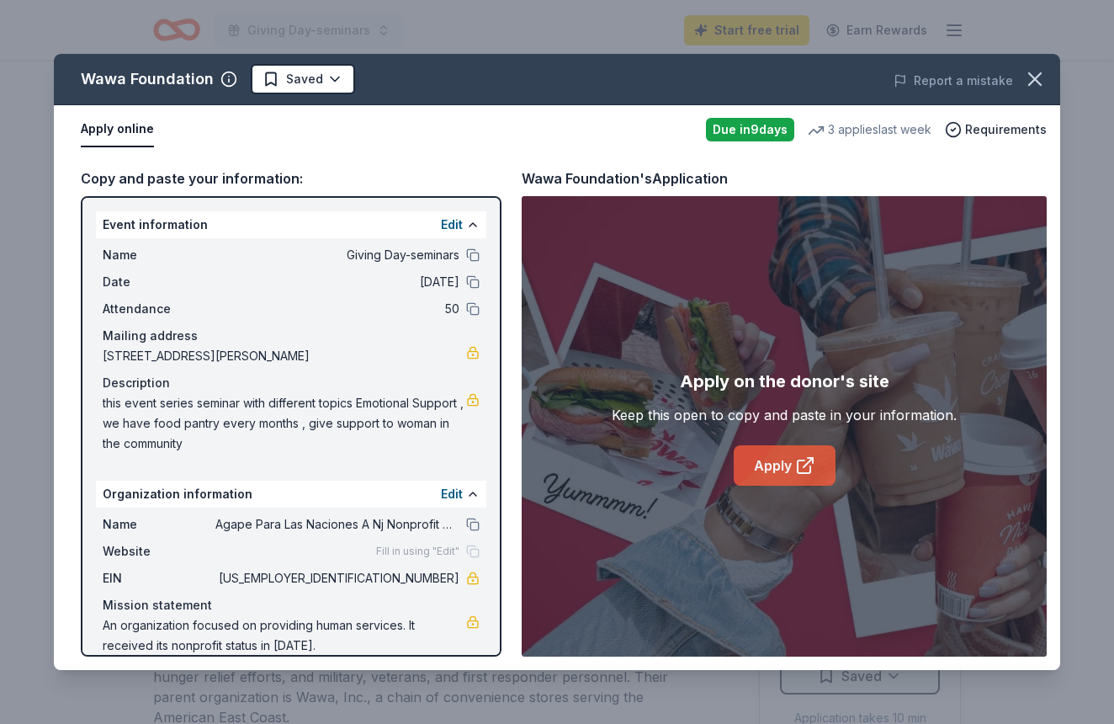
click at [802, 473] on icon at bounding box center [804, 466] width 13 height 13
click at [777, 454] on link "Apply" at bounding box center [785, 465] width 102 height 40
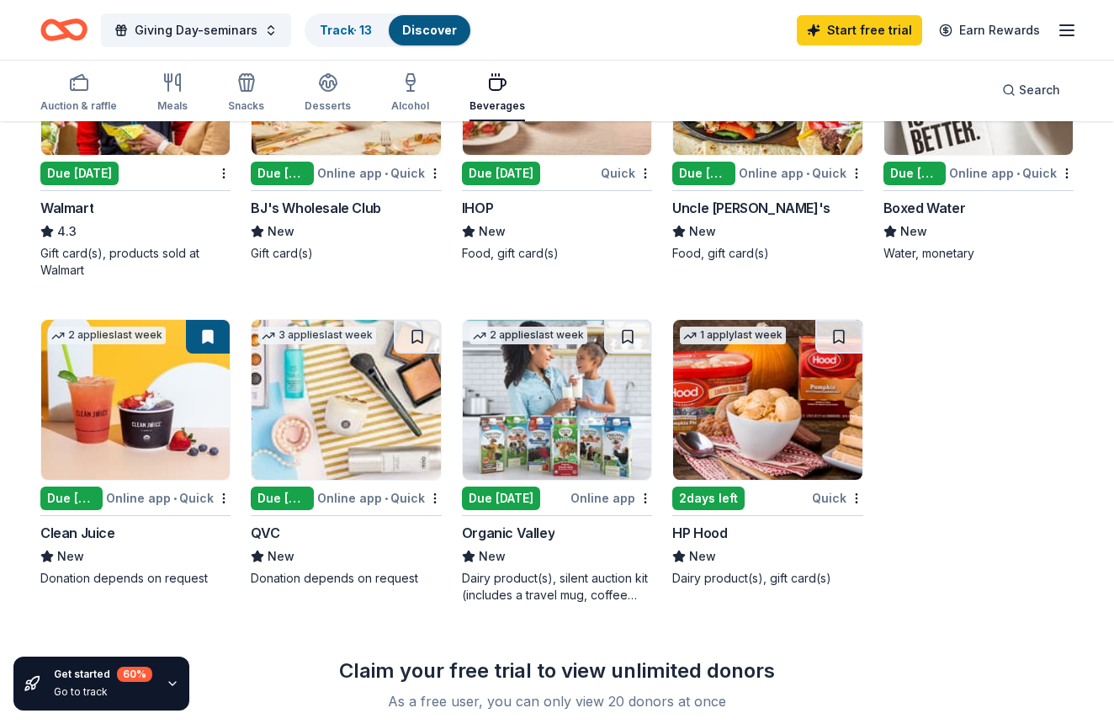
scroll to position [976, 0]
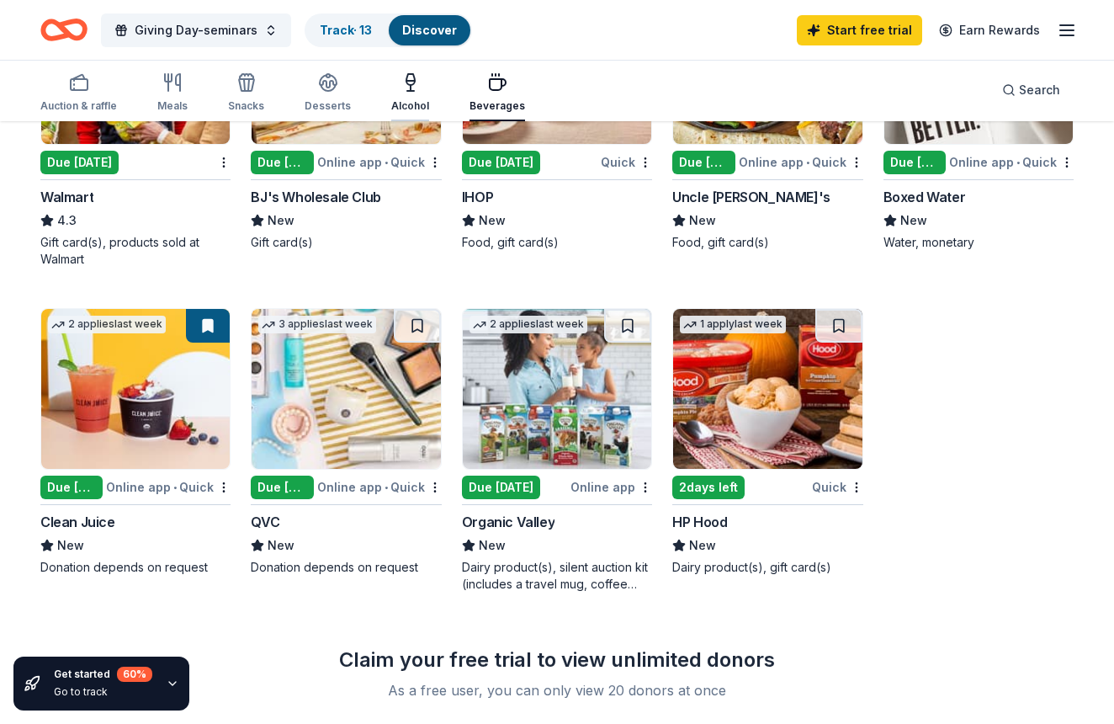
click at [403, 104] on div "Alcohol" at bounding box center [410, 105] width 38 height 13
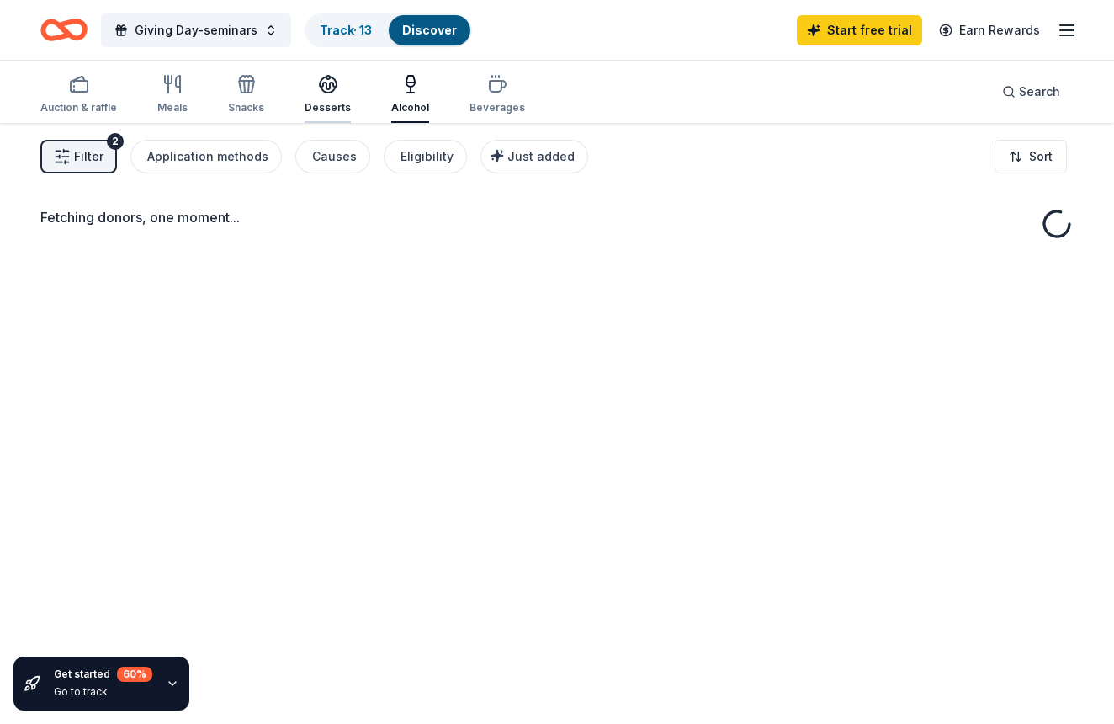
click at [328, 92] on icon "button" at bounding box center [328, 84] width 20 height 20
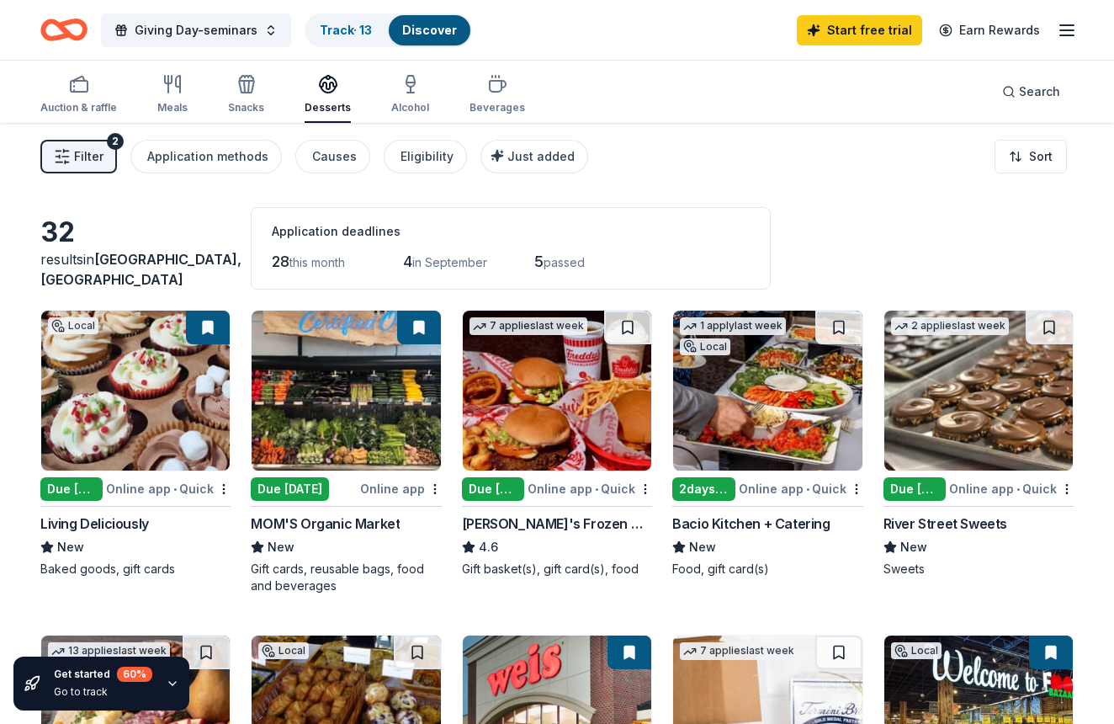
click at [225, 96] on div "Auction & raffle Meals Snacks Desserts Alcohol Beverages" at bounding box center [282, 95] width 485 height 56
click at [83, 94] on div "Auction & raffle" at bounding box center [78, 94] width 77 height 40
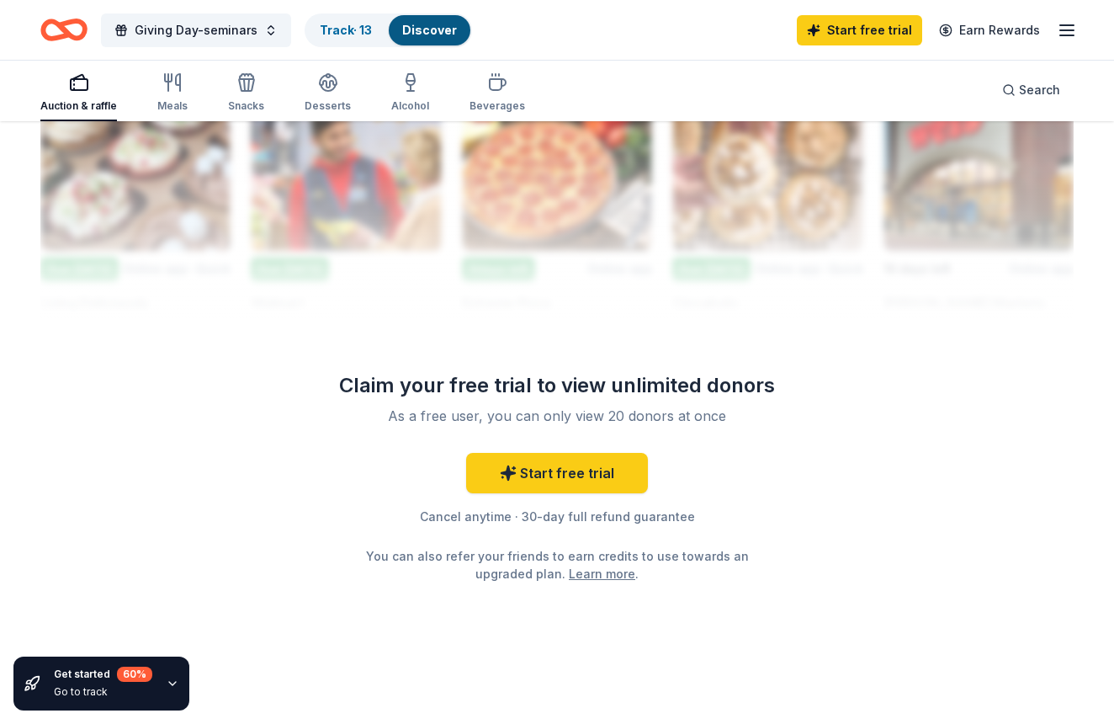
scroll to position [1560, 0]
click at [438, 33] on link "Discover" at bounding box center [429, 30] width 55 height 14
click at [353, 28] on link "Track · 13" at bounding box center [346, 30] width 52 height 14
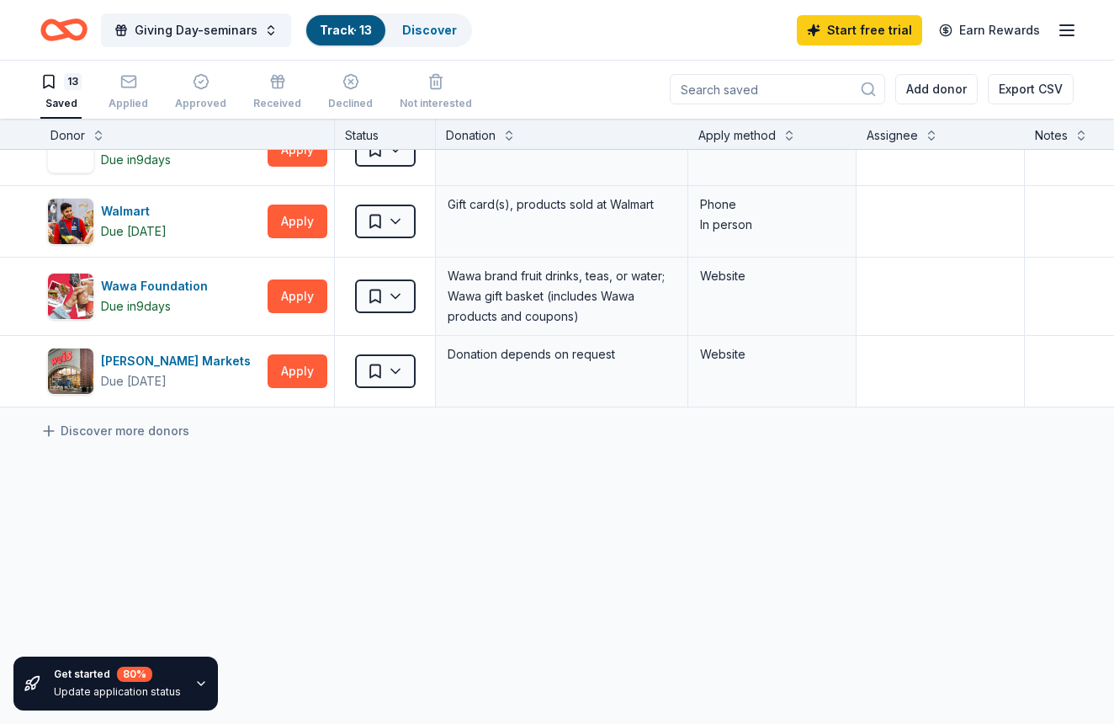
scroll to position [679, 0]
click at [171, 434] on link "Discover more donors" at bounding box center [114, 431] width 149 height 20
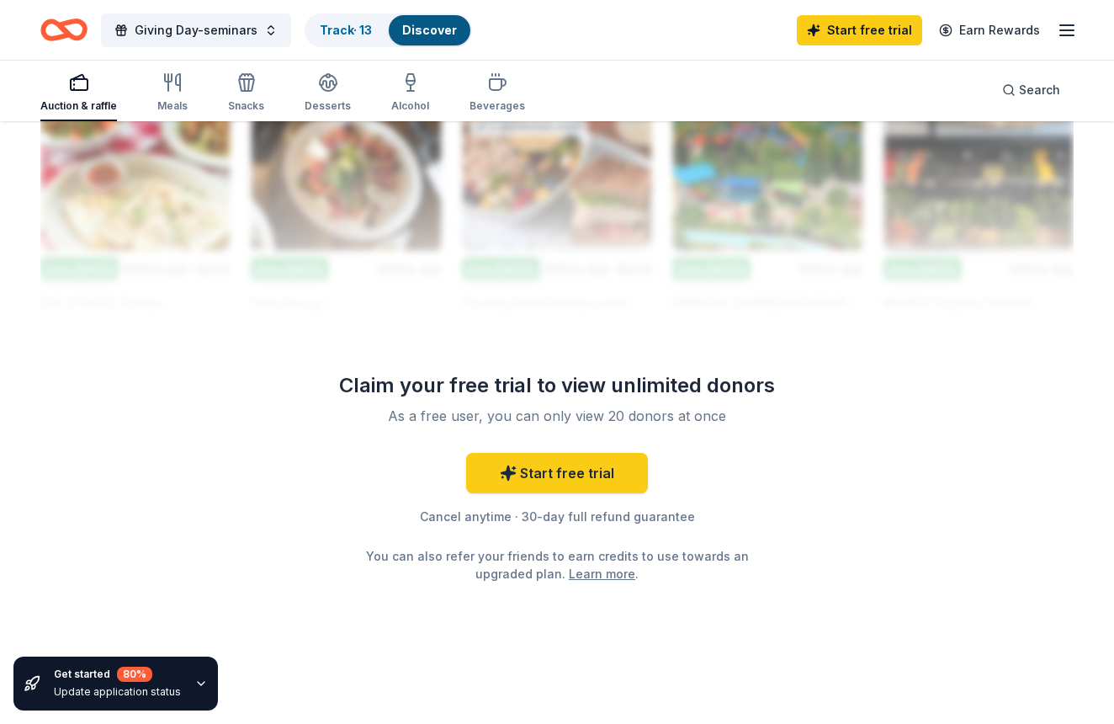
scroll to position [1560, 0]
click at [326, 24] on link "Track · 13" at bounding box center [346, 30] width 52 height 14
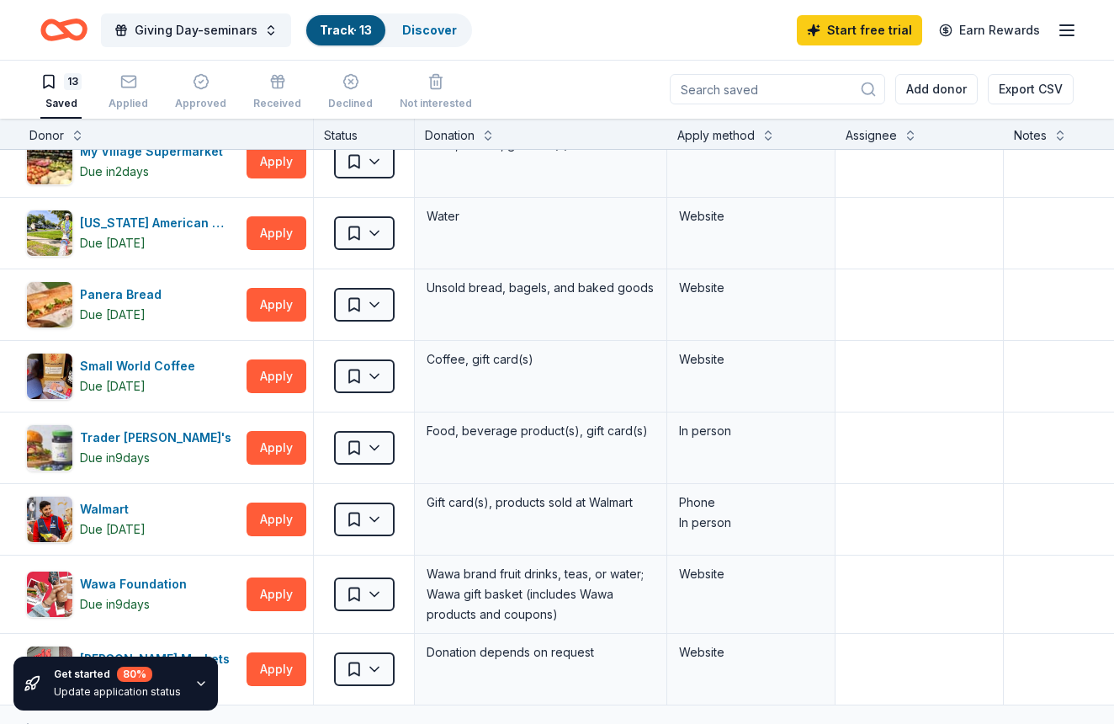
scroll to position [324, 21]
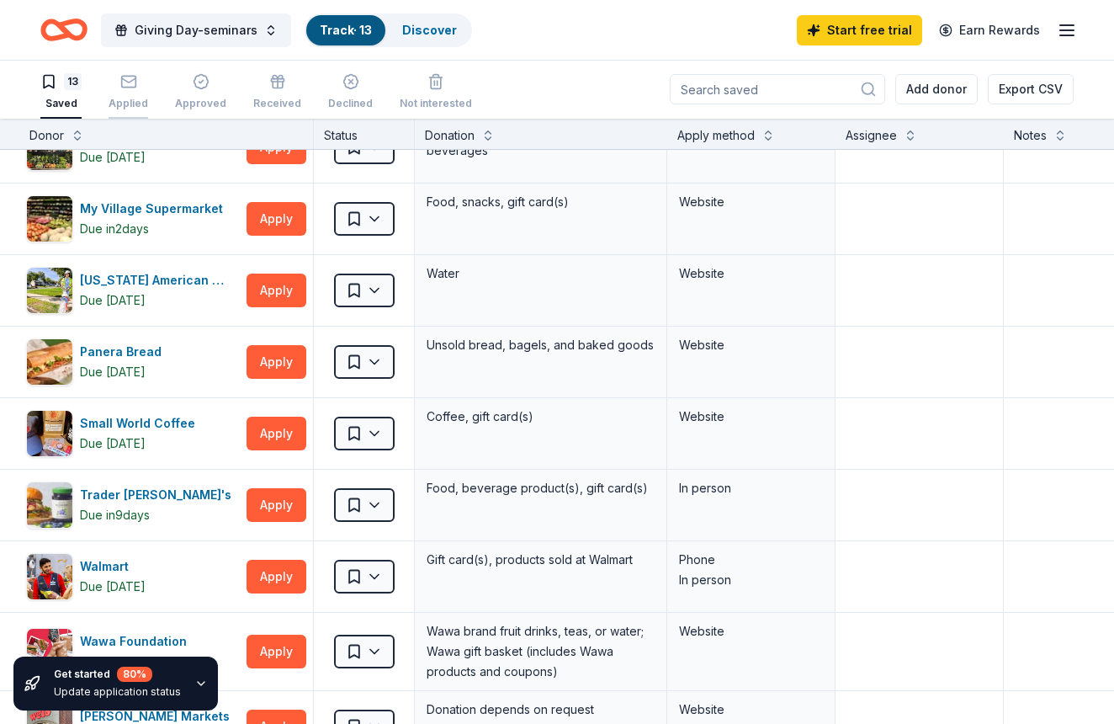
click at [125, 81] on icon "button" at bounding box center [128, 80] width 14 height 4
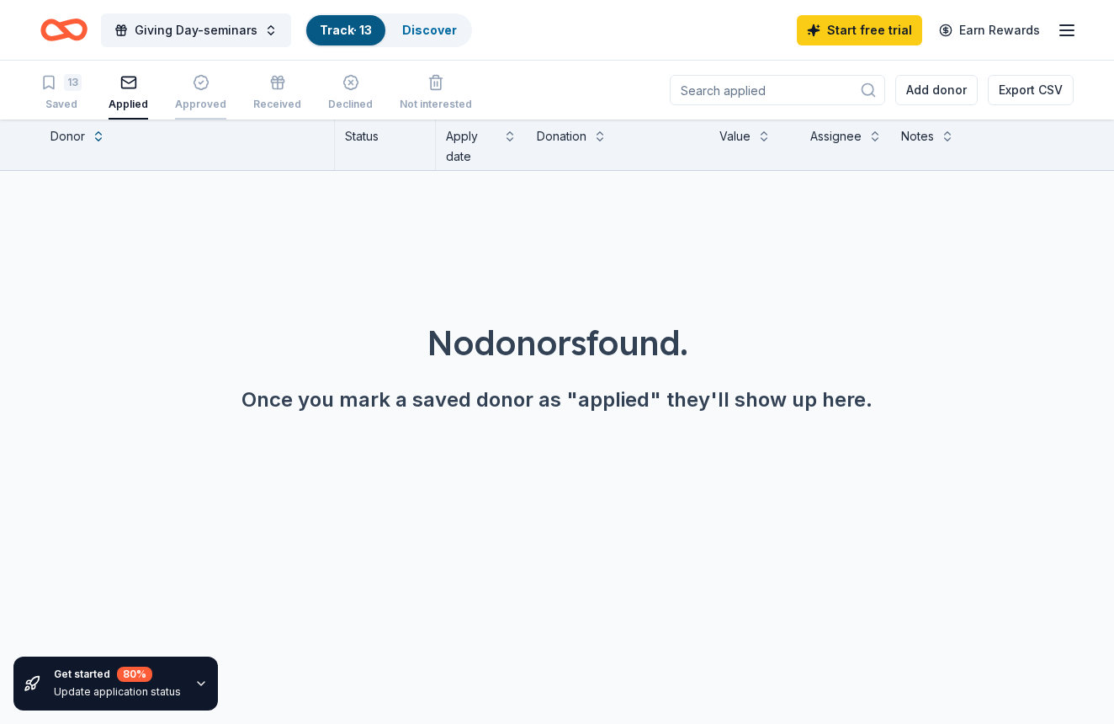
click at [204, 90] on icon "button" at bounding box center [201, 82] width 17 height 17
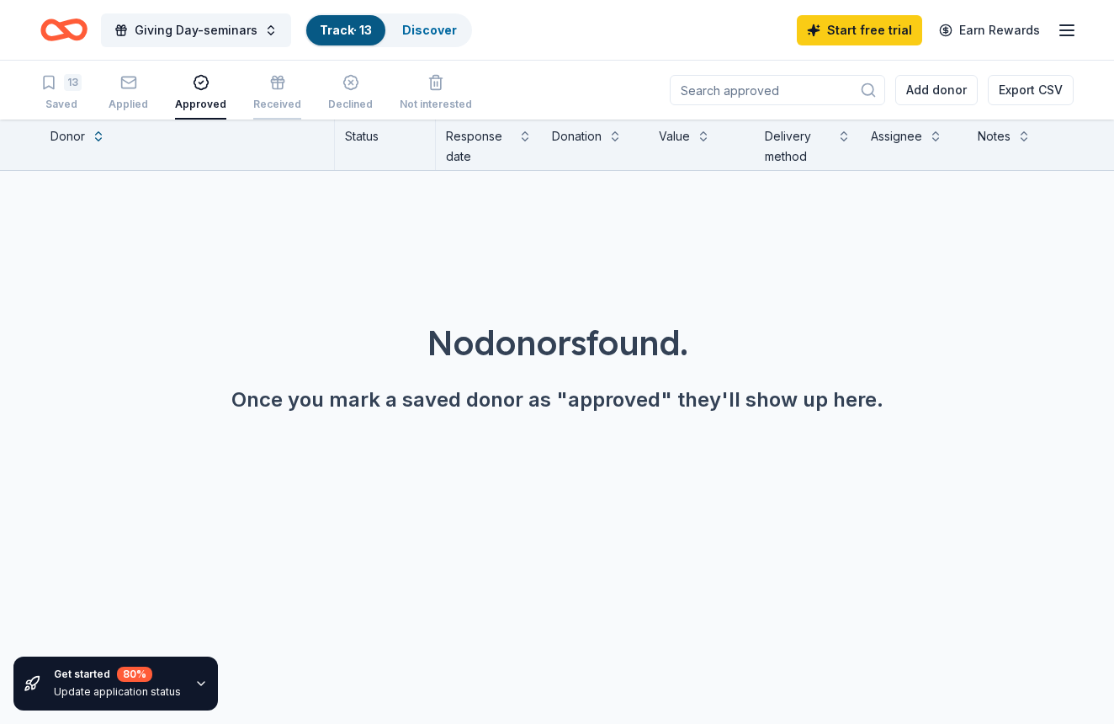
click at [282, 85] on div "button" at bounding box center [277, 82] width 48 height 17
